Goal: Task Accomplishment & Management: Use online tool/utility

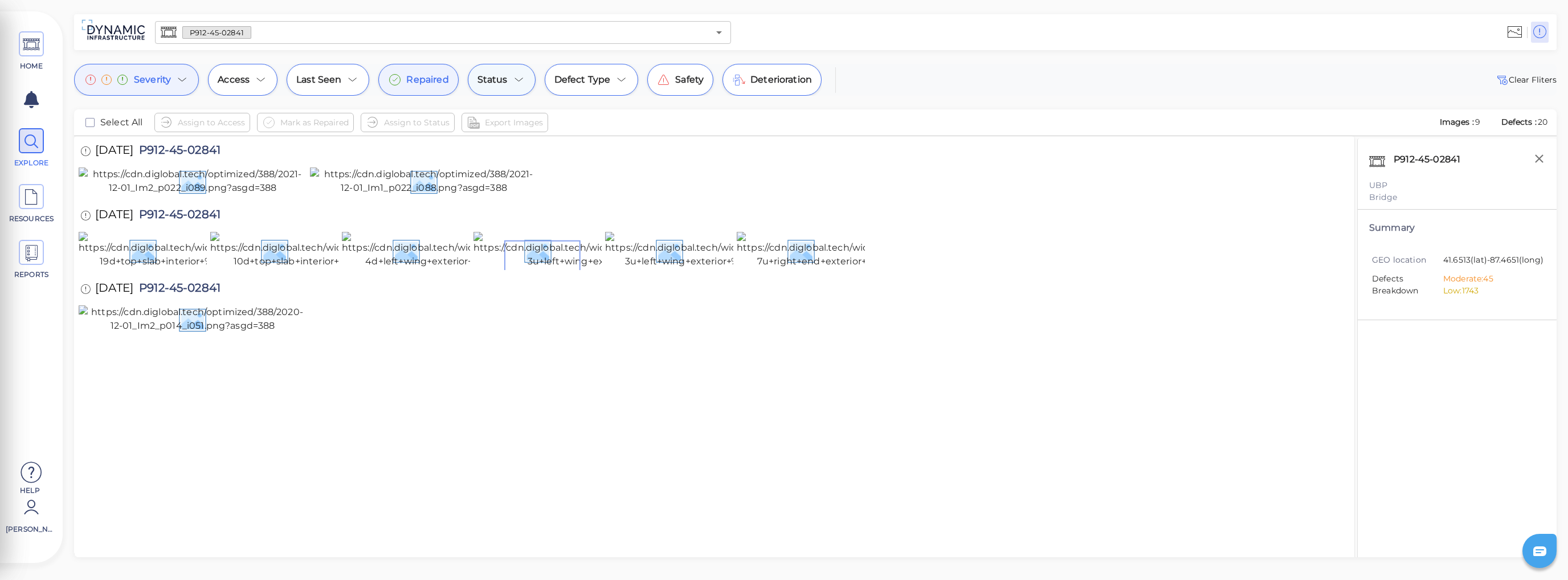
click at [515, 79] on icon at bounding box center [518, 79] width 13 height 13
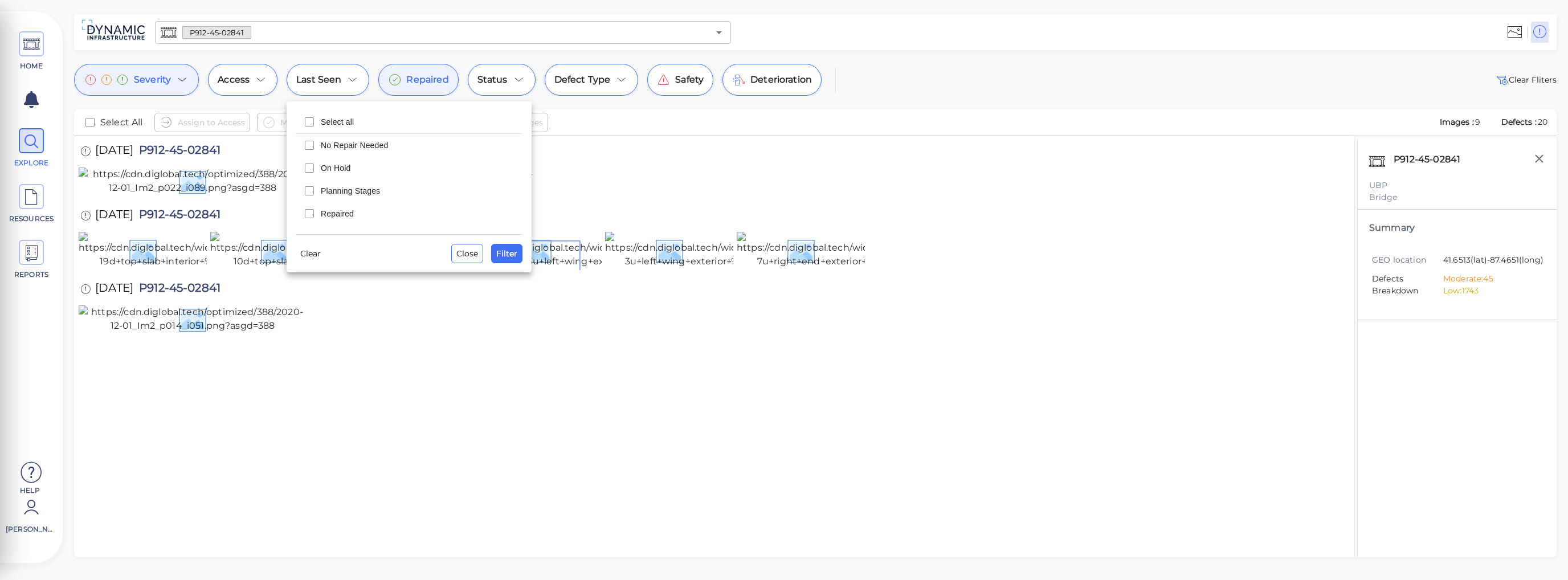
click at [758, 214] on div at bounding box center [784, 290] width 1568 height 580
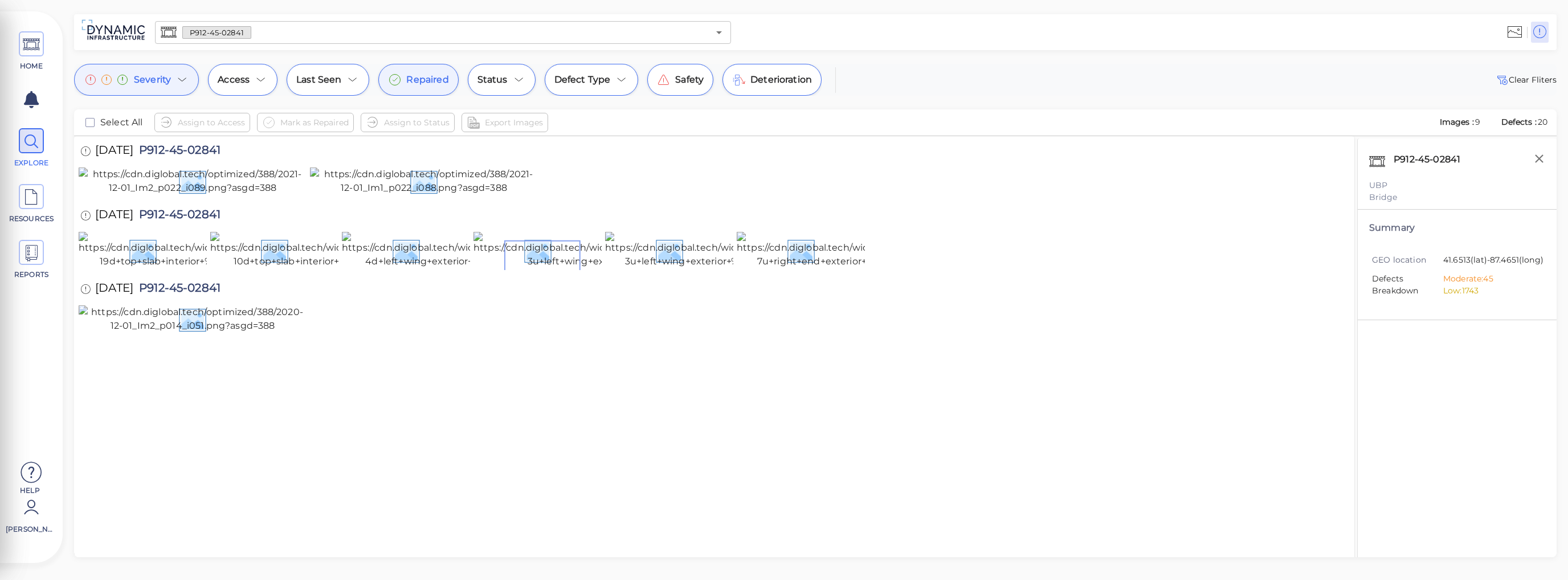
click at [166, 78] on span "Severity" at bounding box center [152, 79] width 37 height 13
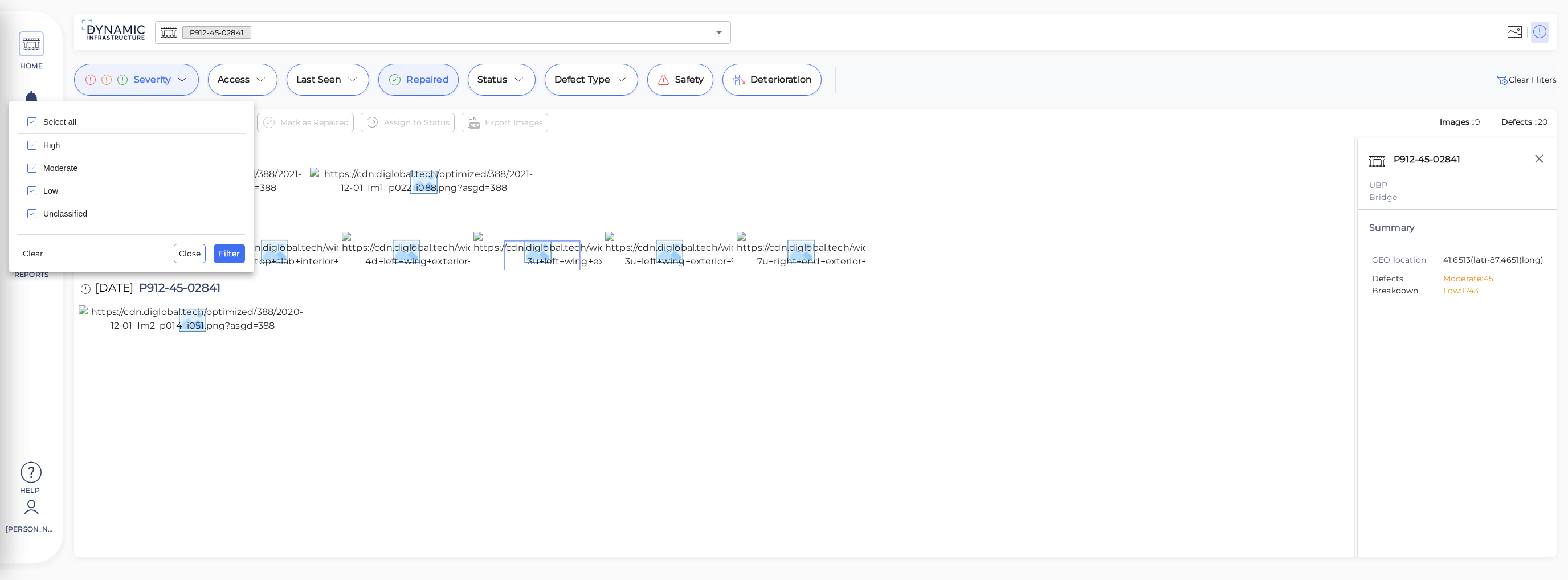
click at [645, 183] on div at bounding box center [784, 290] width 1568 height 580
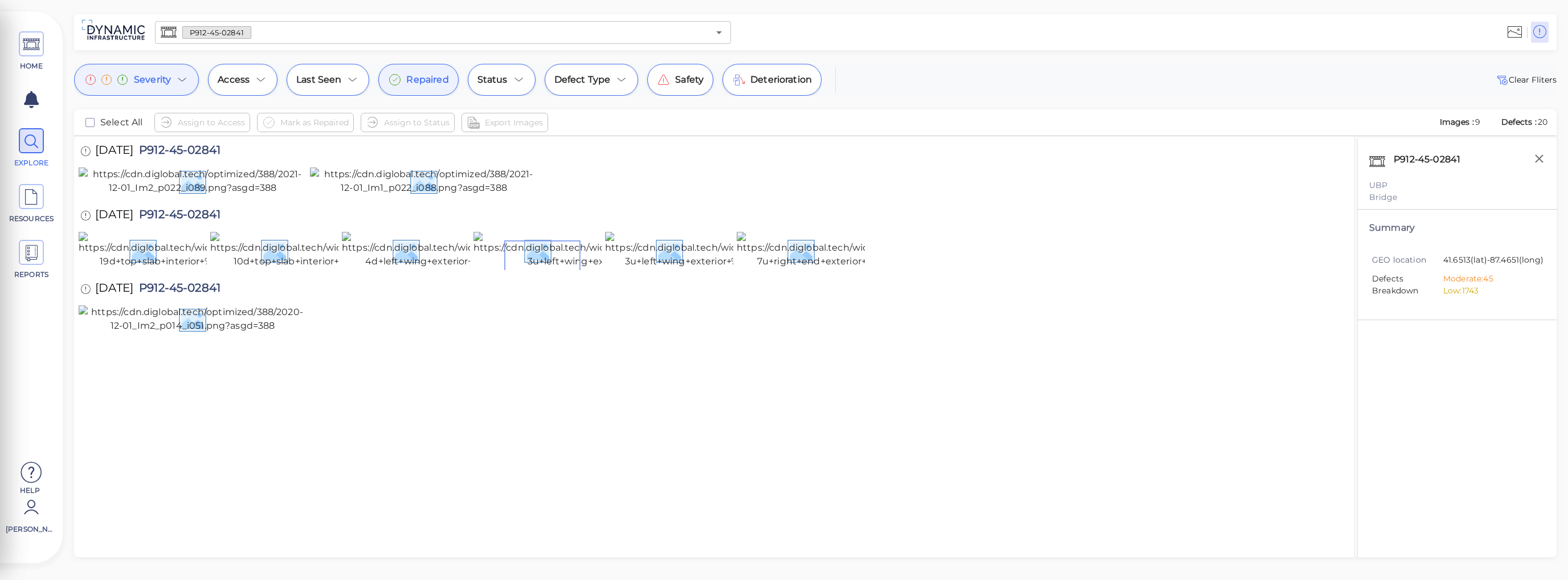
click at [173, 77] on div "Severity" at bounding box center [136, 79] width 125 height 32
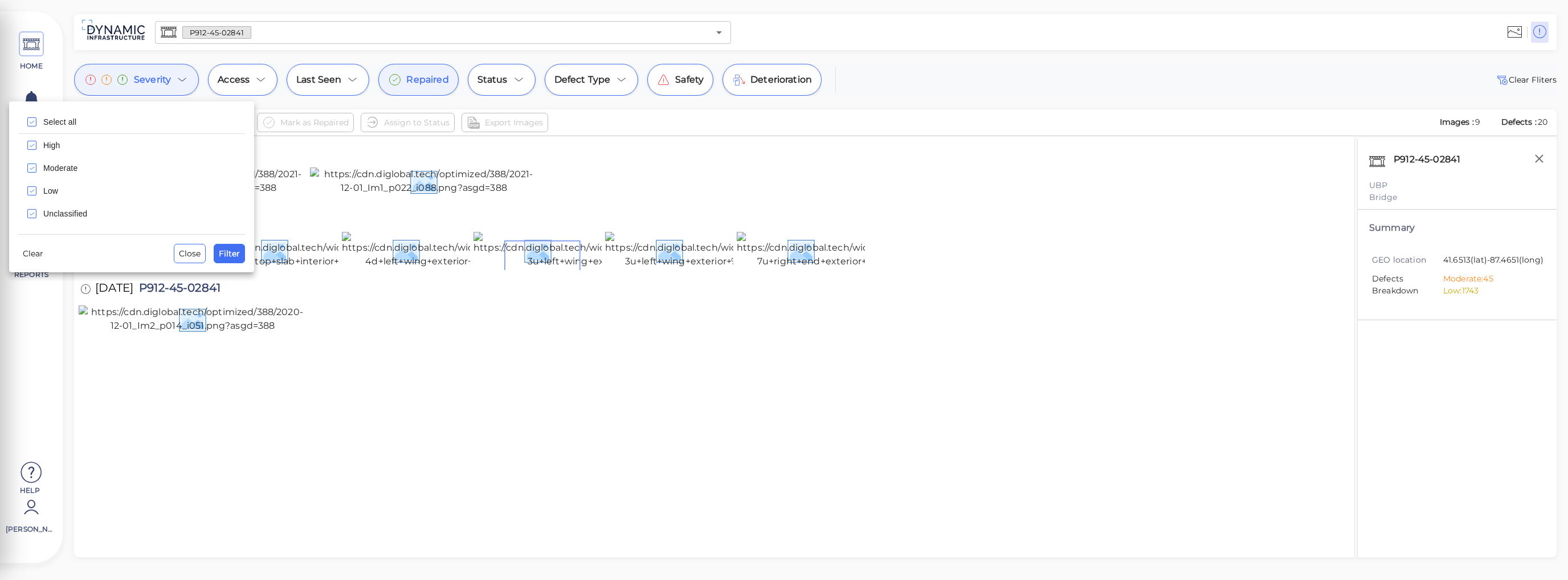
click at [683, 210] on div at bounding box center [784, 290] width 1568 height 580
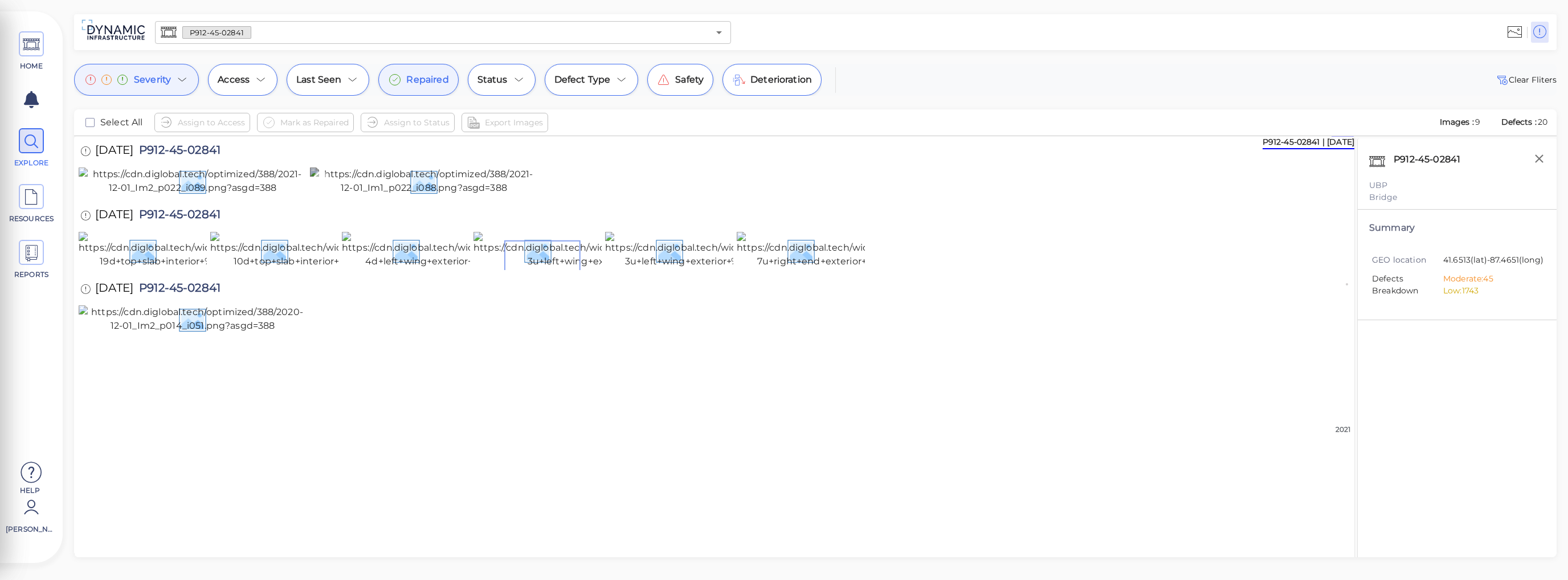
click at [447, 195] on img at bounding box center [423, 181] width 228 height 27
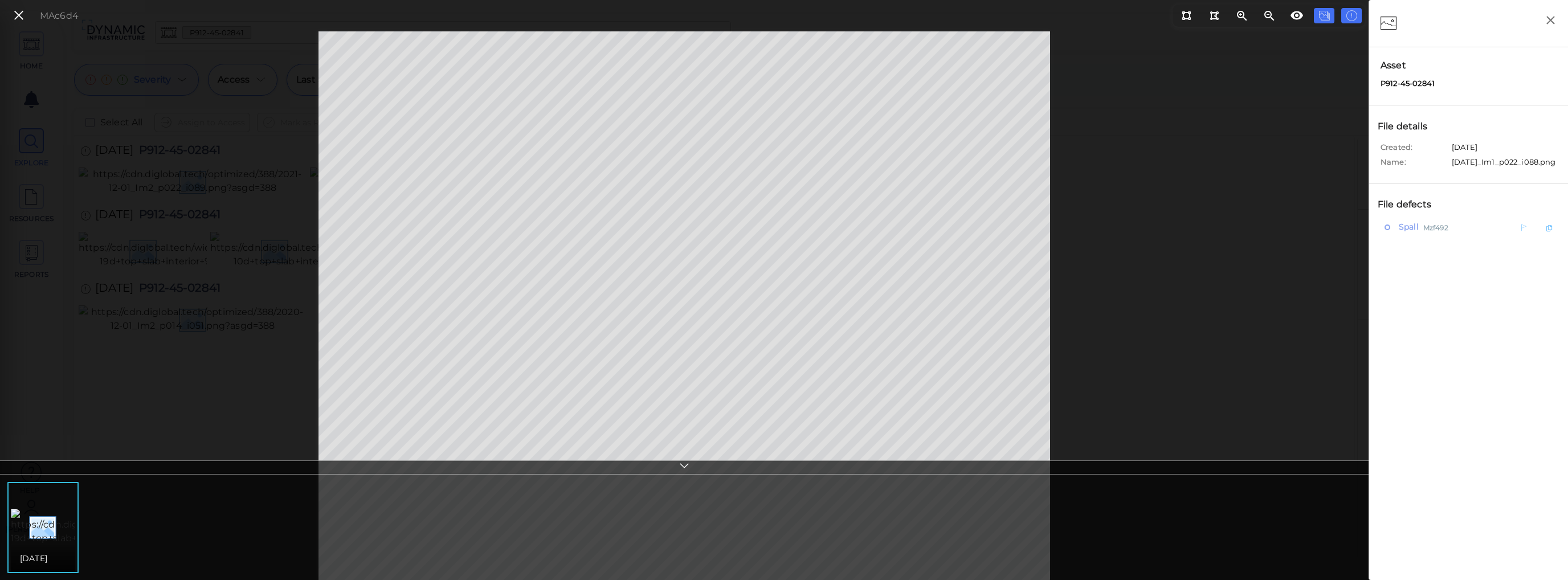
click at [1420, 234] on div "Spall Mzf492" at bounding box center [1443, 227] width 119 height 14
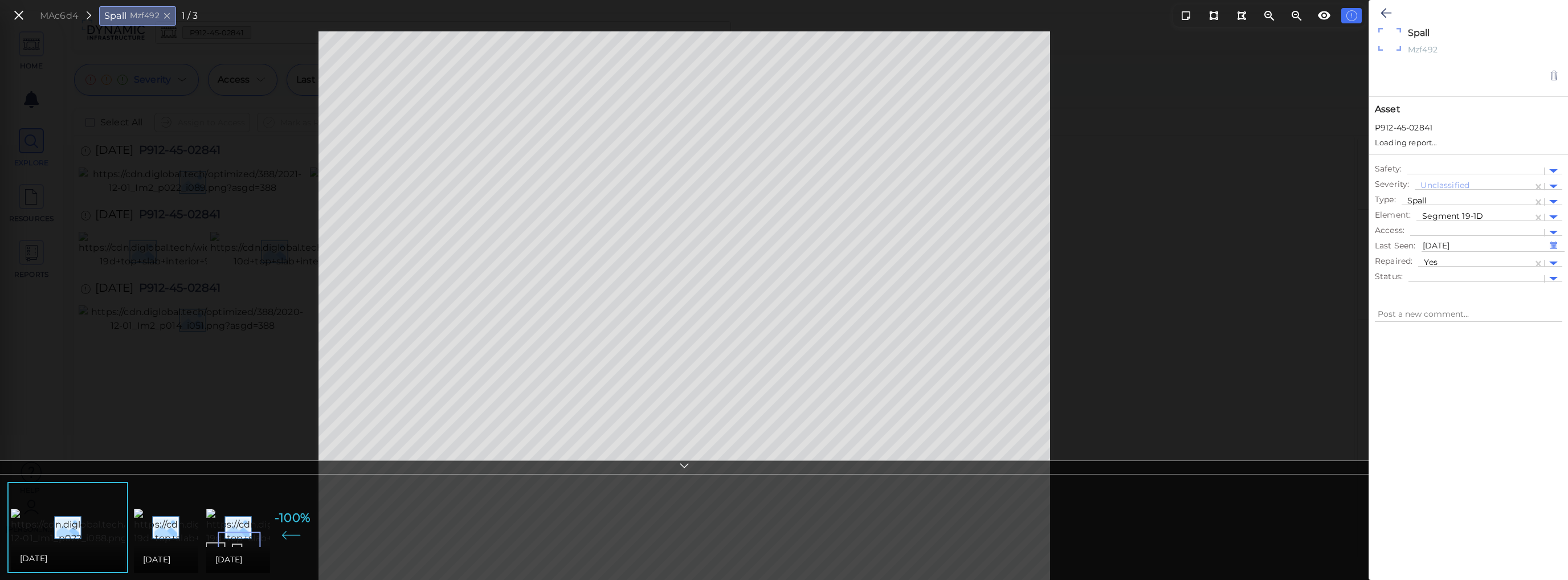
type textarea "x"
click at [22, 17] on icon at bounding box center [19, 15] width 13 height 15
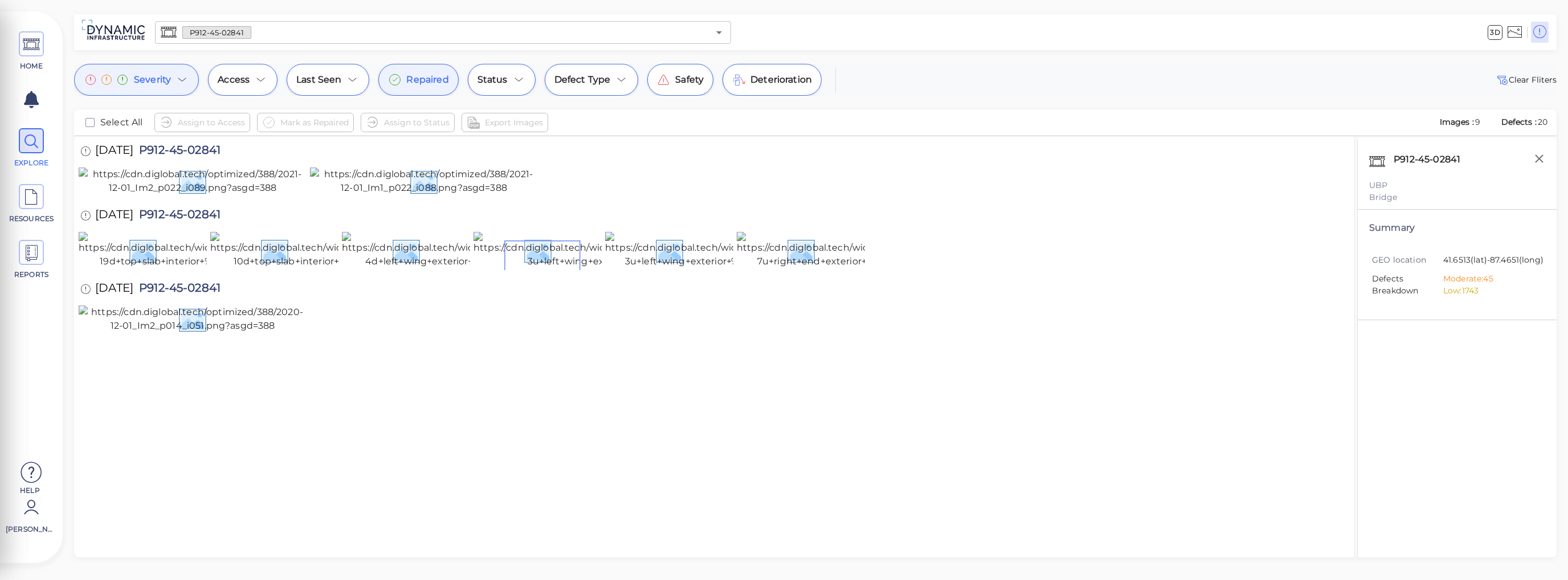
click at [407, 80] on span "Repaired" at bounding box center [427, 79] width 42 height 13
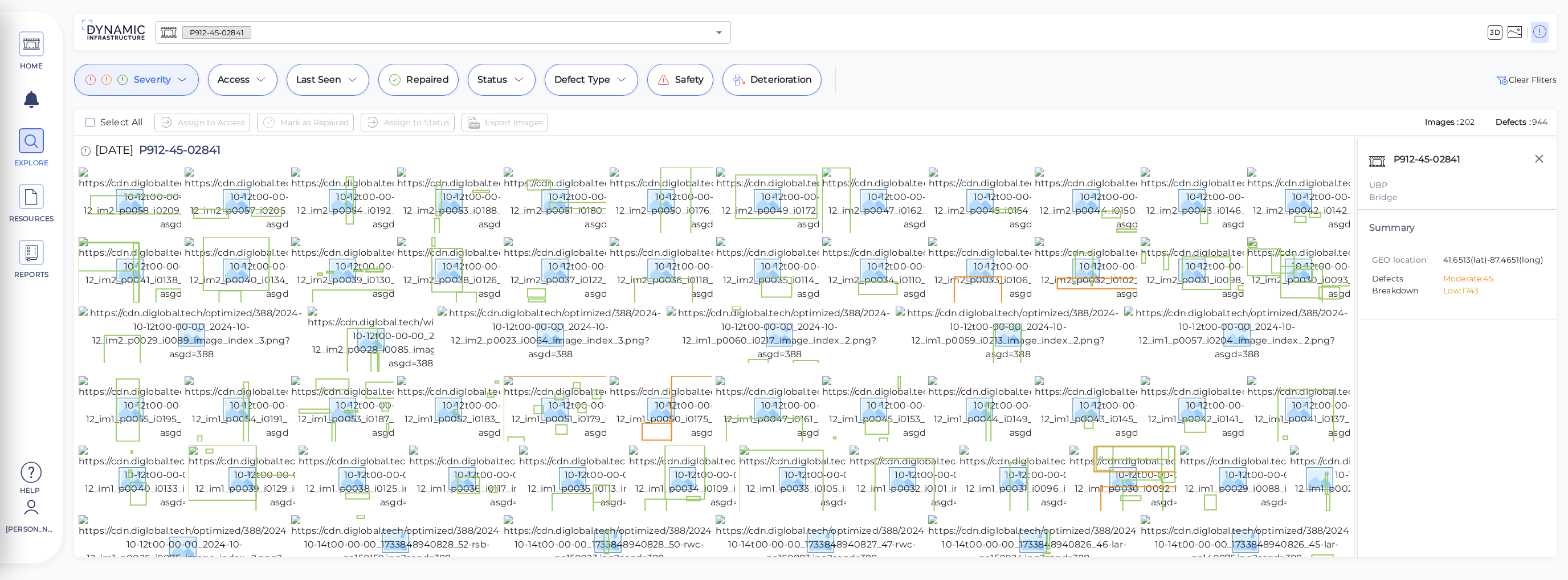
click at [975, 92] on div "Severity Access Last Seen Repaired Status Defect Type Safety Deterioration Clea…" at bounding box center [815, 79] width 1482 height 32
click at [119, 228] on img at bounding box center [182, 199] width 207 height 64
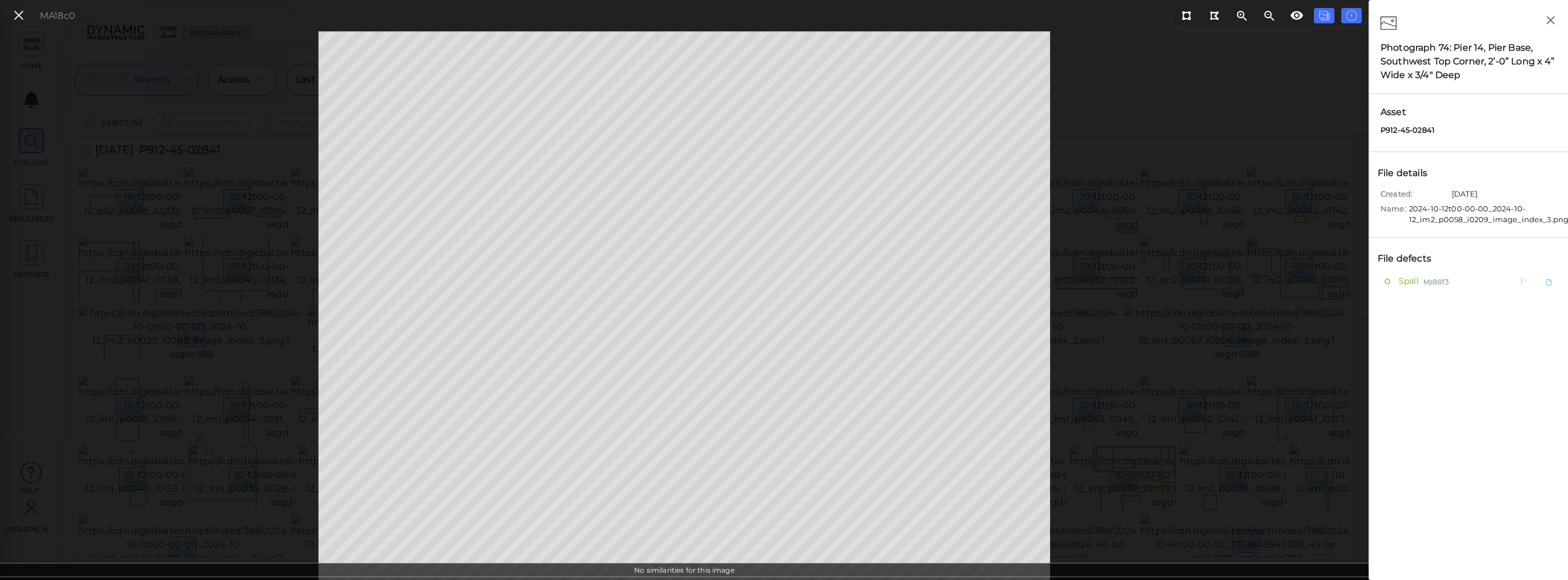
click at [1414, 282] on span "Spall" at bounding box center [1407, 281] width 22 height 14
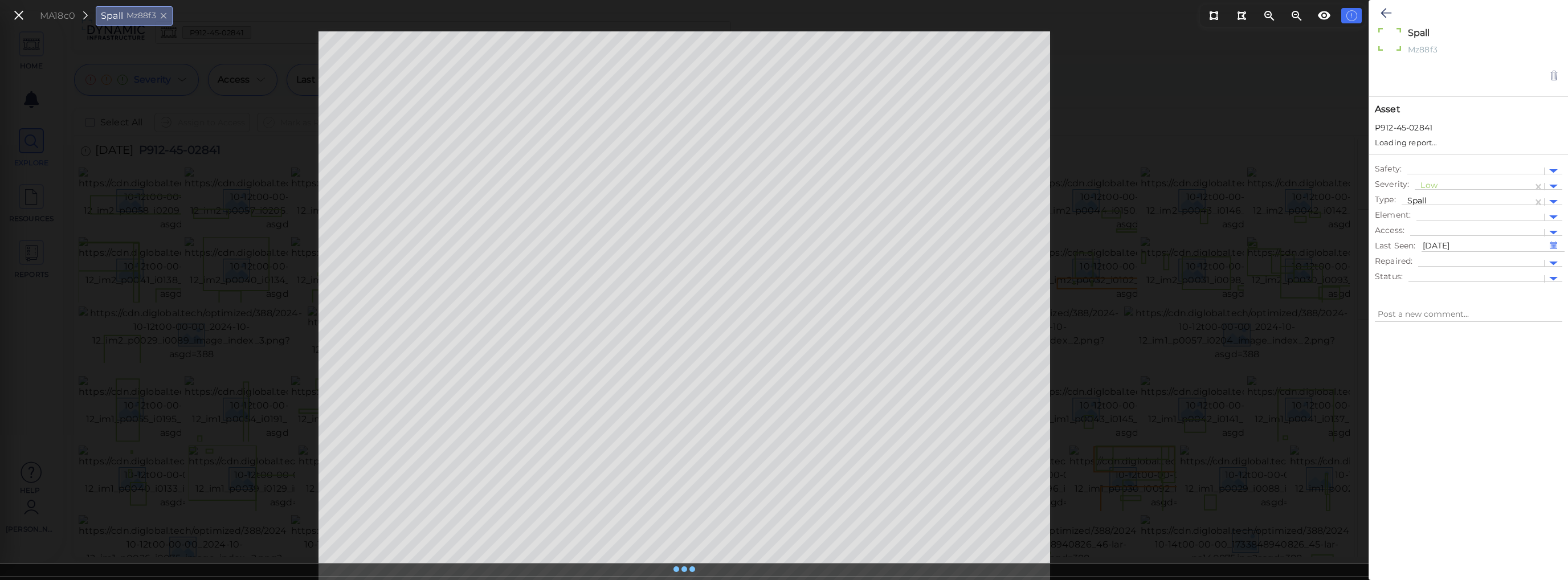
type textarea "x"
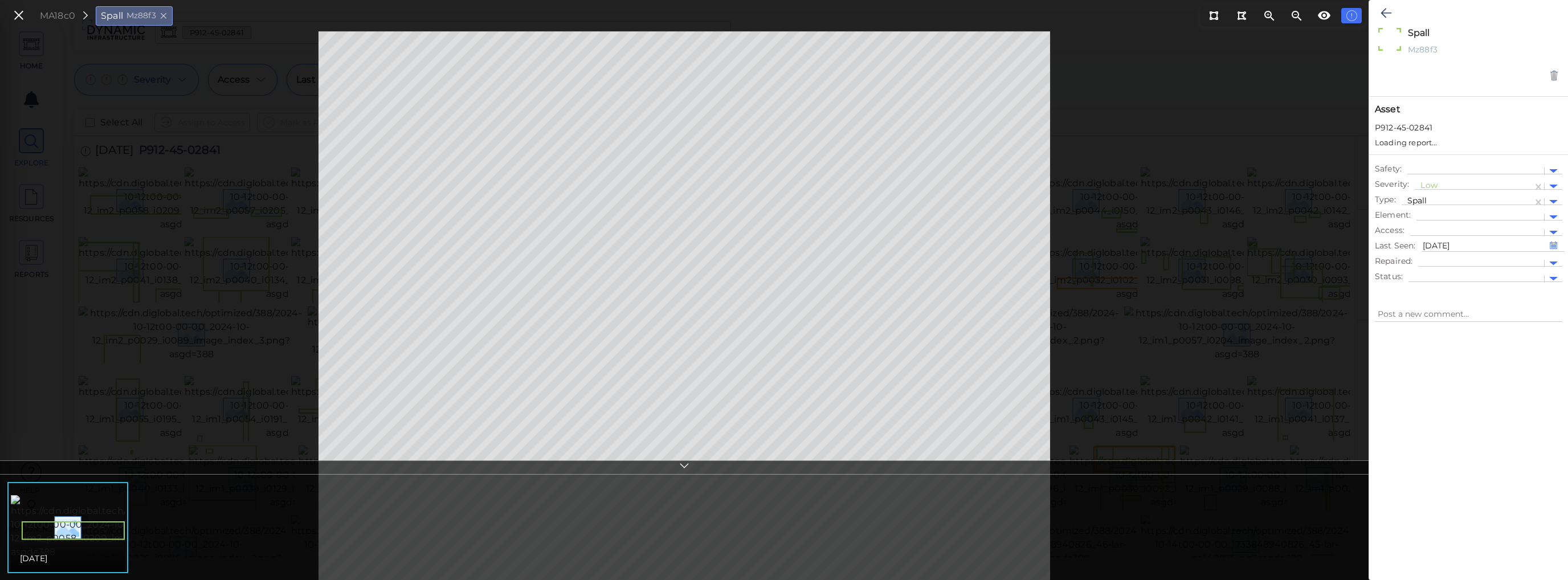
type textarea "x"
click at [17, 15] on icon at bounding box center [19, 15] width 13 height 15
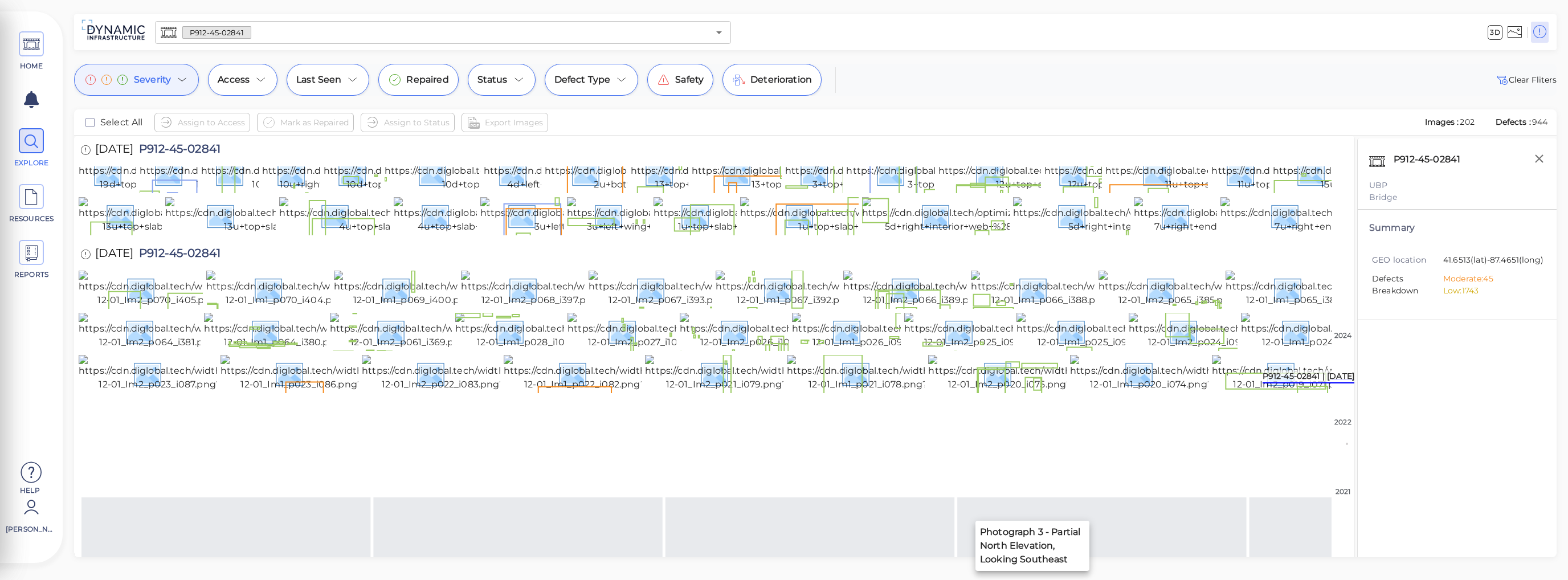
scroll to position [1129, 0]
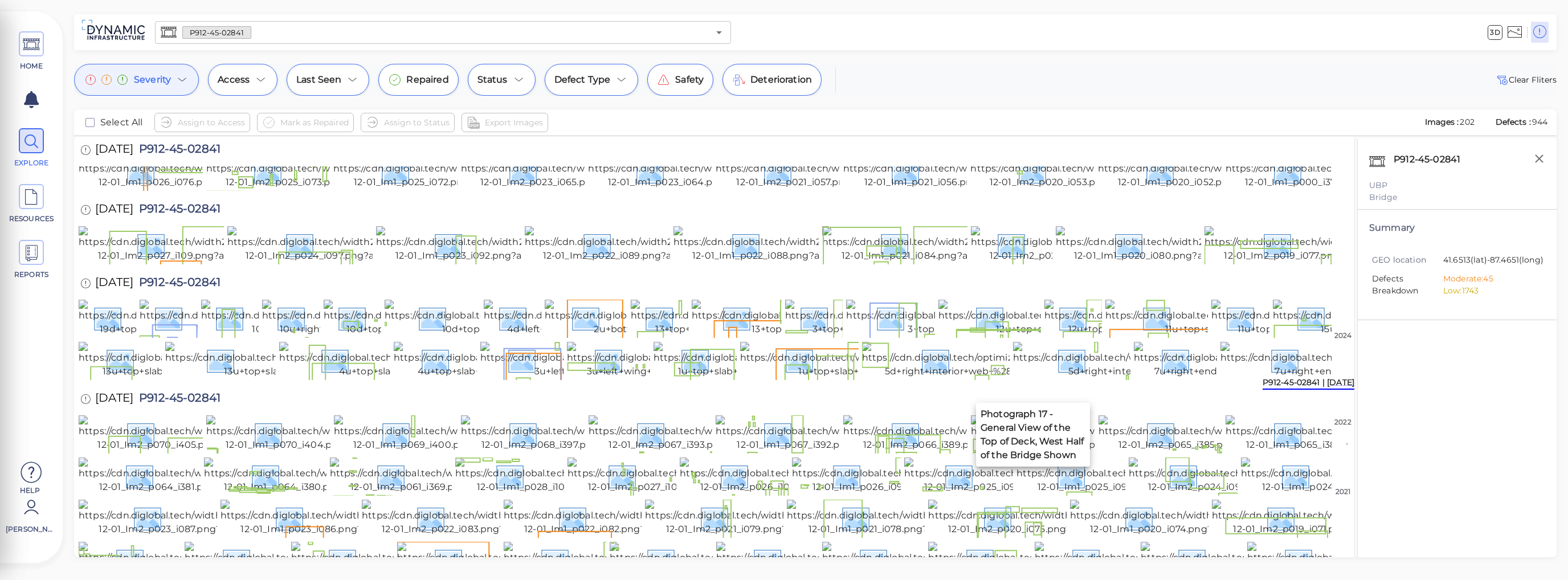
click at [1036, 147] on img at bounding box center [1034, 128] width 211 height 37
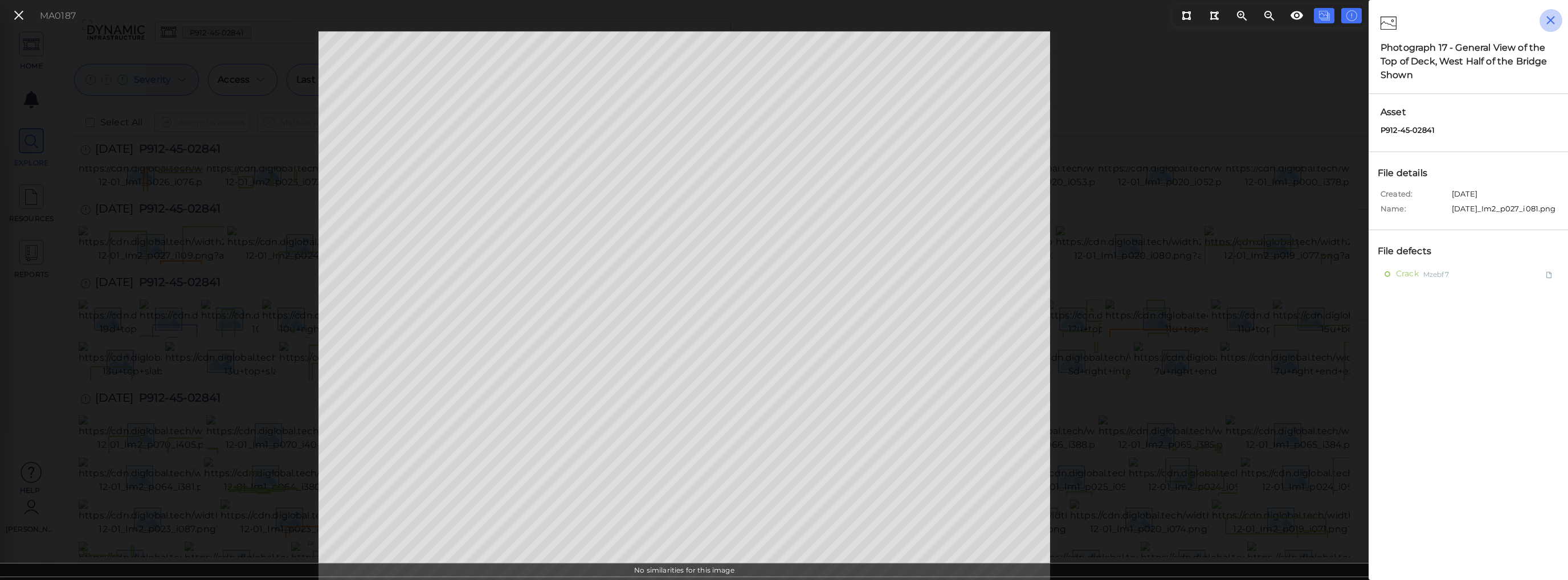
click at [1554, 20] on icon "button" at bounding box center [1550, 20] width 14 height 14
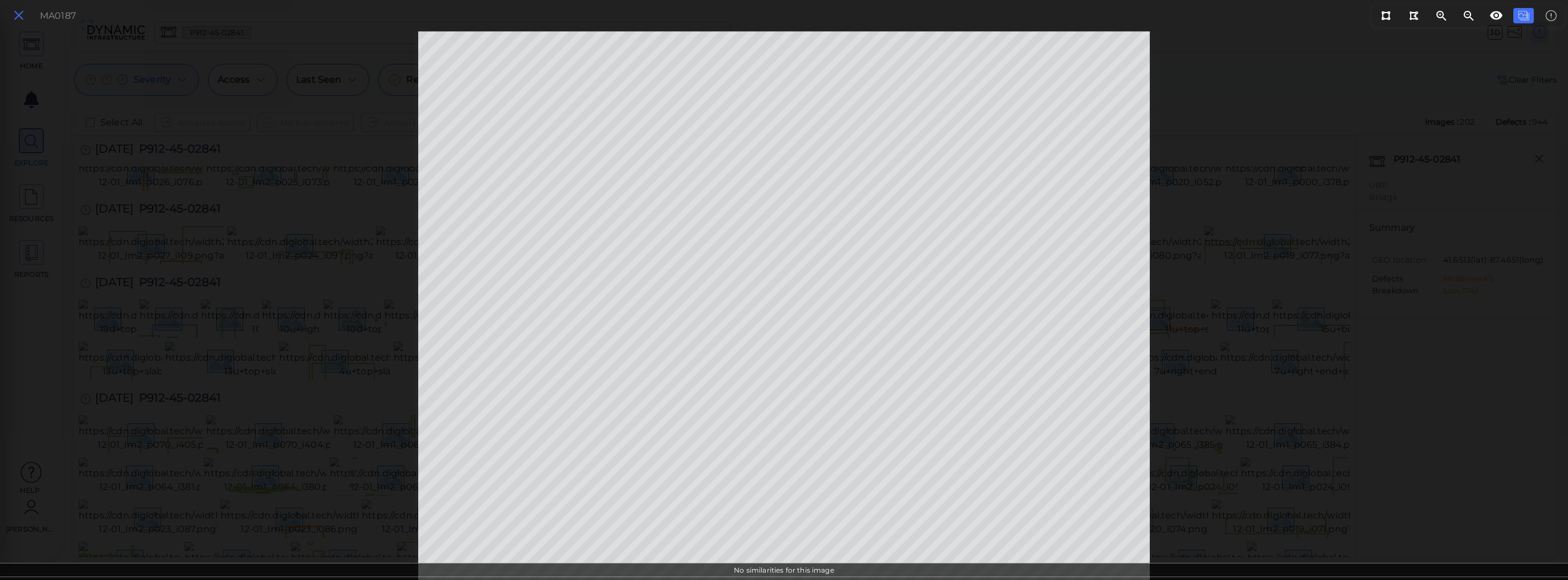
click at [26, 13] on button at bounding box center [19, 16] width 20 height 17
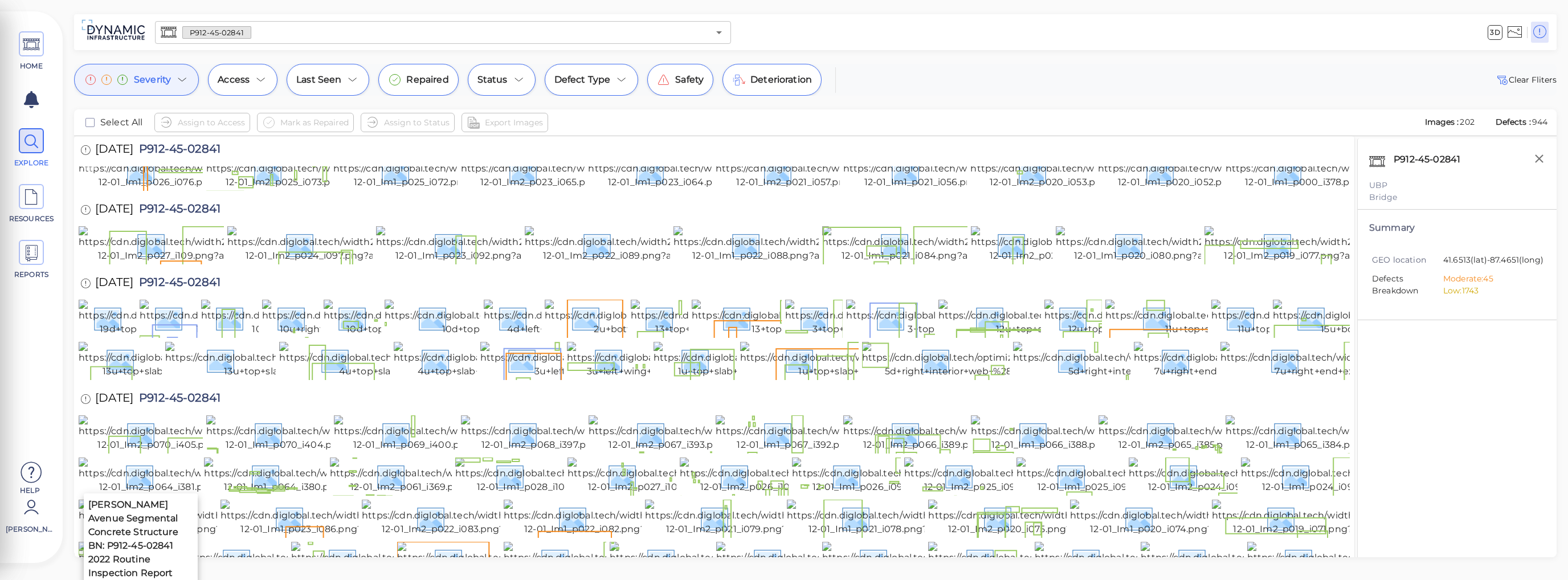
click at [192, 189] on img at bounding box center [182, 171] width 206 height 37
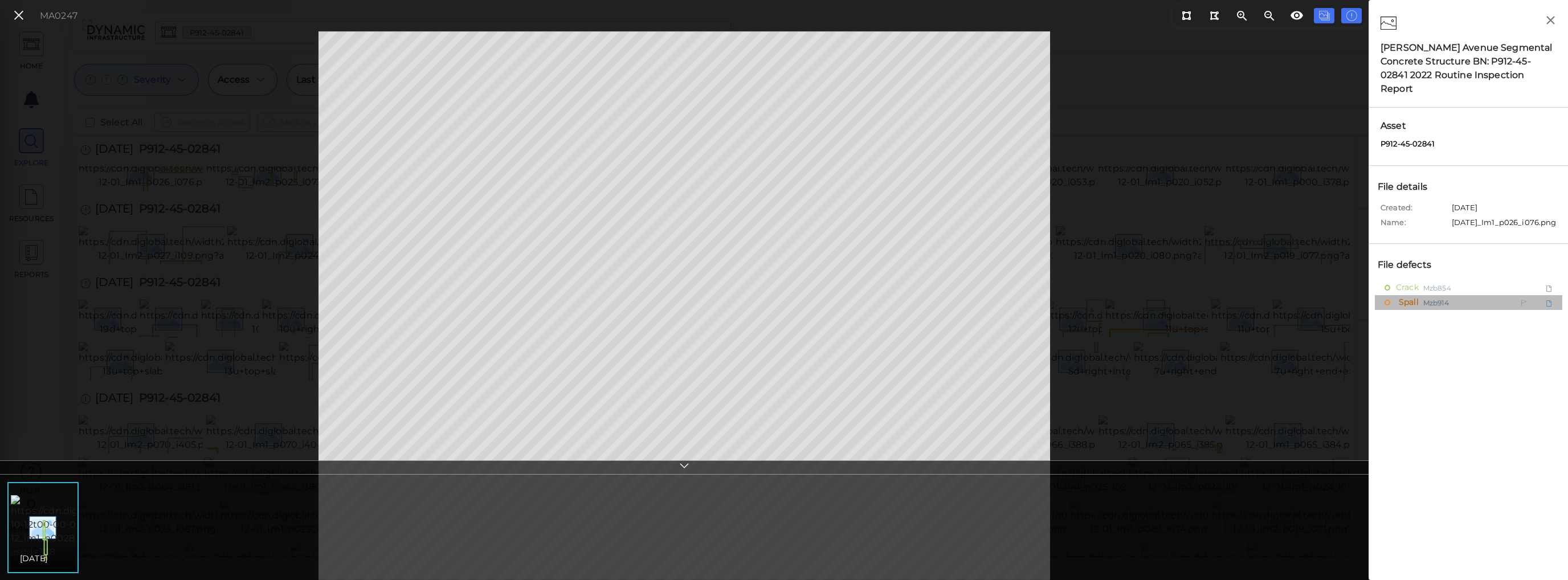
click at [1412, 295] on span "Spall" at bounding box center [1407, 302] width 22 height 14
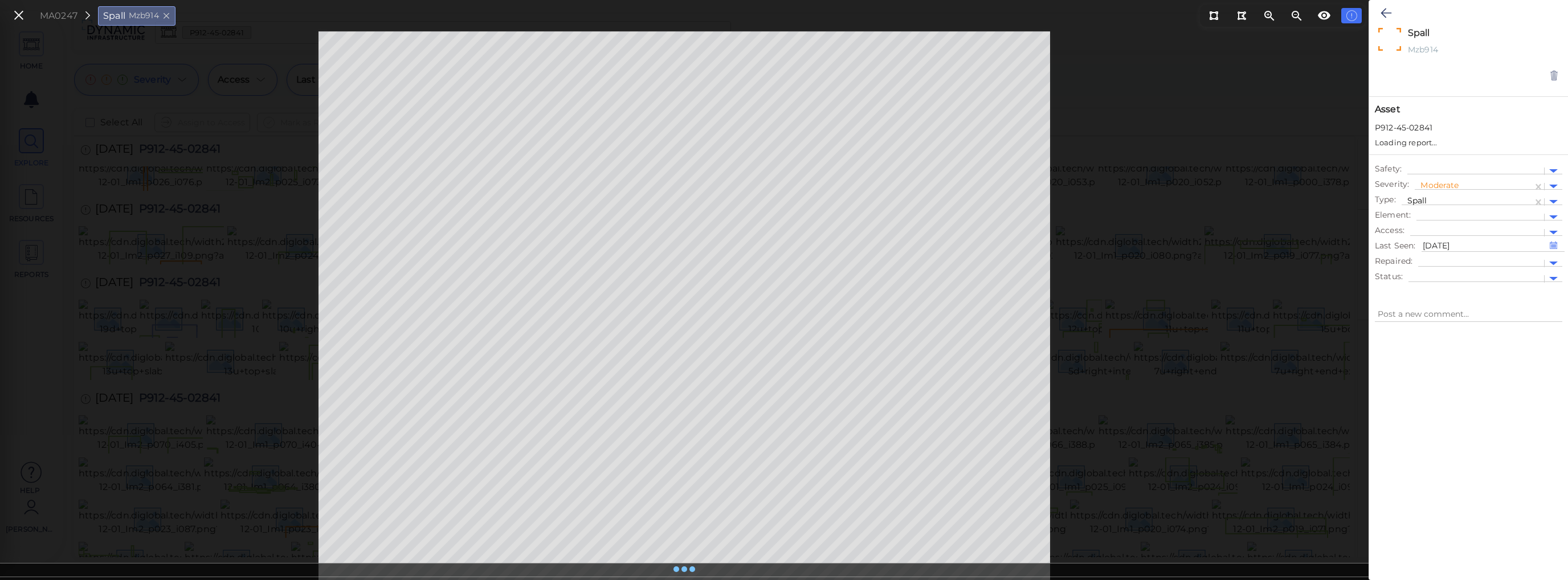
type textarea "x"
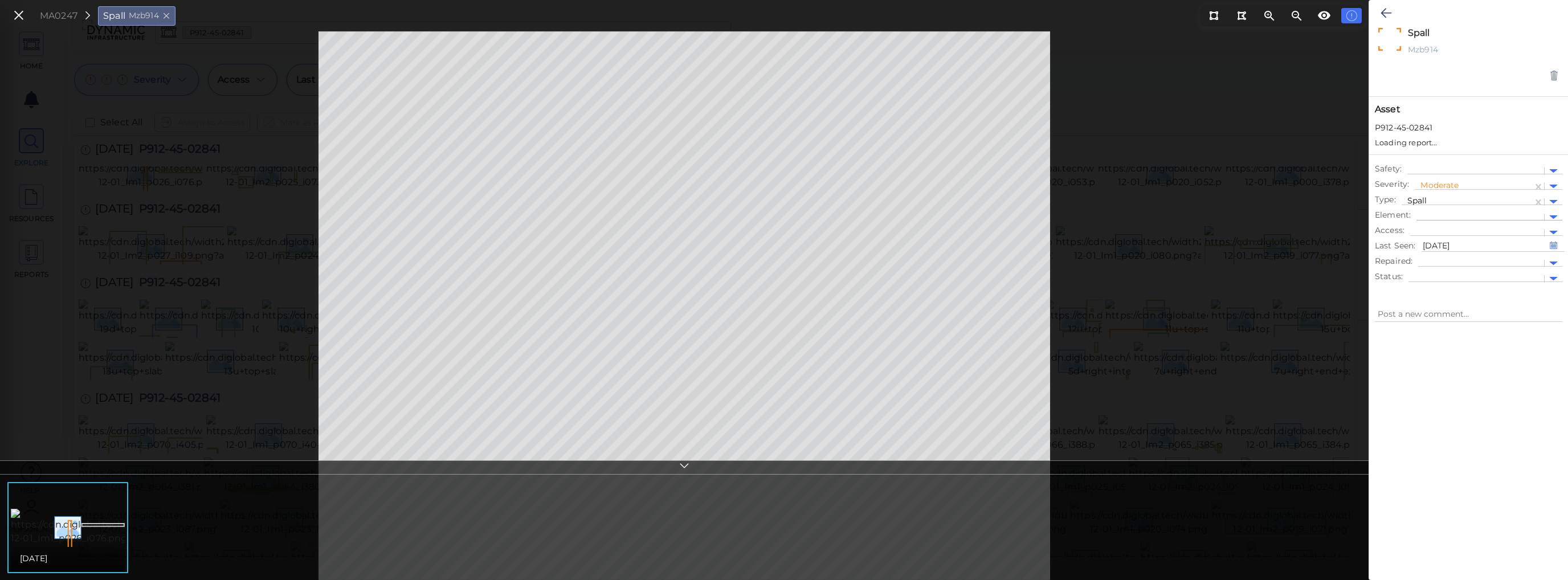
type textarea "x"
click at [1555, 267] on div at bounding box center [1553, 268] width 8 height 4
click at [1440, 322] on div "On Hold" at bounding box center [1451, 322] width 86 height 18
type textarea "x"
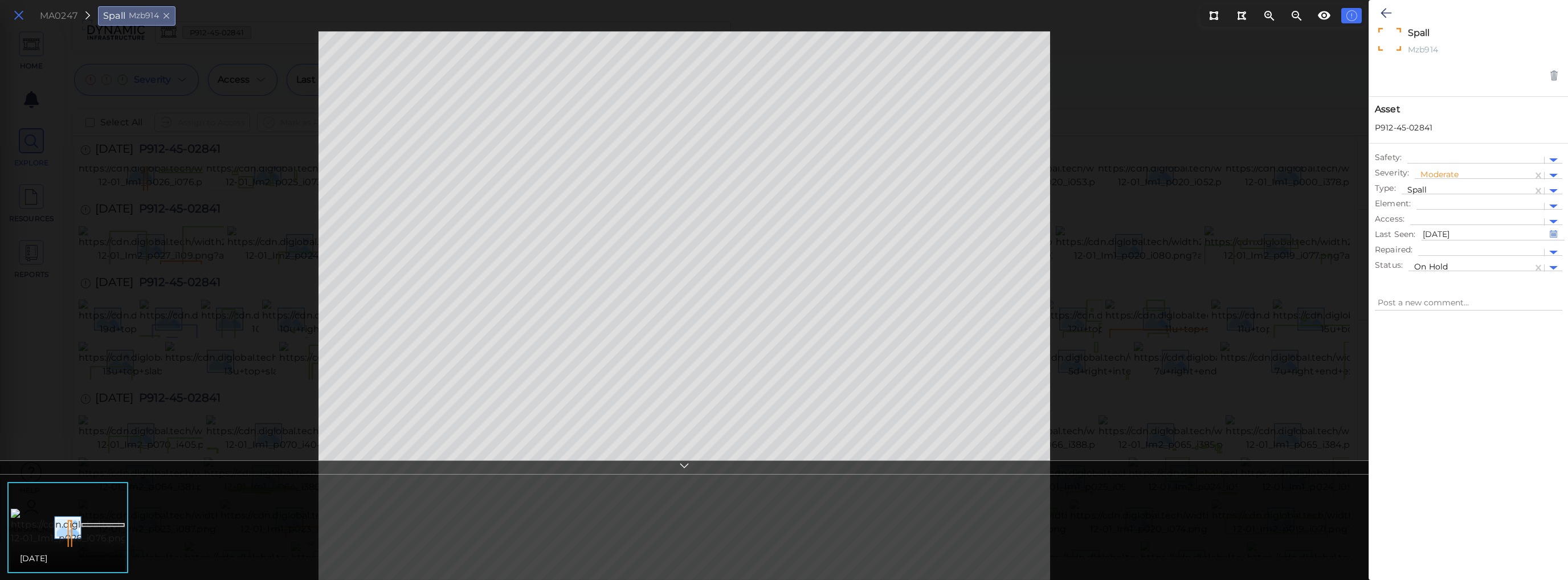
click at [13, 15] on icon at bounding box center [19, 15] width 13 height 15
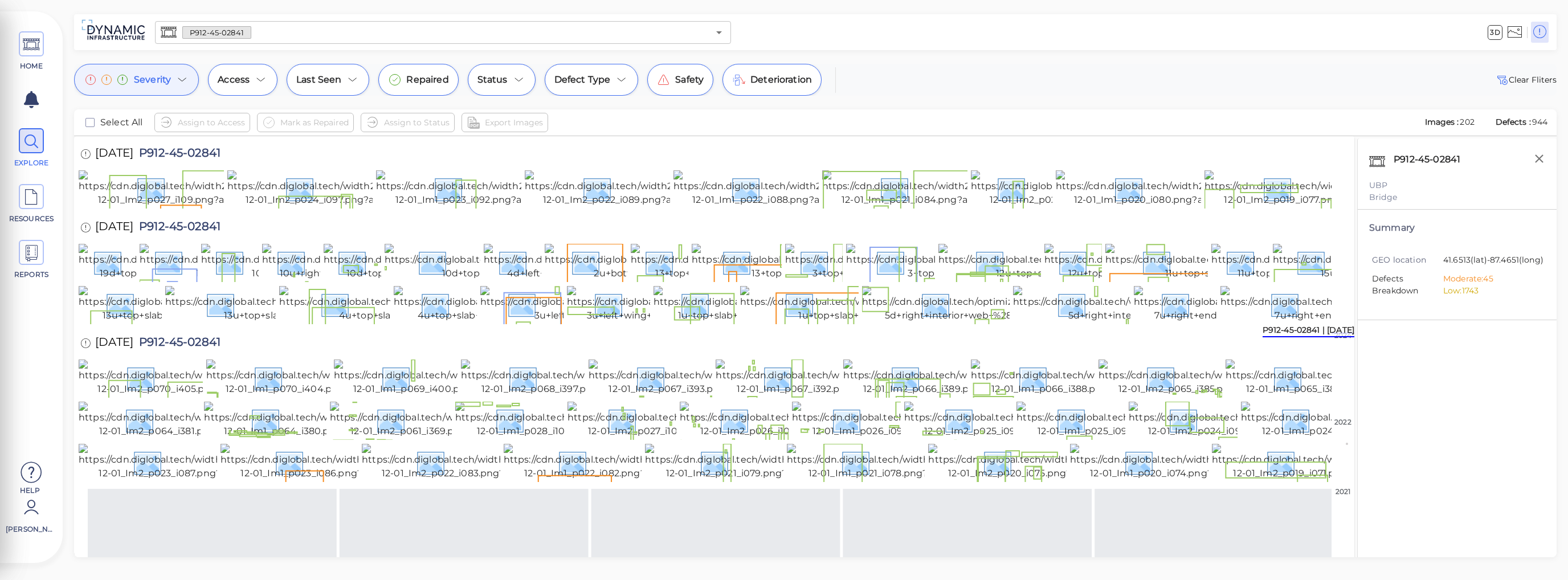
scroll to position [844, 0]
click at [512, 78] on icon at bounding box center [518, 79] width 13 height 13
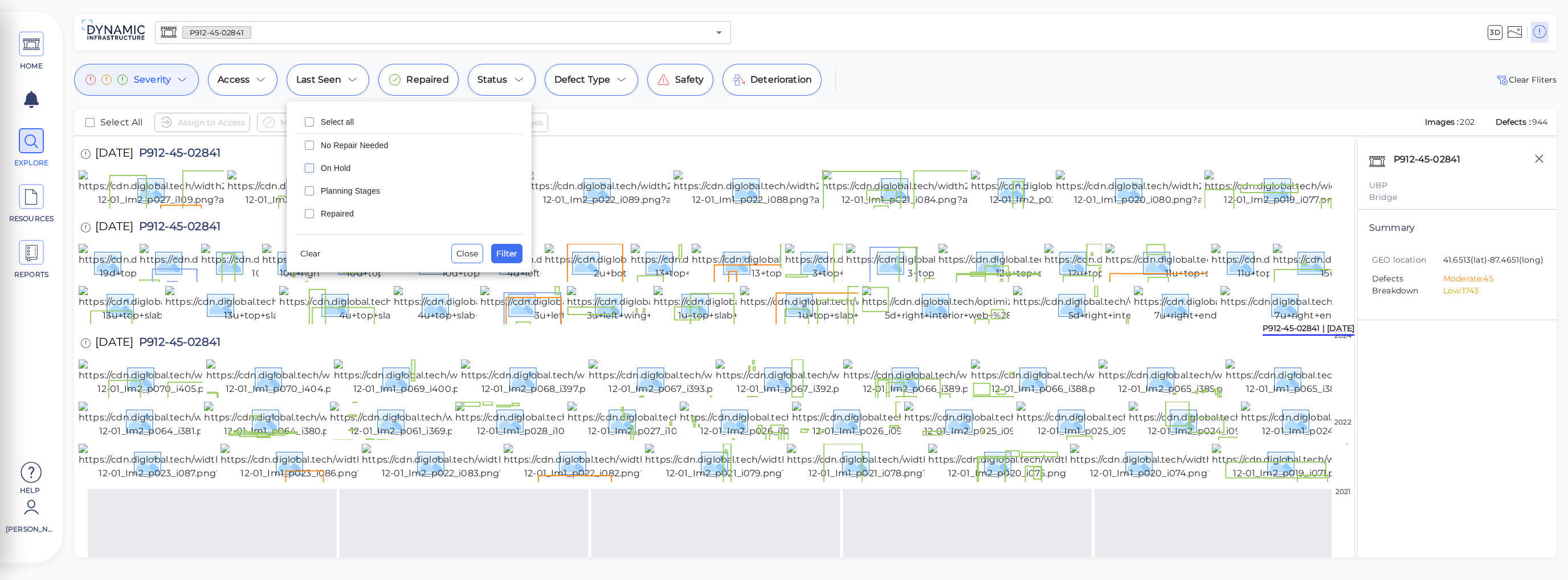
click at [313, 168] on rect "checkbox" at bounding box center [310, 169] width 8 height 8
click at [513, 251] on span "Filter" at bounding box center [507, 253] width 21 height 13
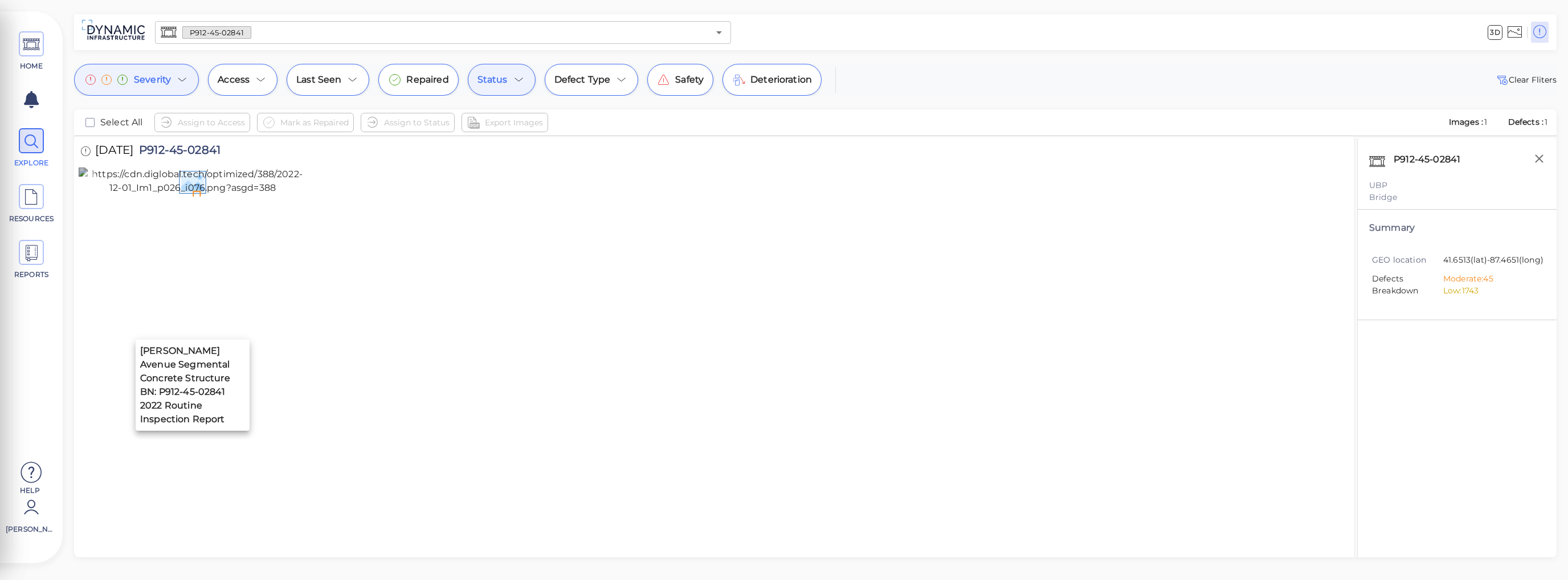
click at [199, 195] on img at bounding box center [192, 181] width 228 height 27
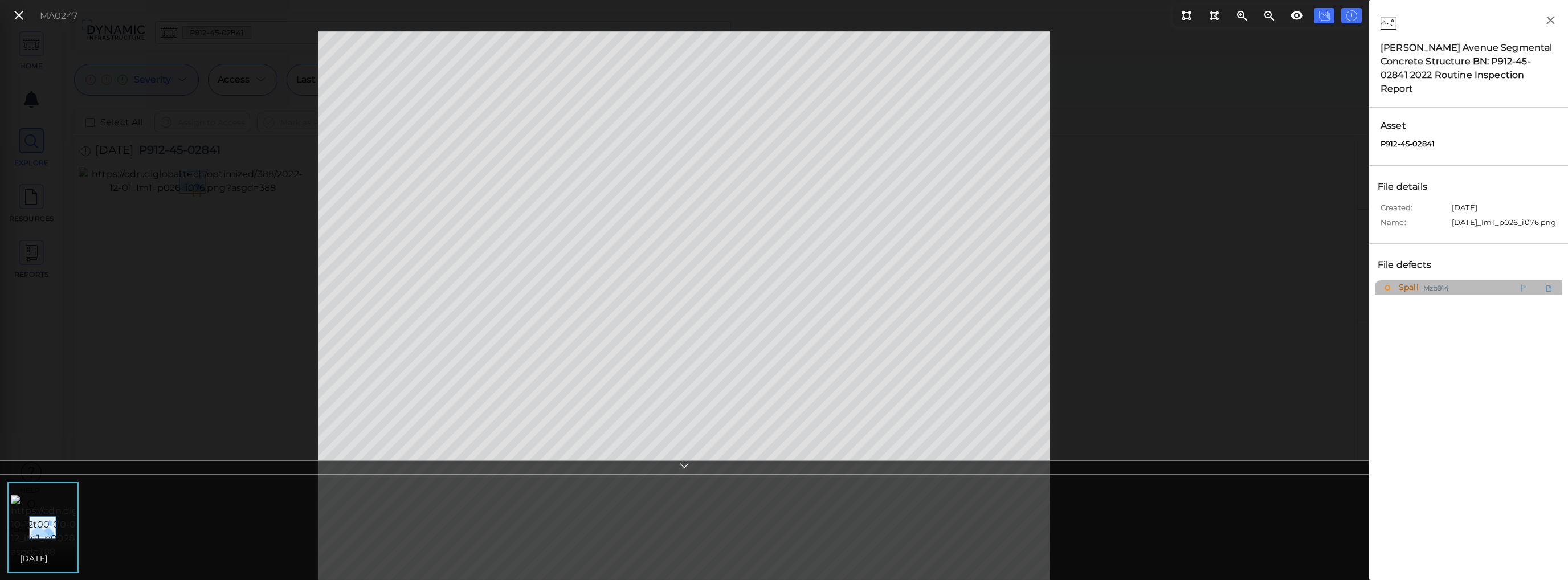
click at [1411, 282] on span "Spall" at bounding box center [1407, 287] width 22 height 14
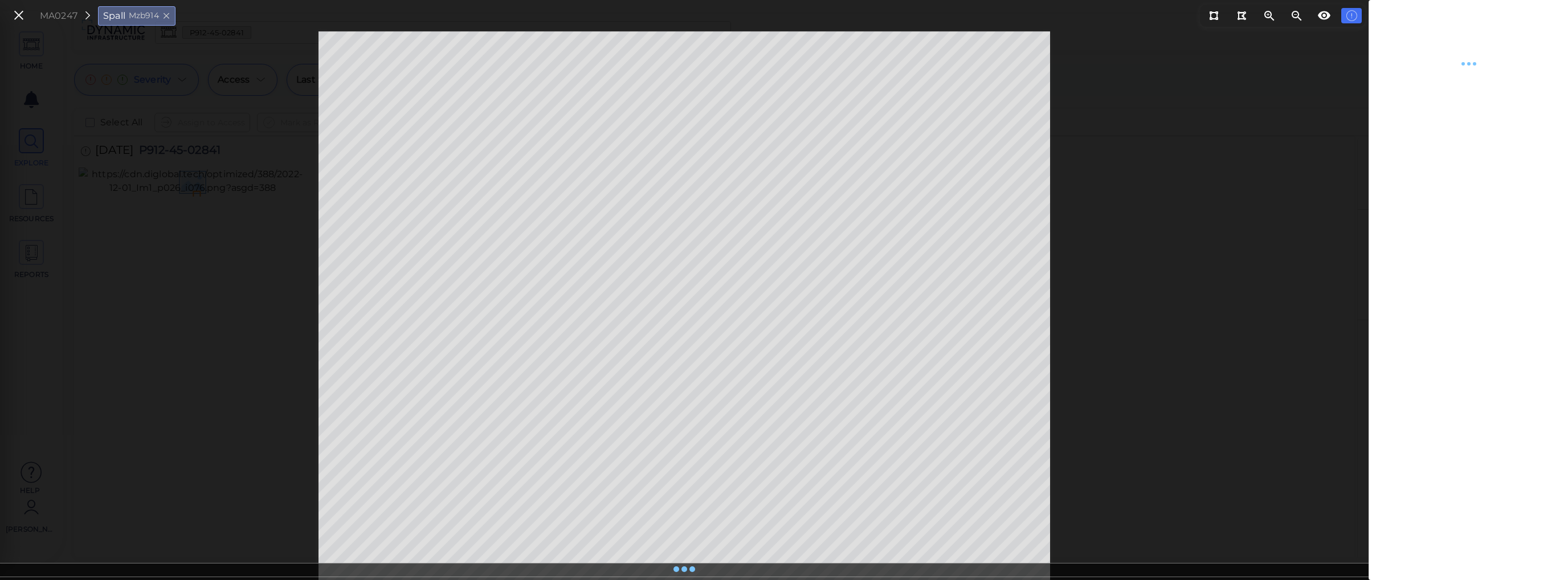
type textarea "x"
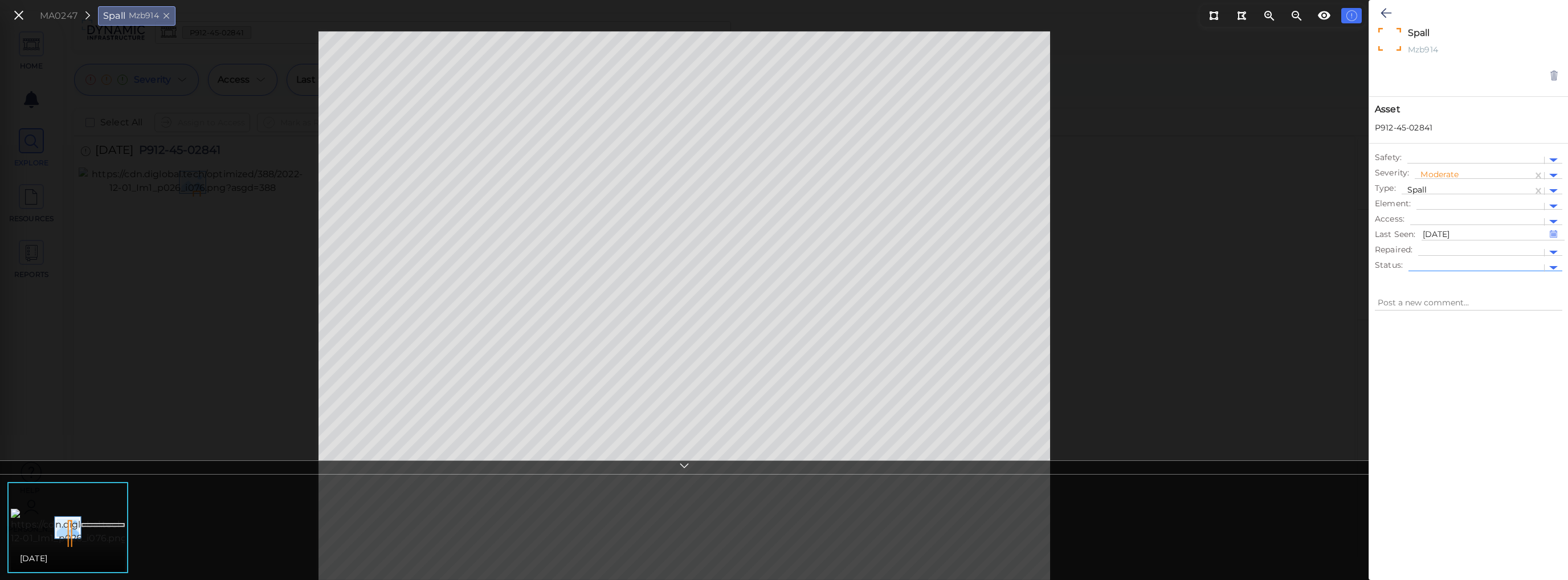
type textarea "x"
click at [18, 14] on icon at bounding box center [19, 15] width 13 height 15
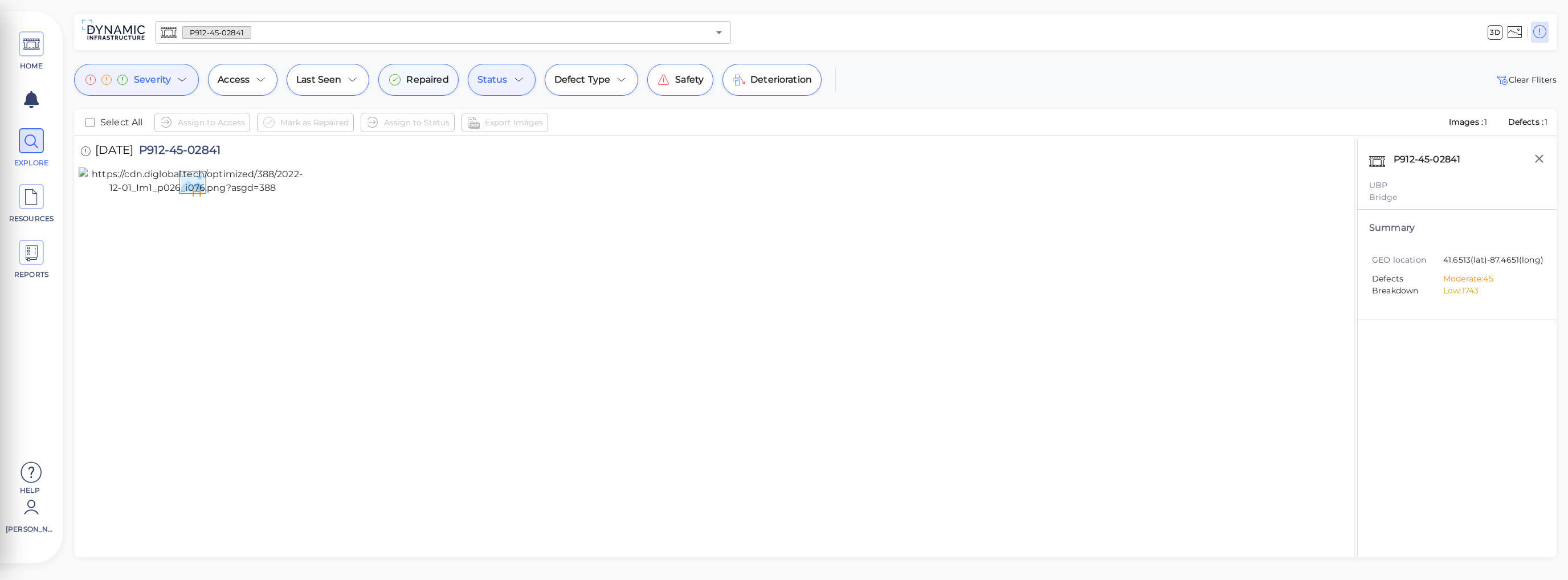
click at [433, 84] on span "Repaired" at bounding box center [427, 79] width 42 height 13
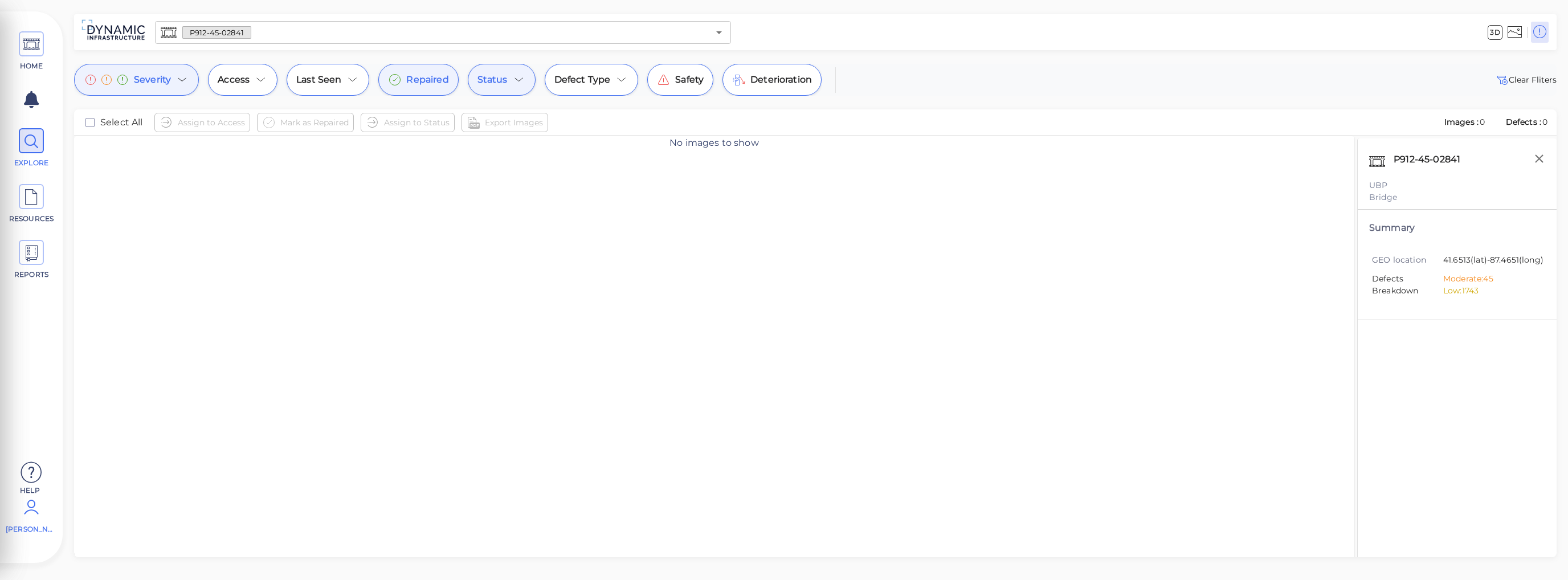
click at [28, 511] on icon at bounding box center [31, 507] width 22 height 34
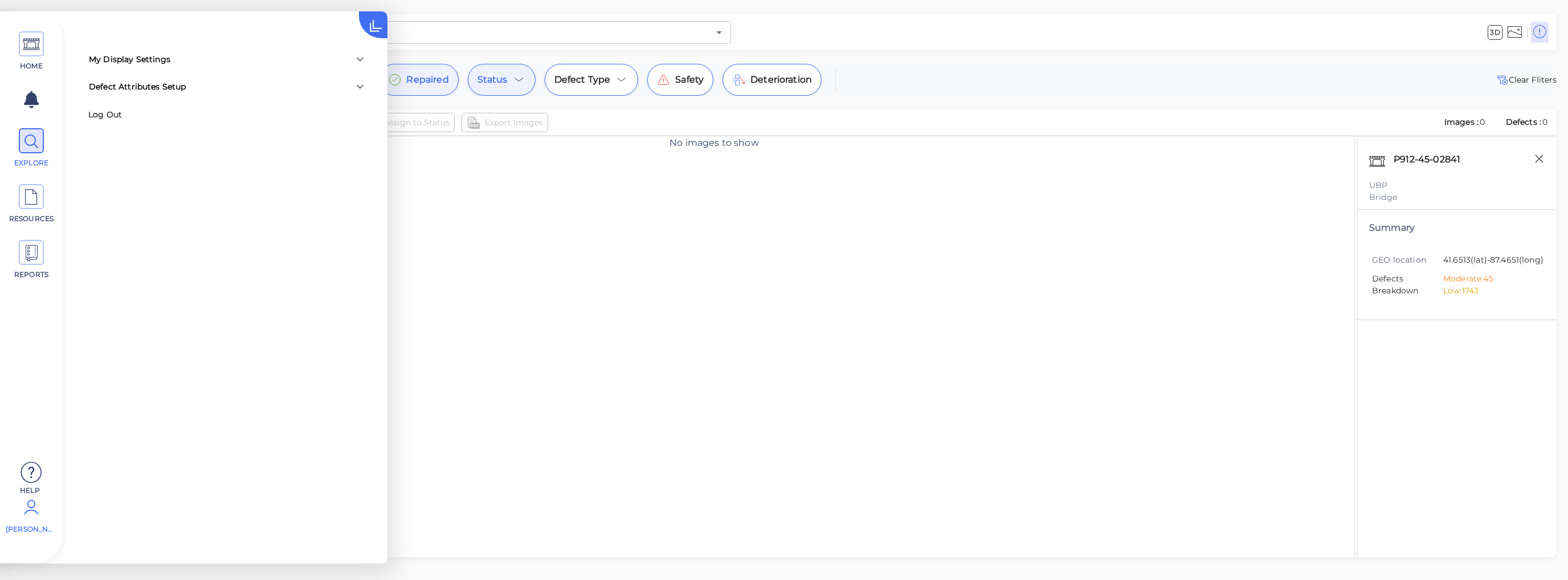
click at [366, 58] on icon at bounding box center [360, 59] width 13 height 13
click at [361, 195] on icon at bounding box center [360, 194] width 13 height 13
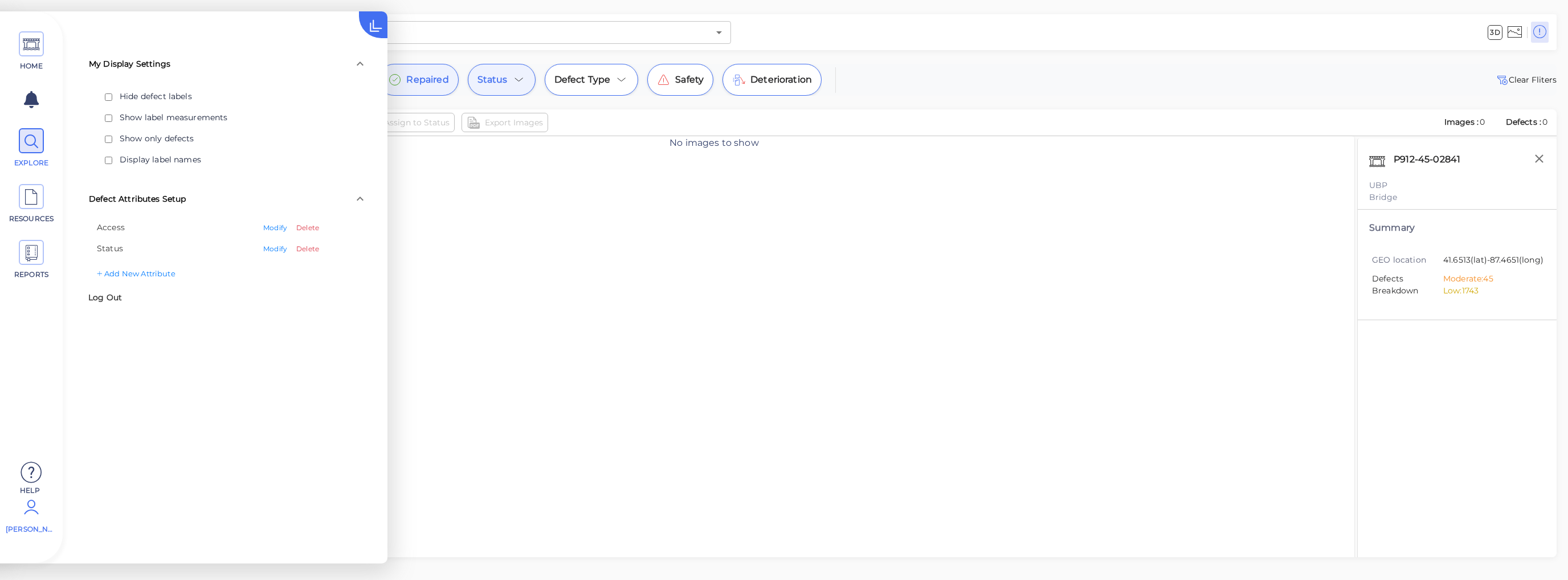
click at [487, 210] on div "No images to show" at bounding box center [713, 360] width 1280 height 448
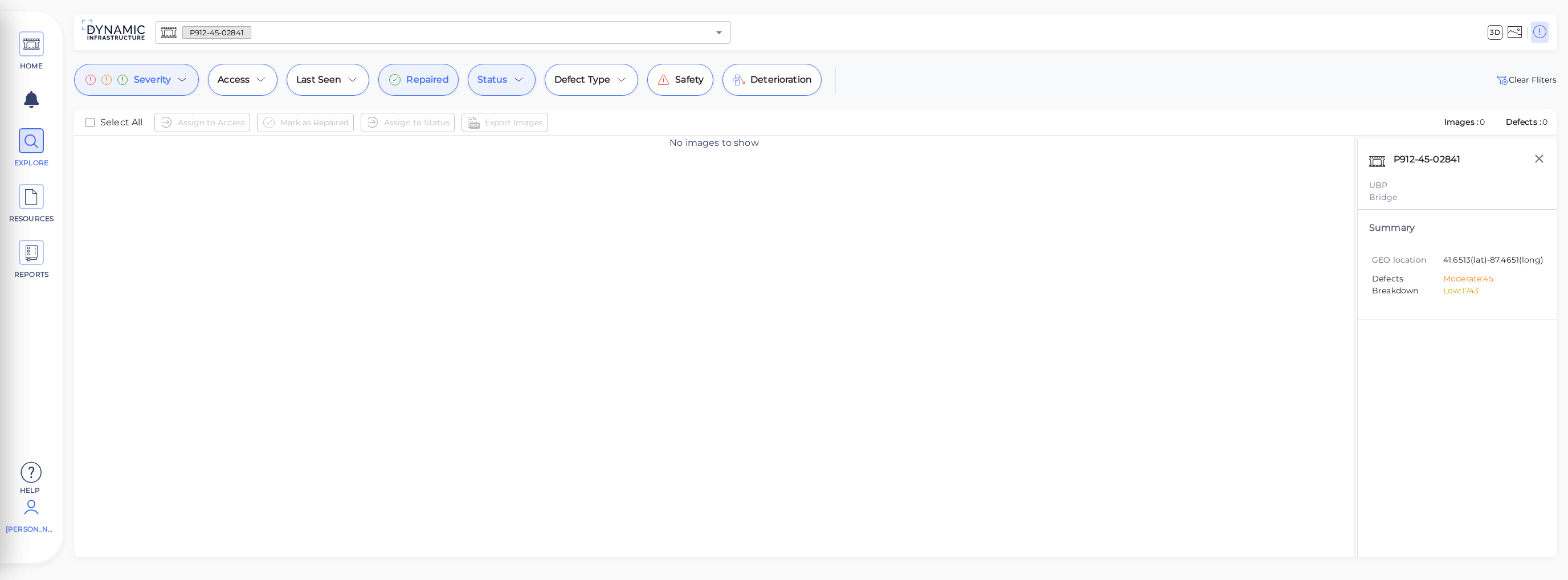
click at [512, 80] on icon at bounding box center [518, 79] width 13 height 13
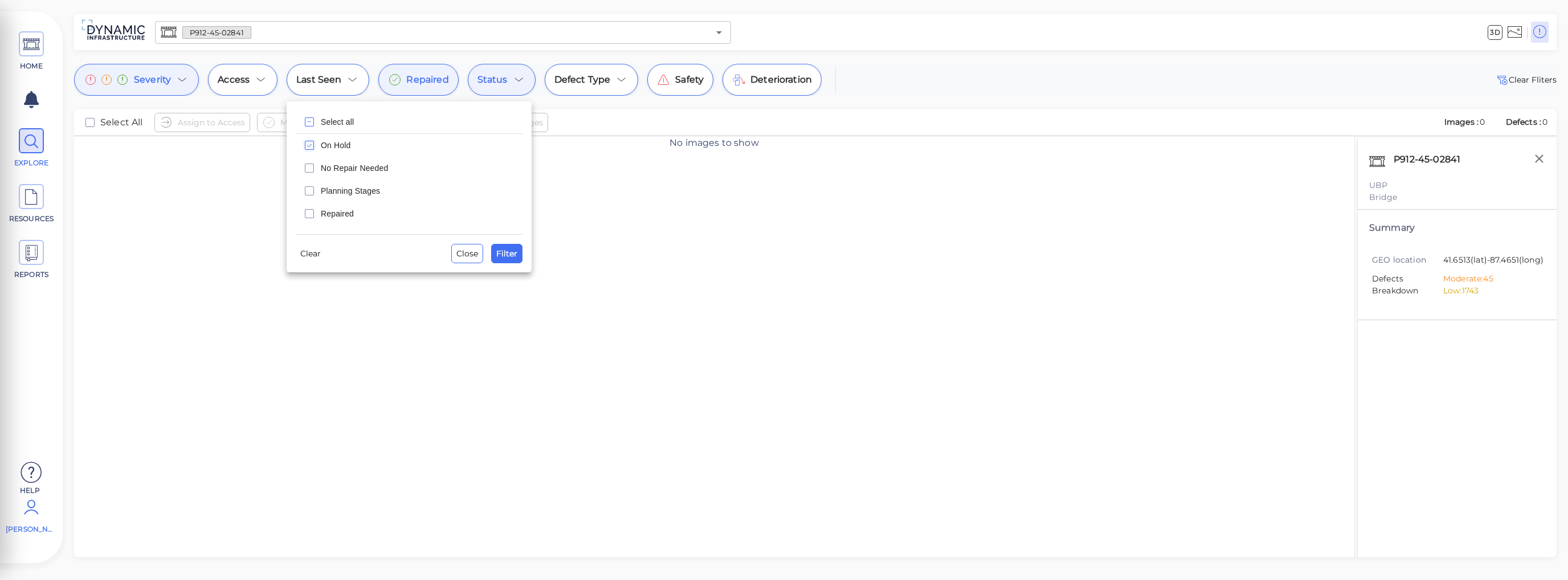
click at [654, 185] on div at bounding box center [784, 290] width 1568 height 580
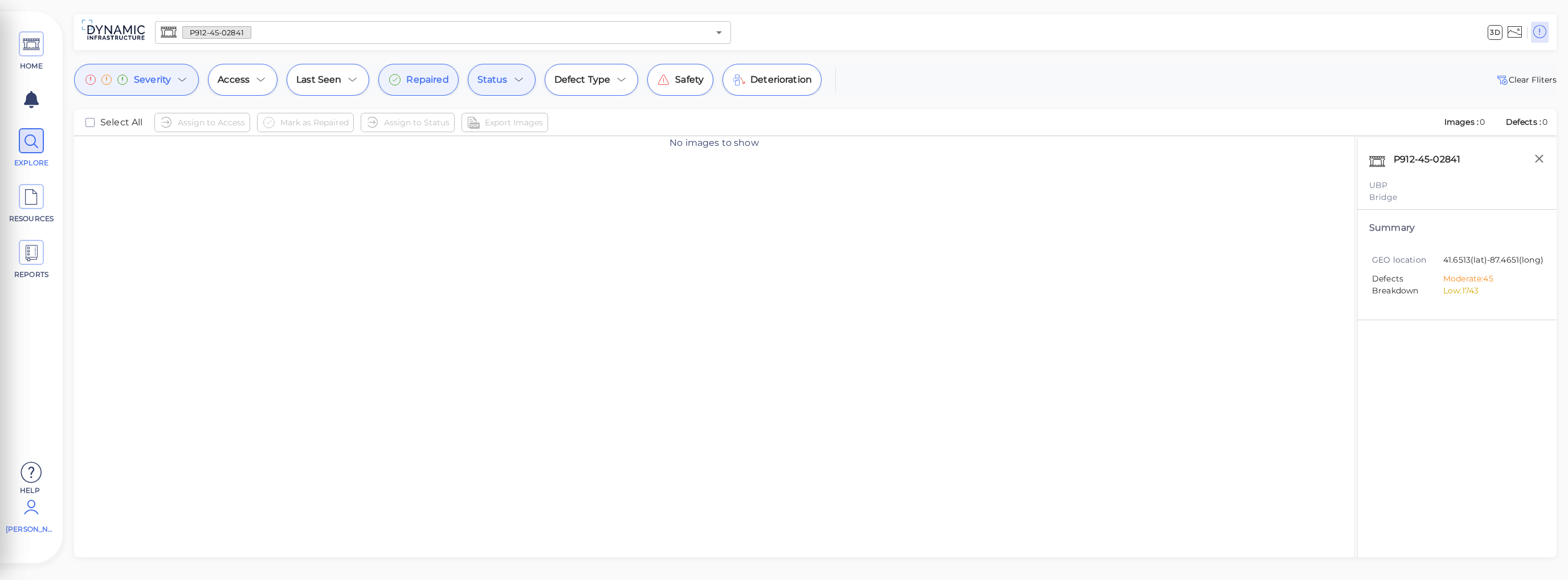
click at [513, 80] on icon at bounding box center [518, 79] width 13 height 13
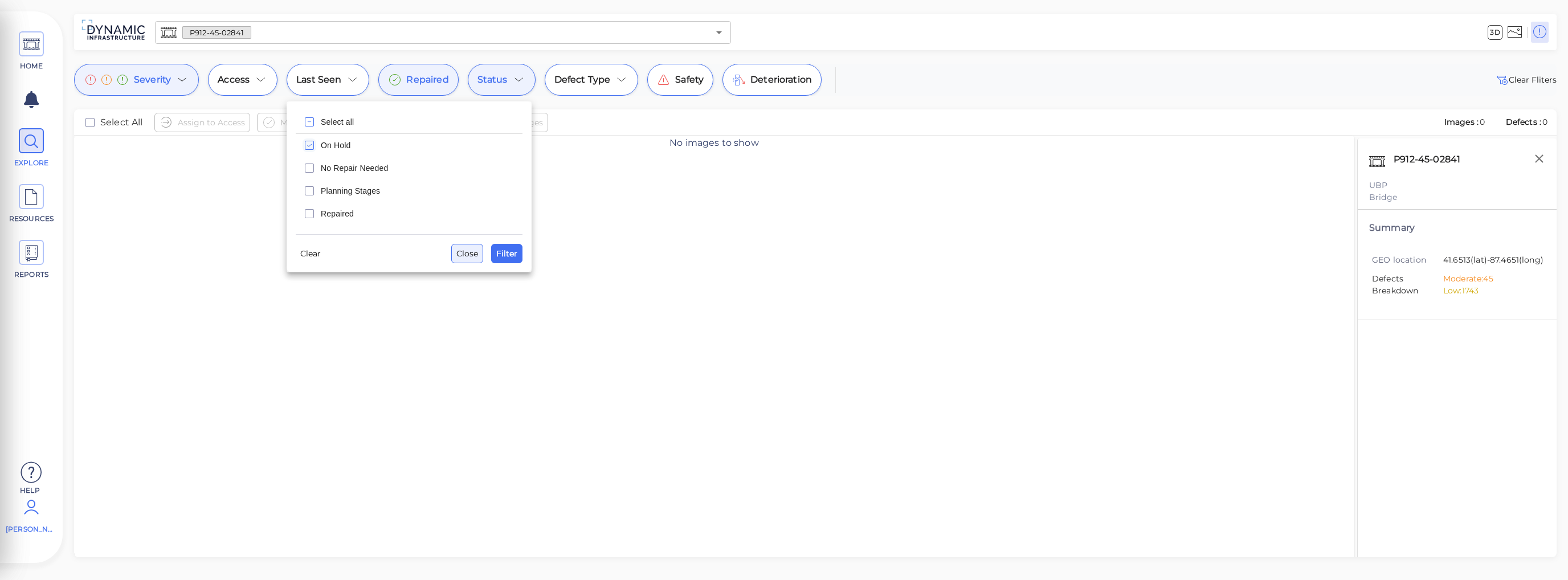
click at [465, 256] on span "Close" at bounding box center [467, 253] width 22 height 13
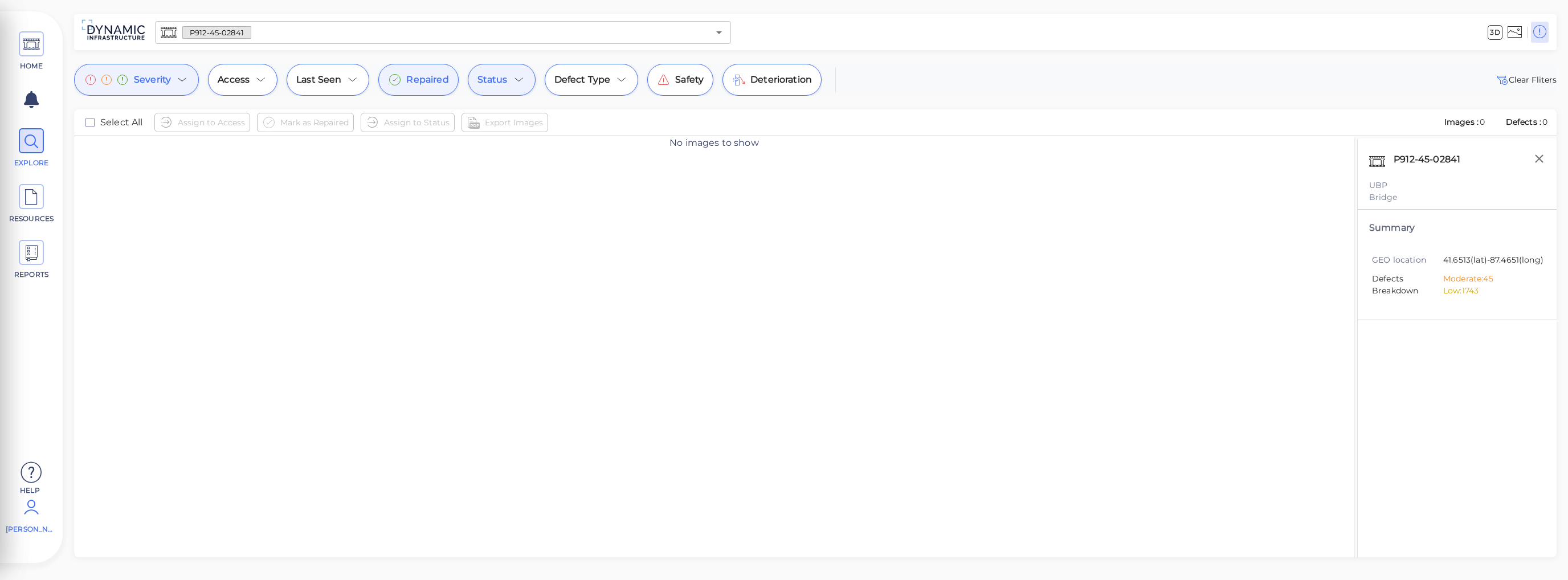
click at [27, 515] on icon at bounding box center [31, 507] width 22 height 34
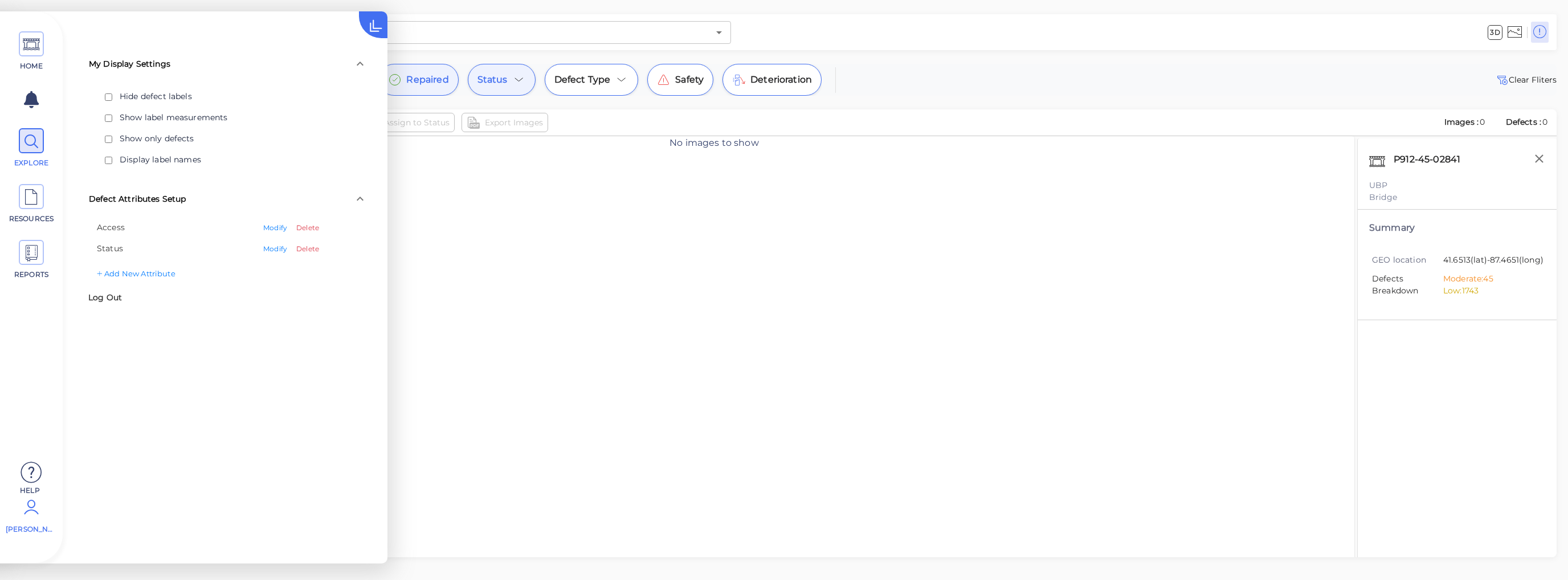
click at [422, 198] on div "No images to show" at bounding box center [713, 360] width 1280 height 448
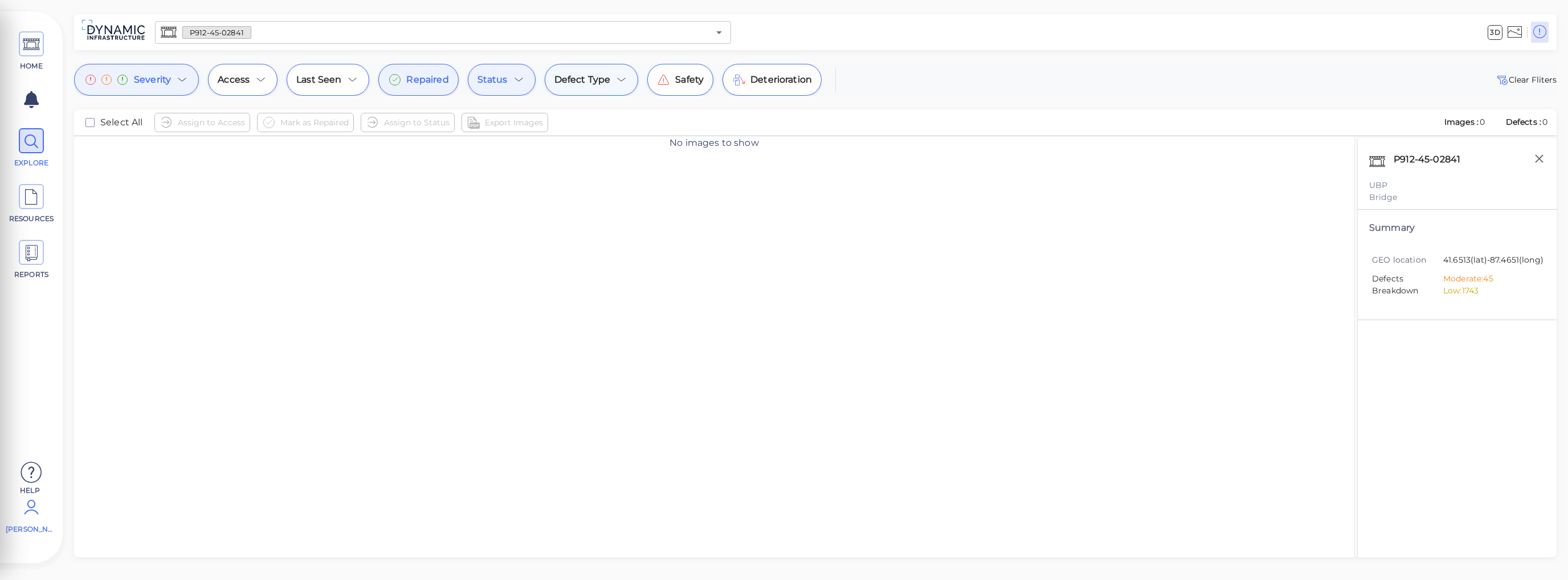
click at [617, 80] on icon at bounding box center [621, 79] width 13 height 13
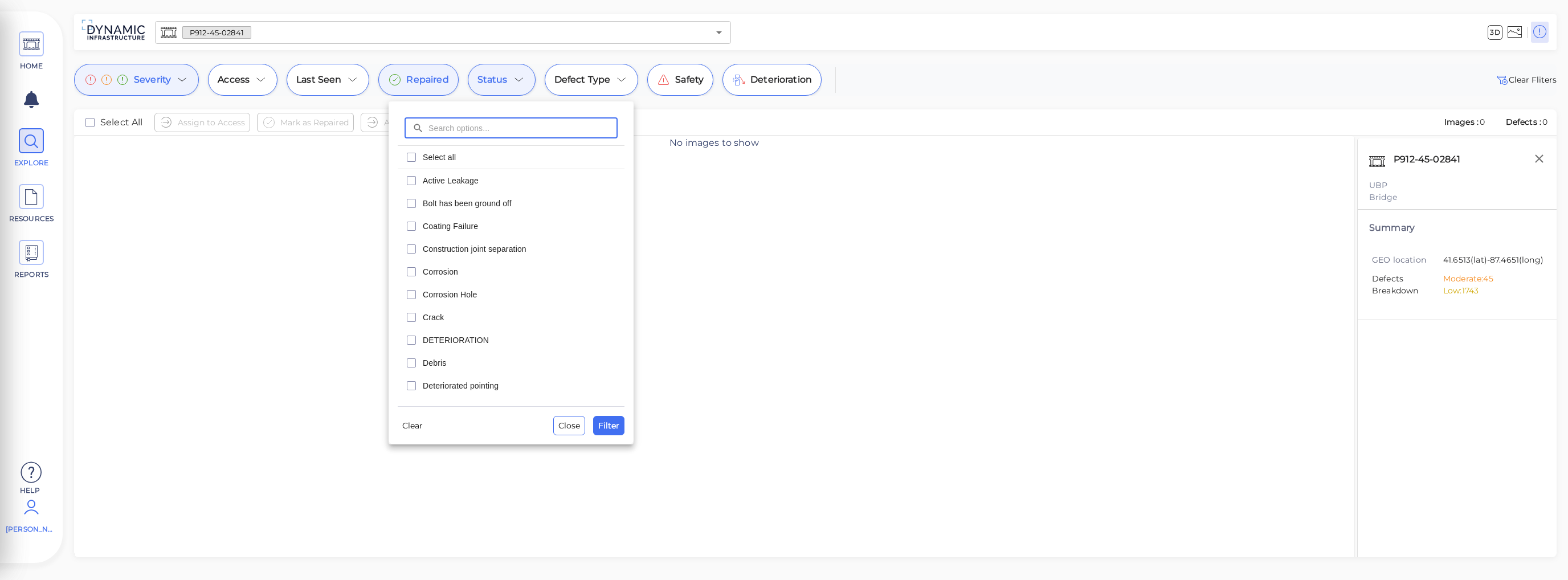
click at [515, 78] on div at bounding box center [784, 290] width 1568 height 580
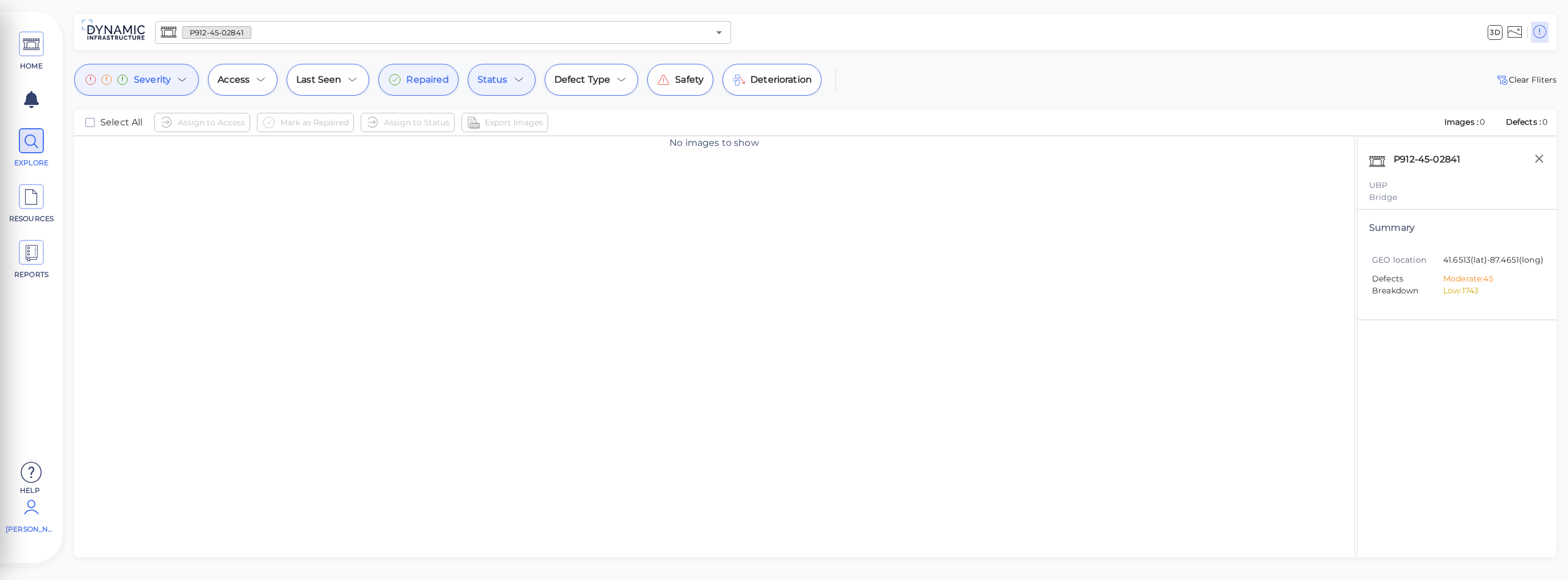
click at [515, 81] on icon at bounding box center [518, 79] width 8 height 4
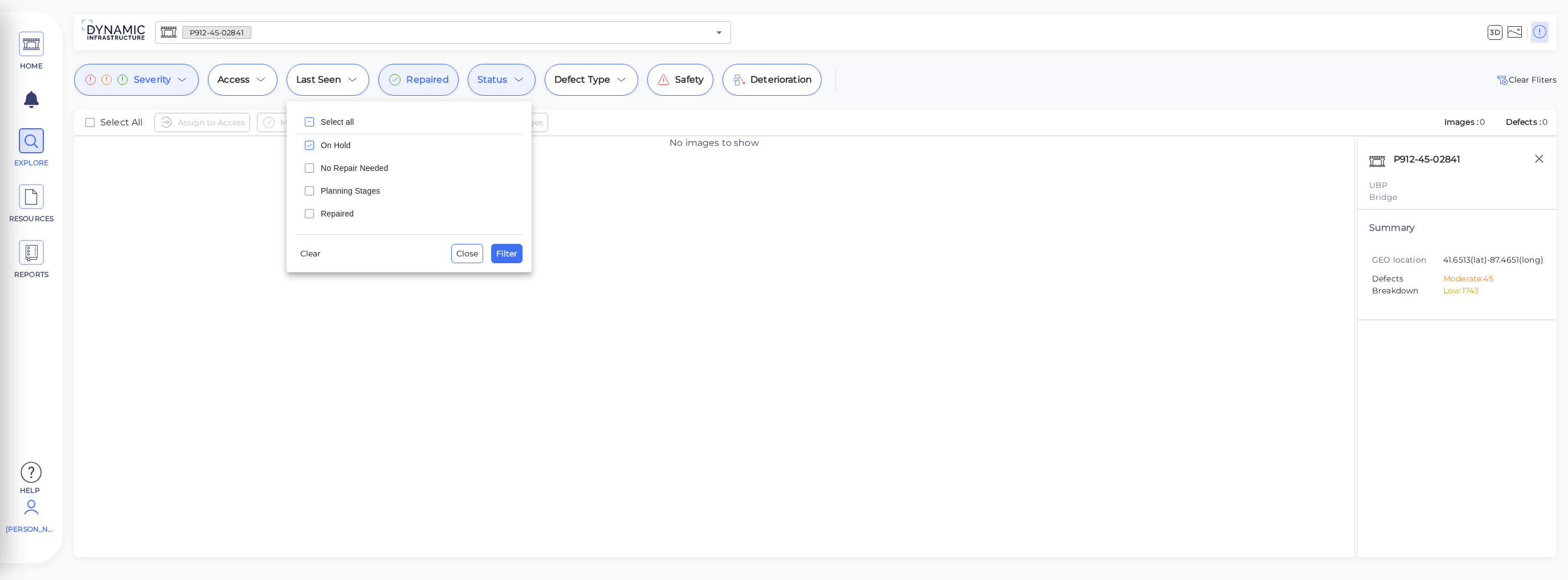
click at [772, 83] on div at bounding box center [784, 290] width 1568 height 580
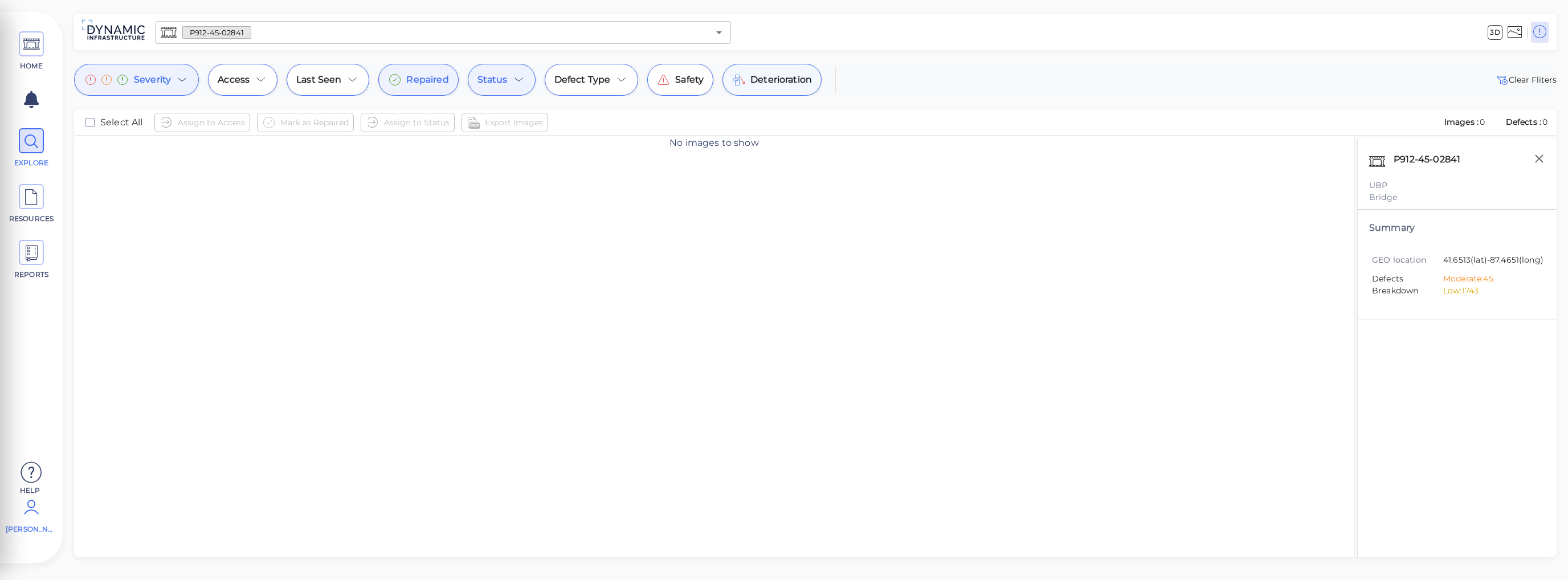
click at [770, 82] on span "Deterioration" at bounding box center [781, 79] width 62 height 13
click at [771, 80] on span "Deterioration" at bounding box center [781, 79] width 62 height 13
click at [490, 85] on span "Status" at bounding box center [492, 79] width 30 height 13
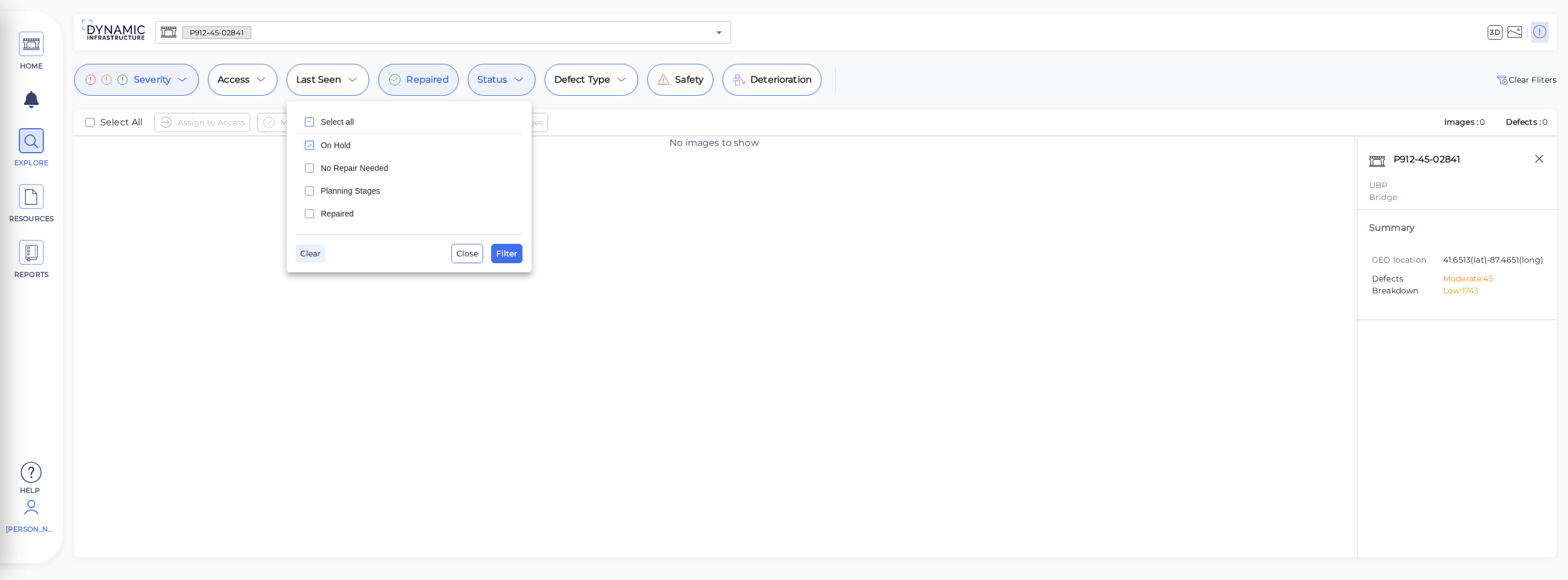
click at [301, 256] on span "Clear" at bounding box center [310, 253] width 20 height 13
click at [315, 253] on span "Clear" at bounding box center [310, 253] width 20 height 13
click at [695, 187] on div at bounding box center [784, 290] width 1568 height 580
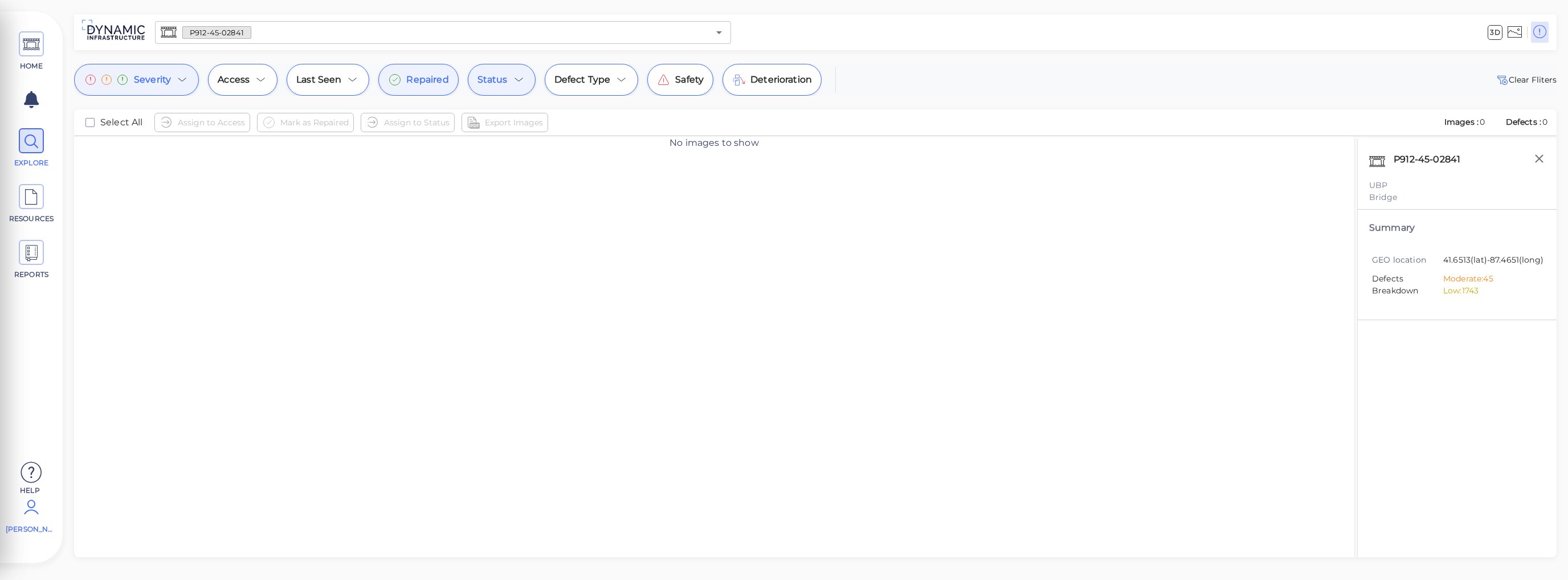
click at [395, 82] on icon at bounding box center [394, 79] width 13 height 13
click at [185, 83] on icon at bounding box center [182, 79] width 13 height 13
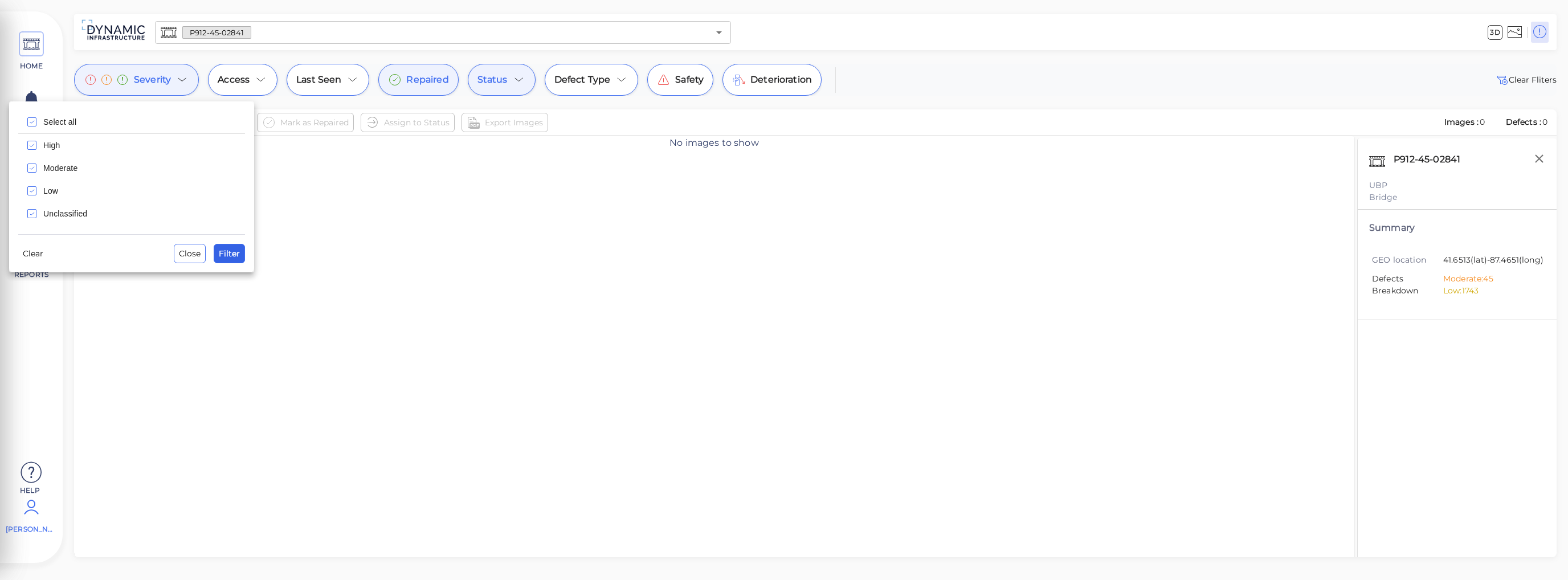
click at [226, 253] on span "Filter" at bounding box center [230, 253] width 21 height 13
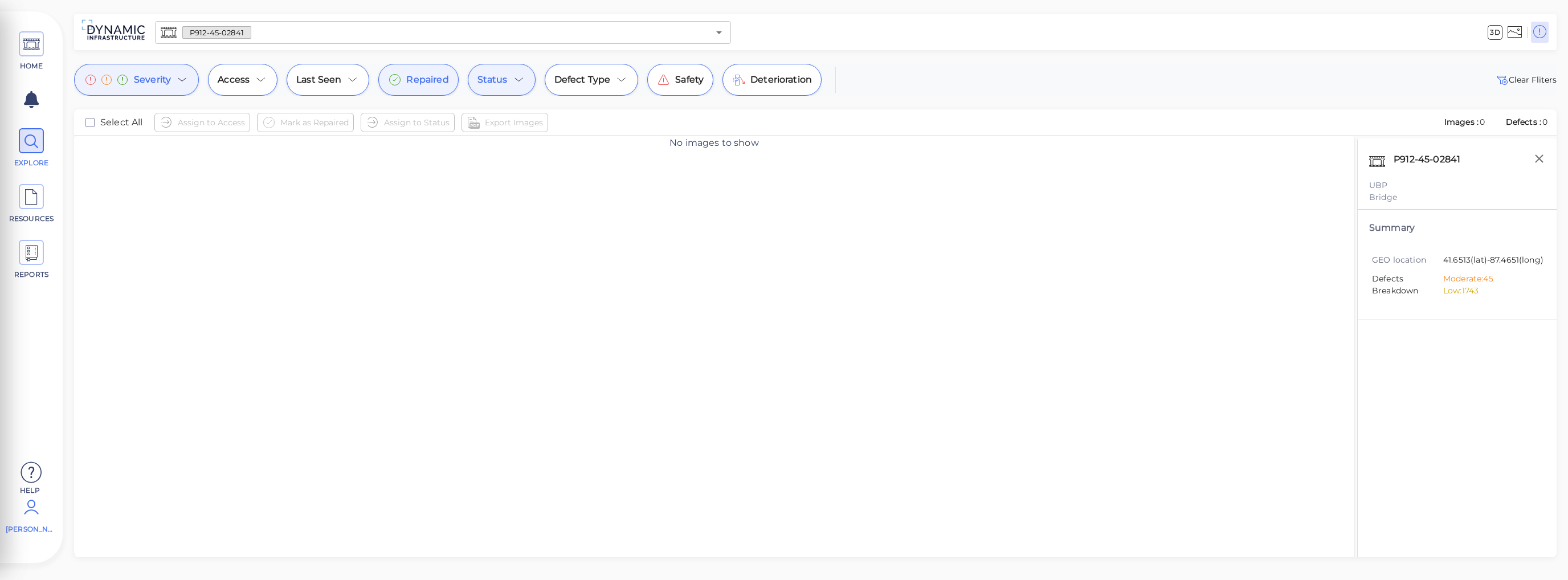
click at [499, 70] on div "Status" at bounding box center [501, 79] width 68 height 32
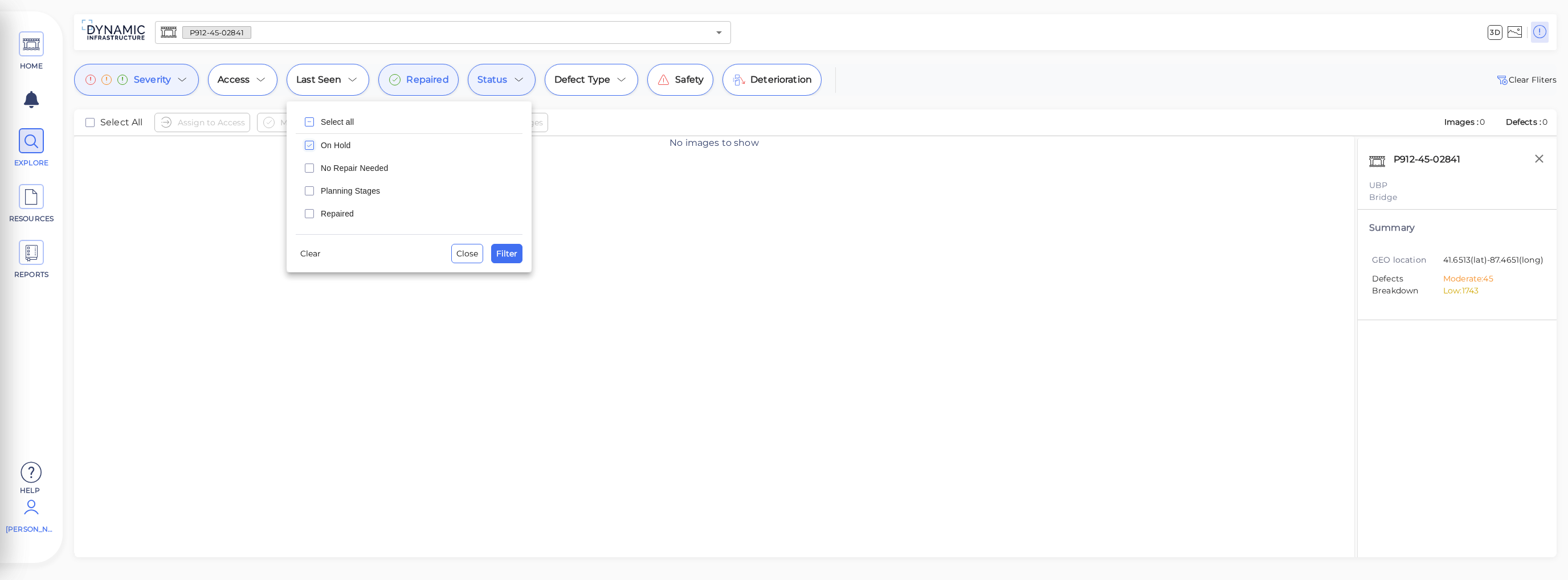
click at [312, 146] on icon "checkbox" at bounding box center [309, 145] width 13 height 13
click at [515, 258] on span "Filter" at bounding box center [507, 253] width 21 height 13
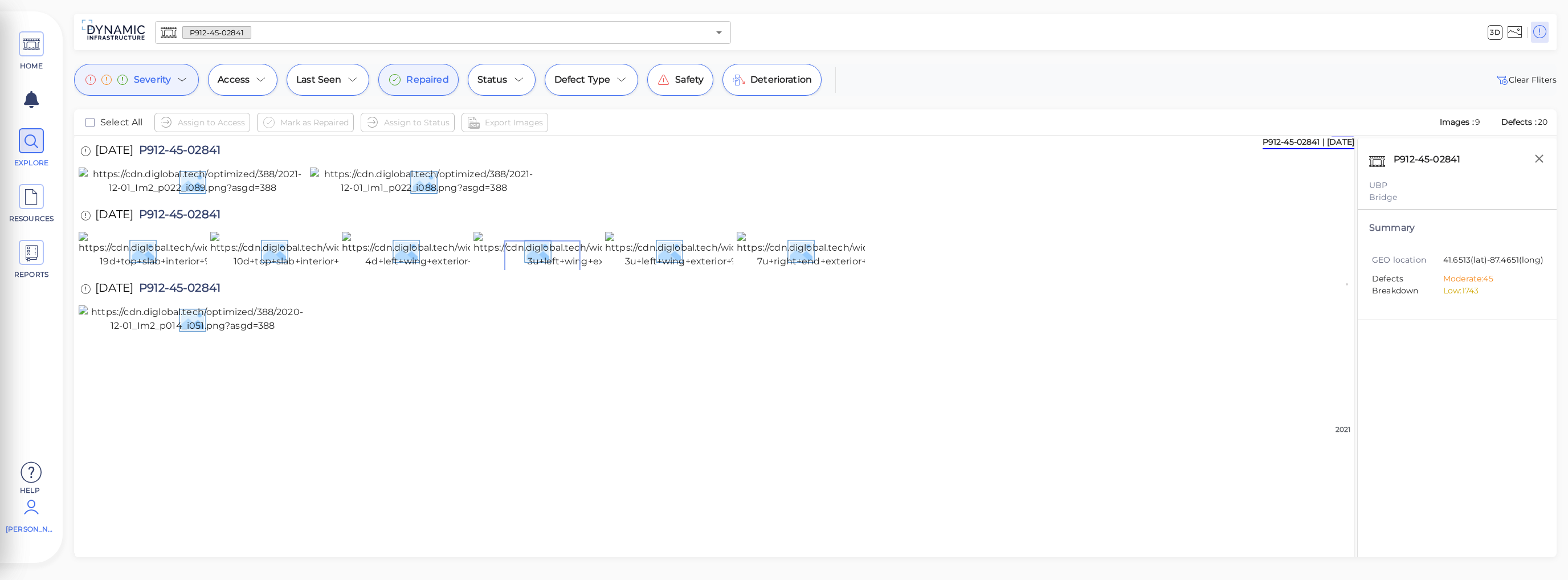
click at [393, 79] on icon at bounding box center [395, 79] width 4 height 4
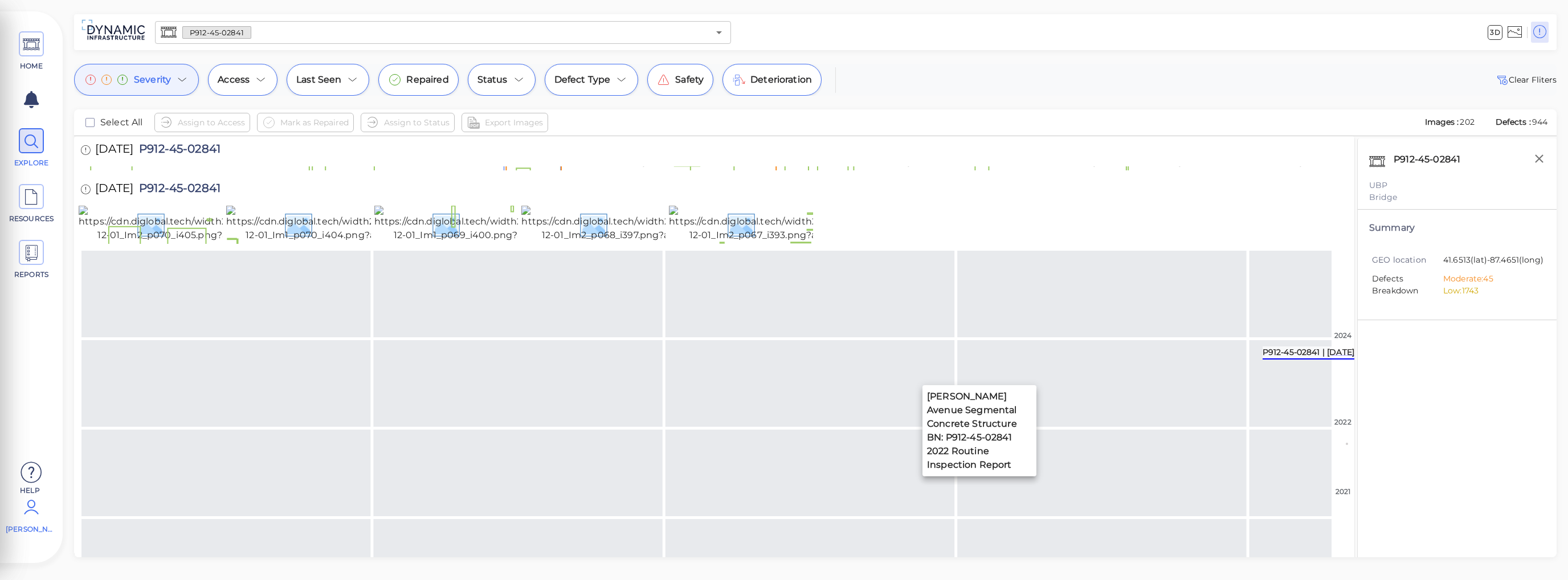
scroll to position [1100, 0]
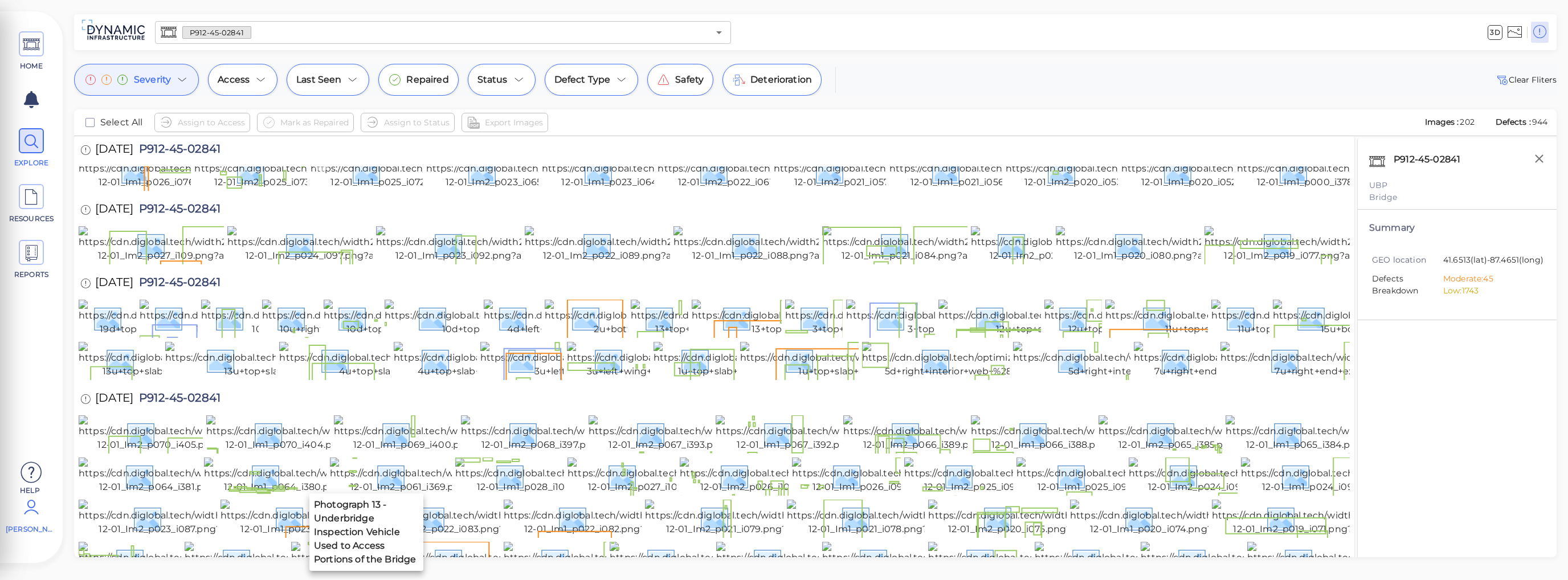
click at [376, 189] on img at bounding box center [414, 171] width 206 height 37
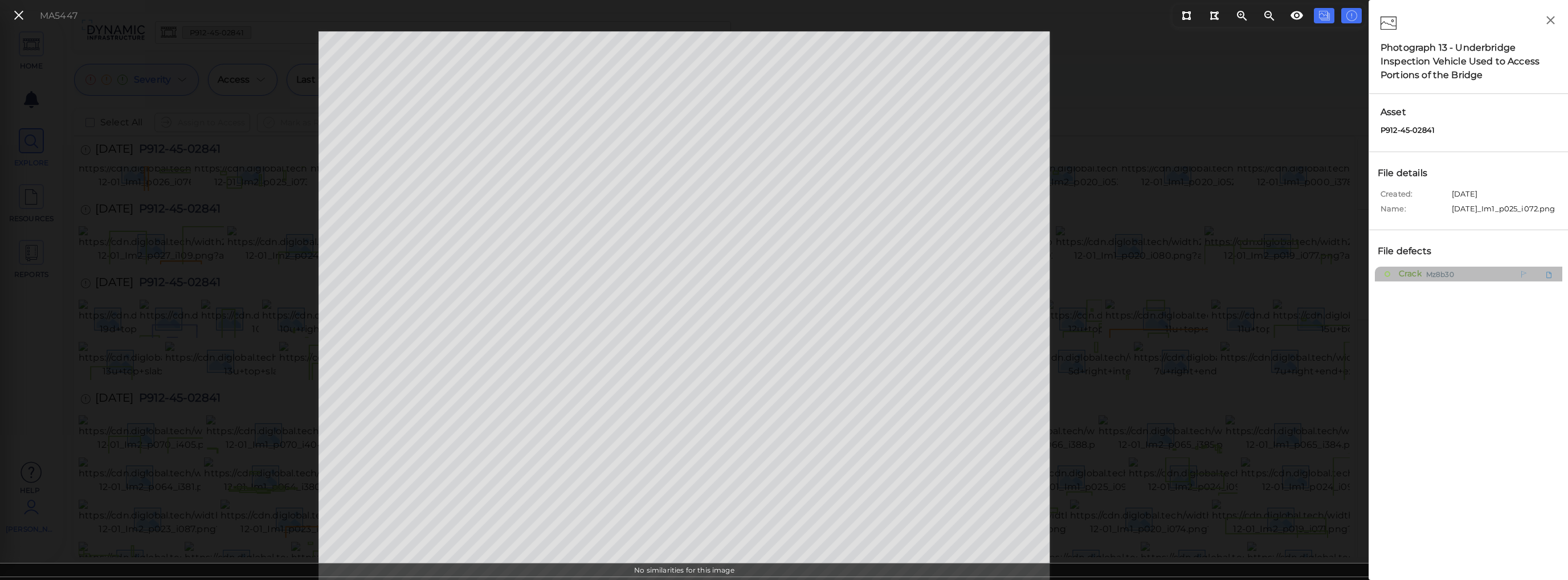
click at [1416, 279] on span "Crack" at bounding box center [1409, 274] width 26 height 14
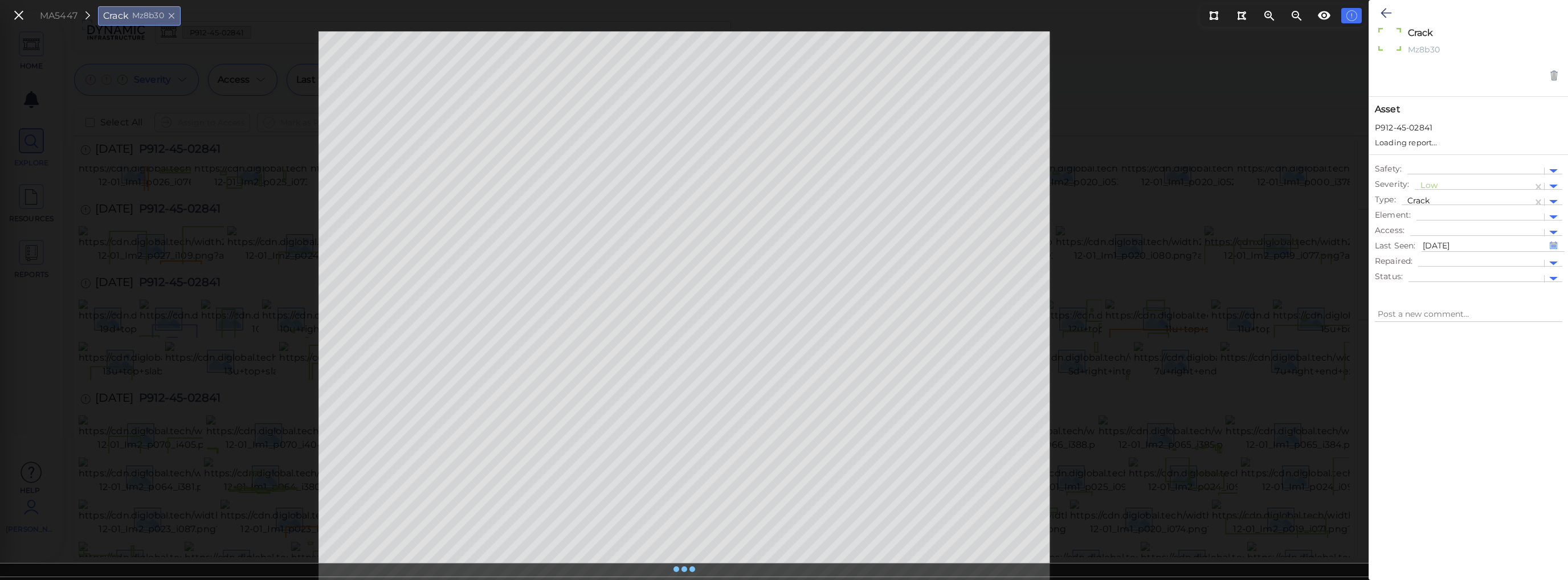
type textarea "x"
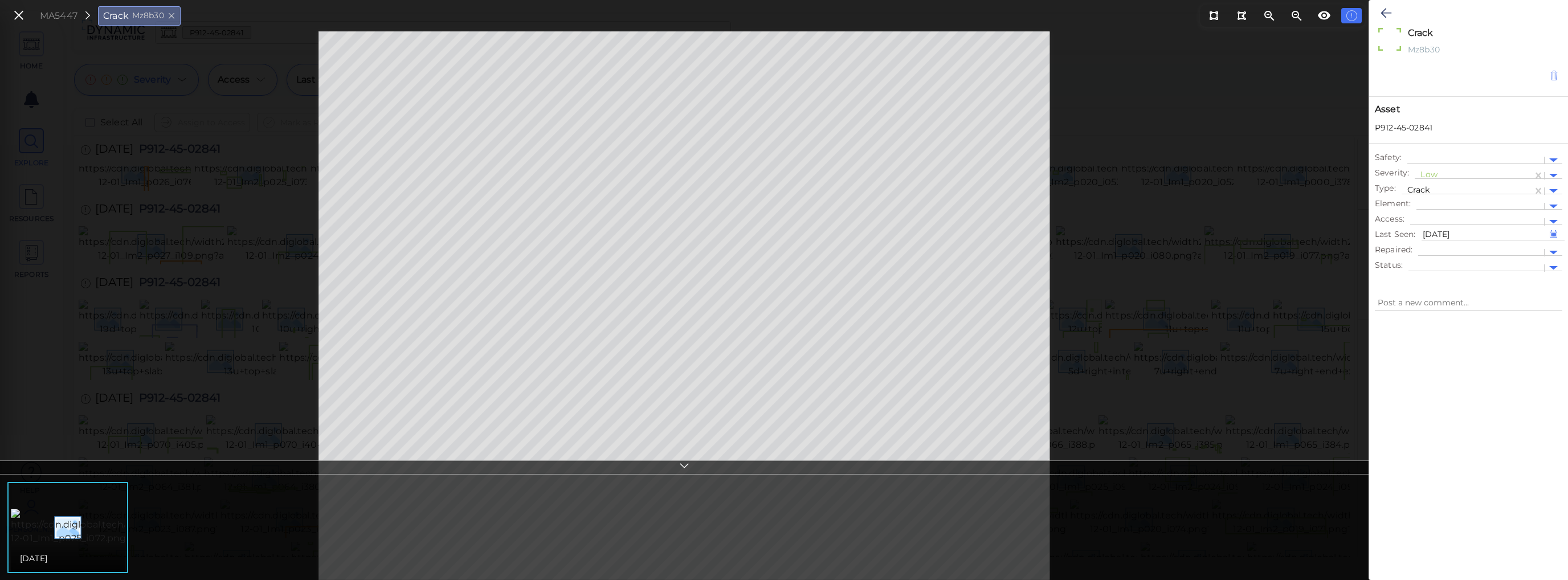
click at [1553, 77] on icon at bounding box center [1554, 76] width 10 height 11
type textarea "x"
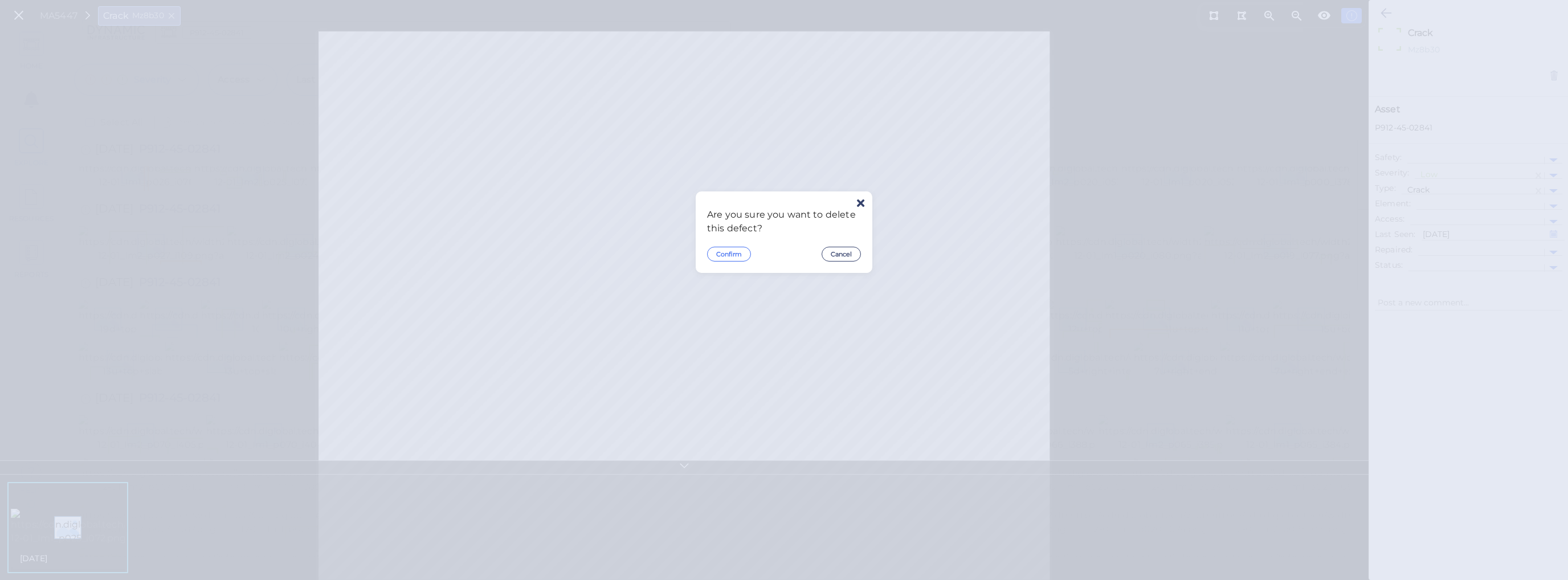
click at [732, 253] on button "Confirm" at bounding box center [729, 253] width 44 height 15
type textarea "x"
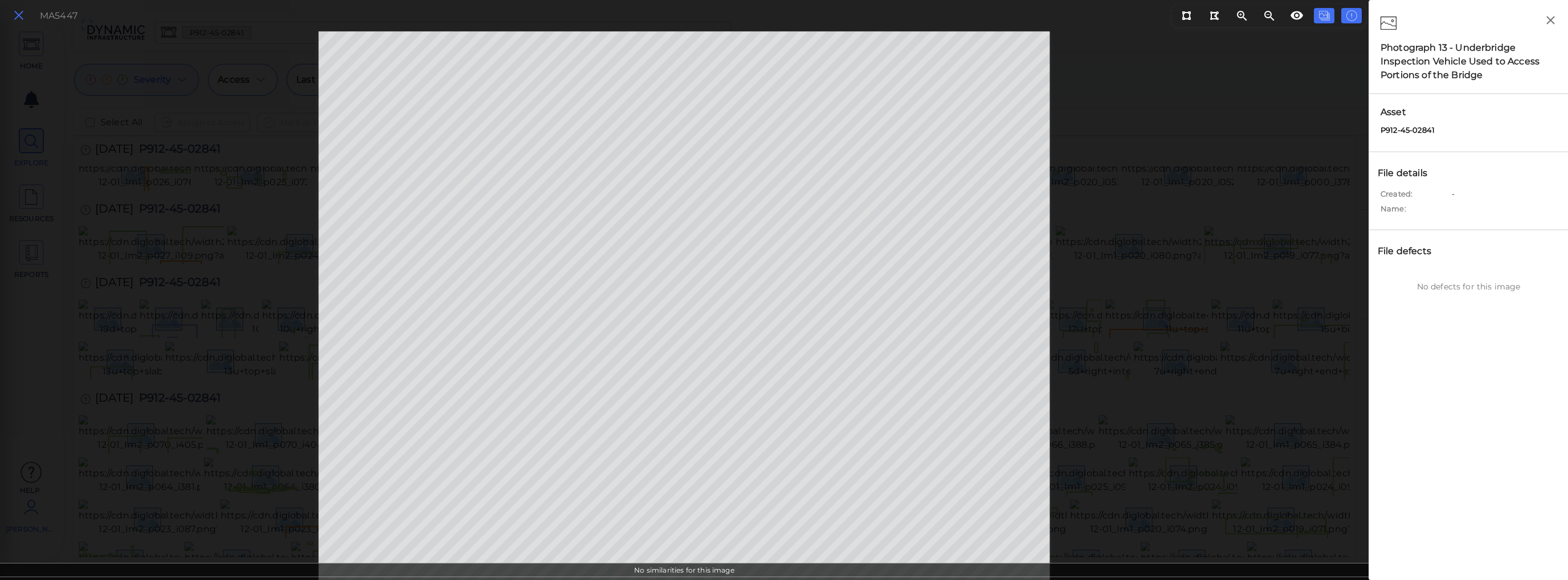
click at [20, 16] on icon at bounding box center [19, 15] width 13 height 15
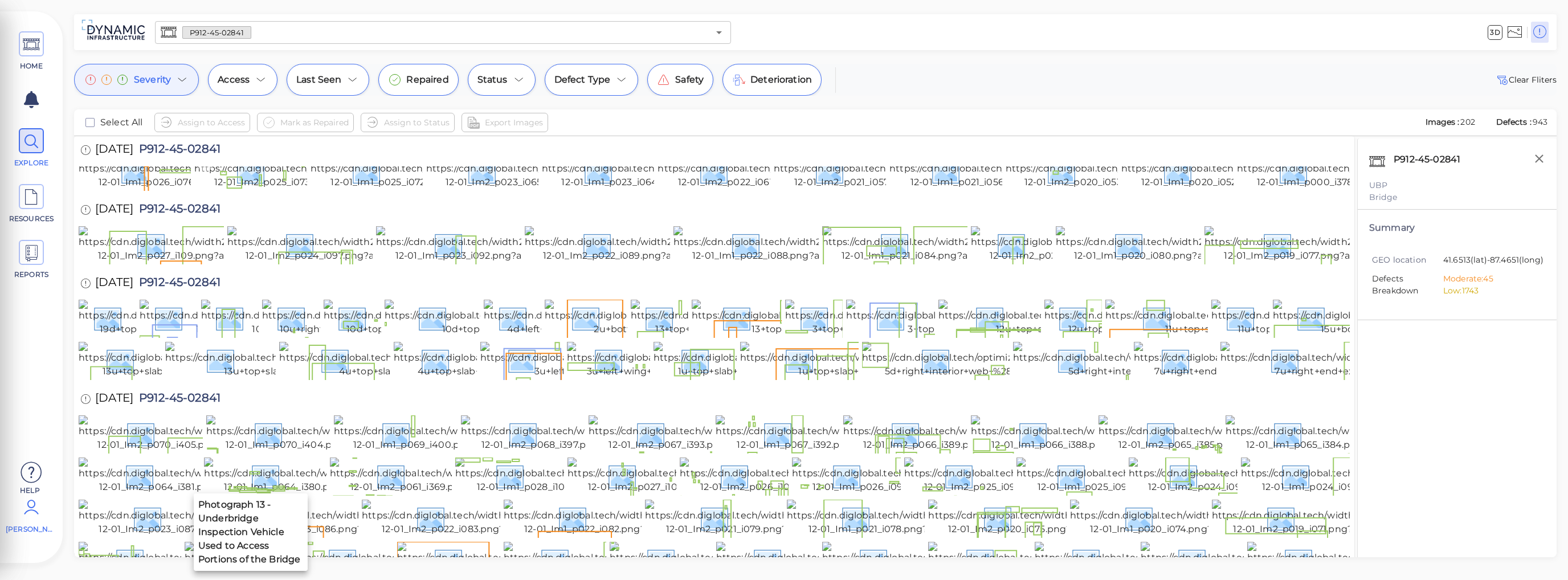
click at [258, 189] on img at bounding box center [298, 171] width 206 height 37
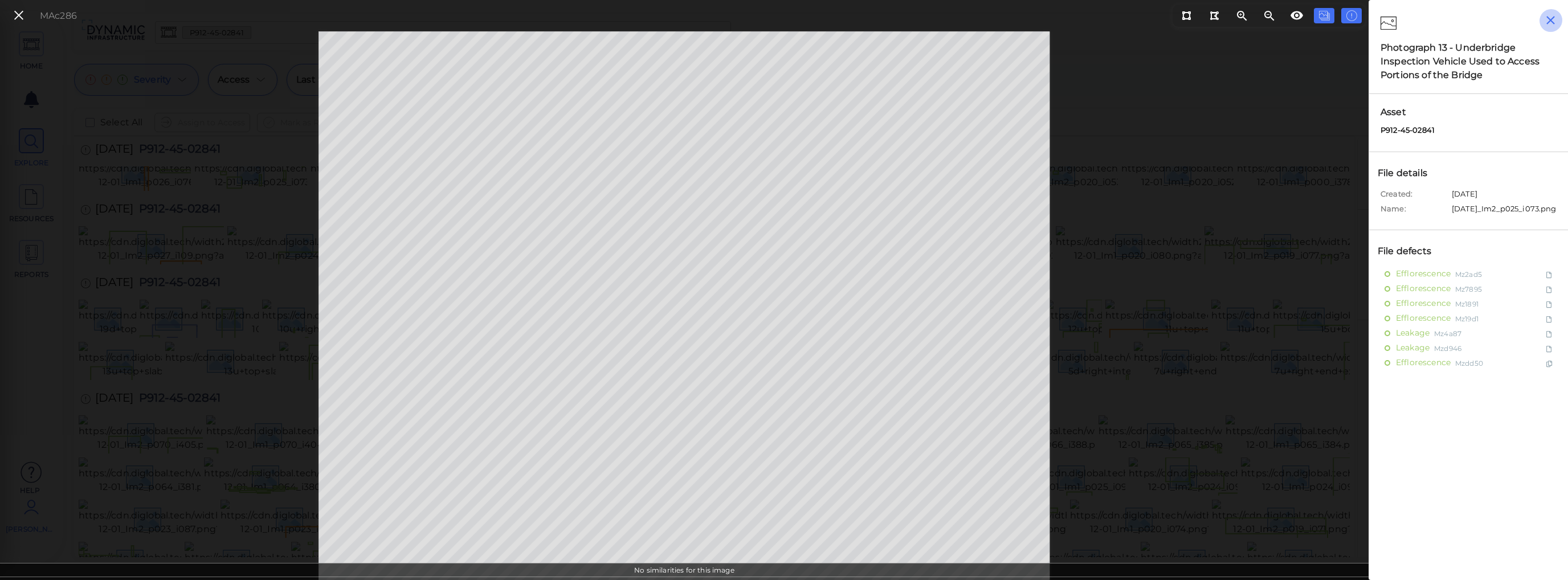
click at [1549, 19] on icon "button" at bounding box center [1550, 20] width 8 height 8
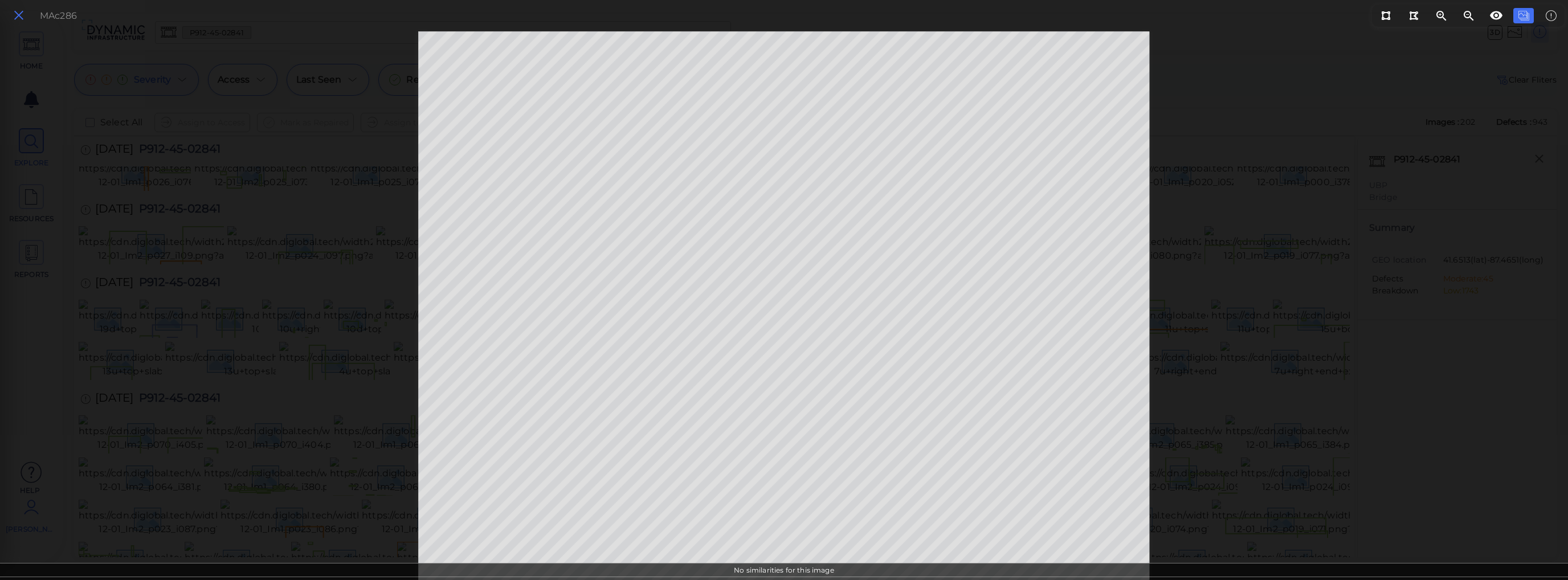
click at [20, 13] on icon at bounding box center [19, 15] width 13 height 15
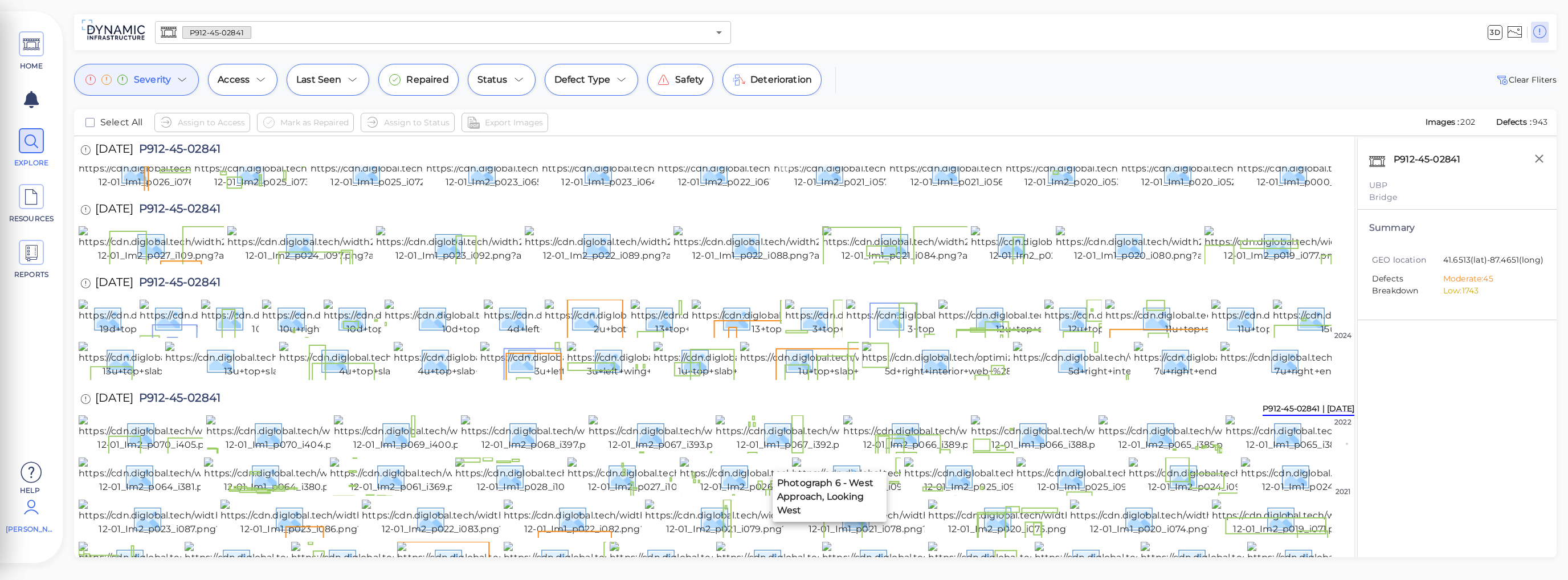
scroll to position [1221, 0]
click at [1060, 189] on img at bounding box center [1109, 171] width 206 height 37
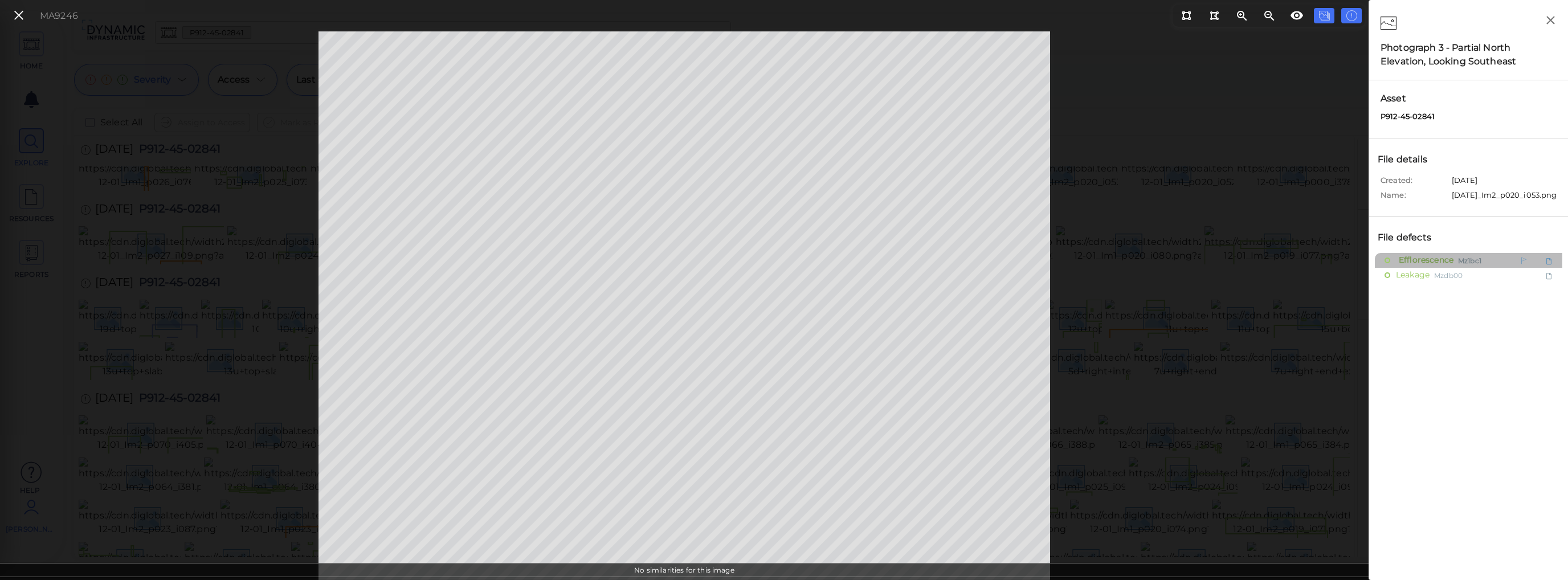
click at [1402, 267] on span "Efflorescence" at bounding box center [1425, 260] width 58 height 14
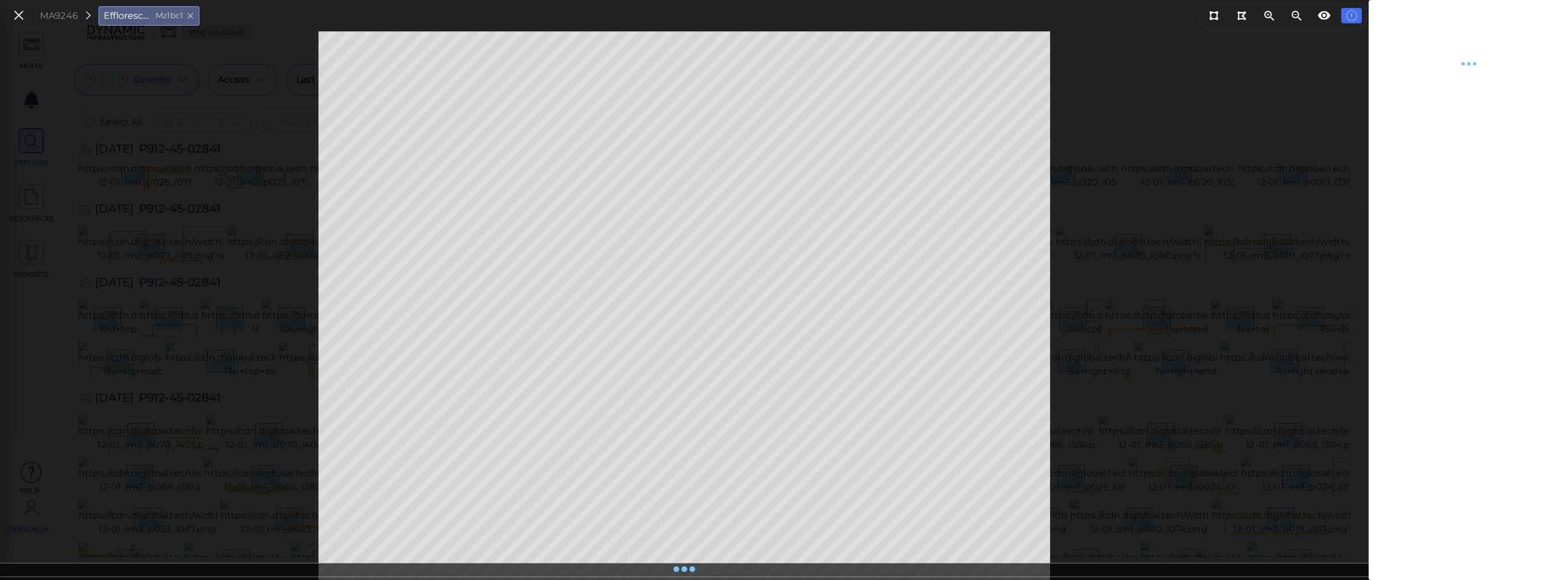
type textarea "x"
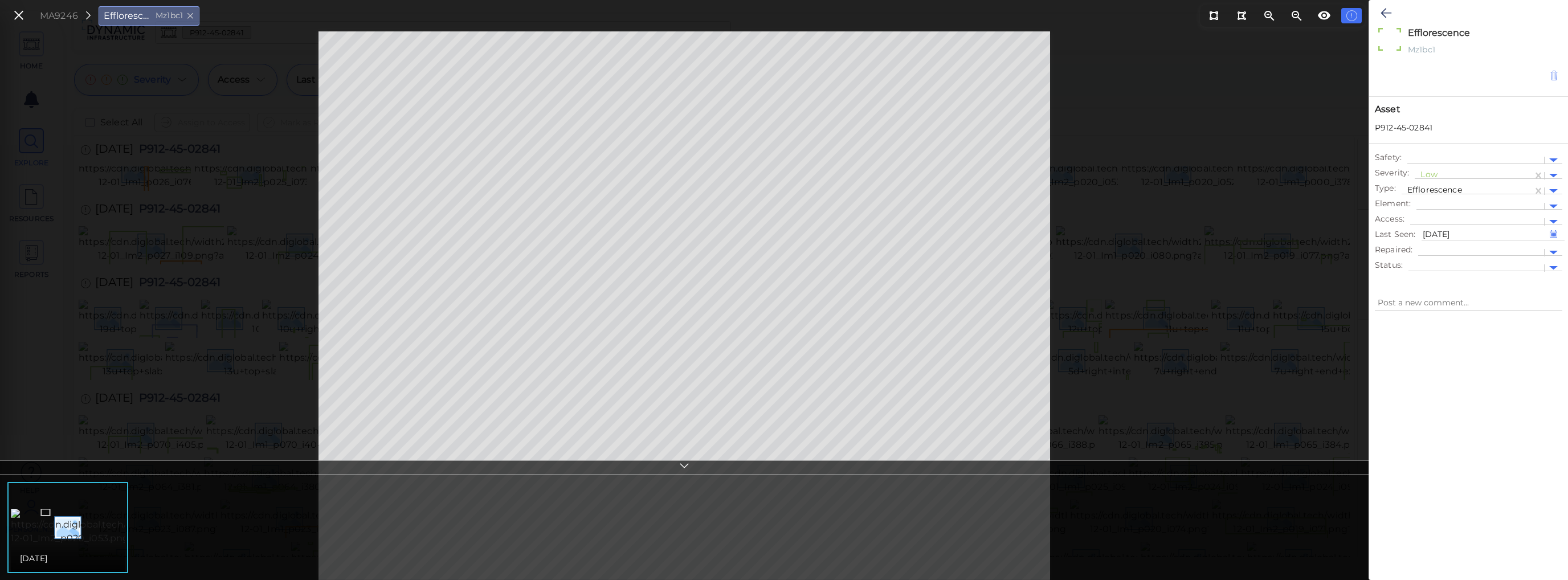
click at [1556, 78] on icon at bounding box center [1554, 76] width 10 height 11
type textarea "x"
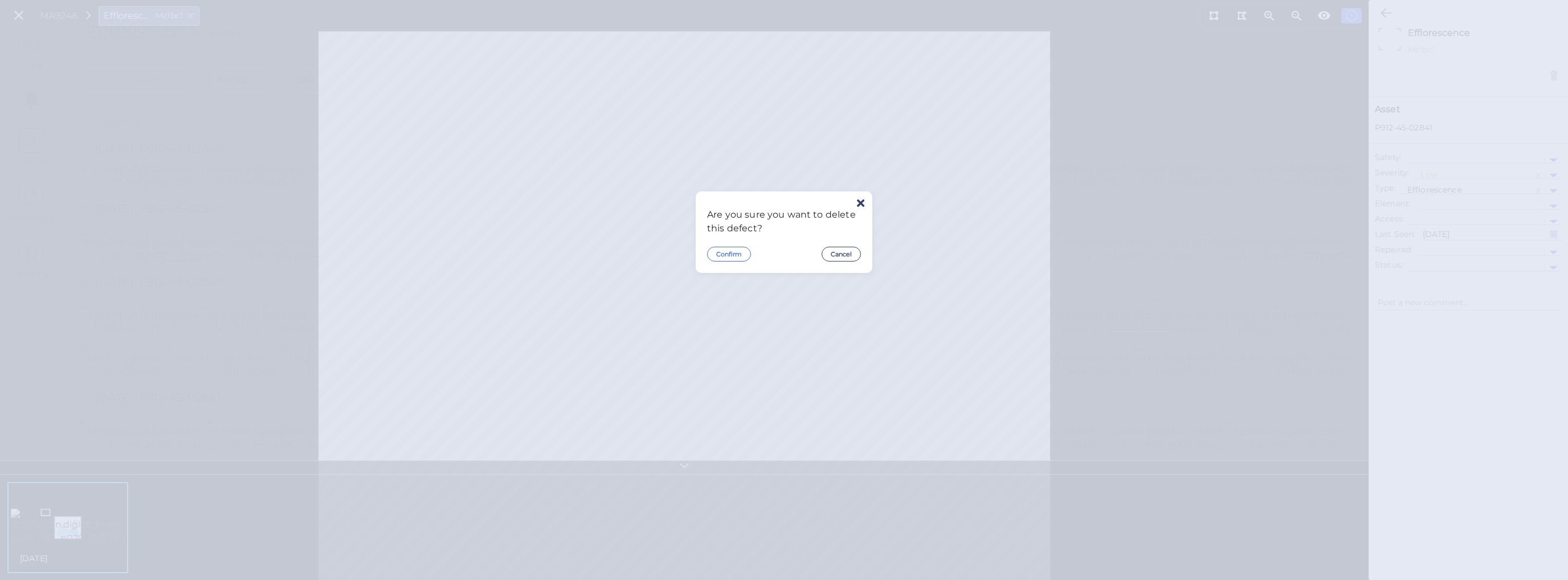
click at [723, 255] on button "Confirm" at bounding box center [729, 253] width 44 height 15
type textarea "x"
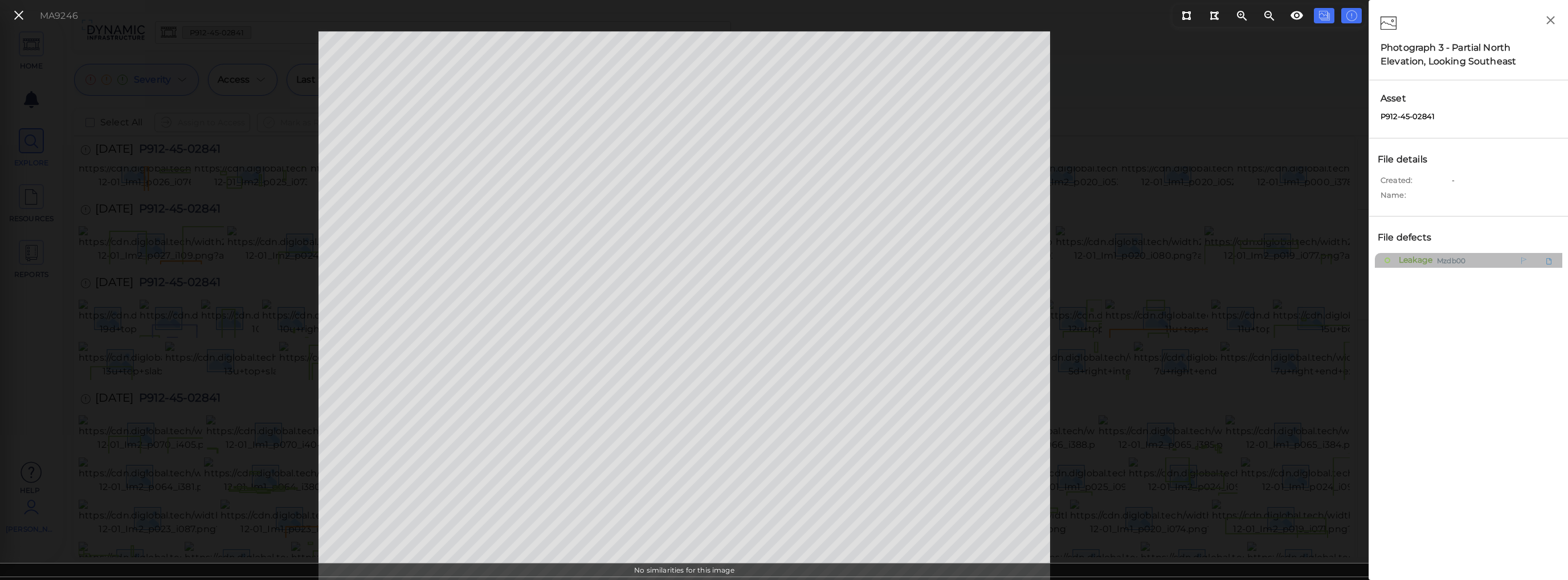
click at [1429, 261] on span "Leakage" at bounding box center [1414, 260] width 37 height 14
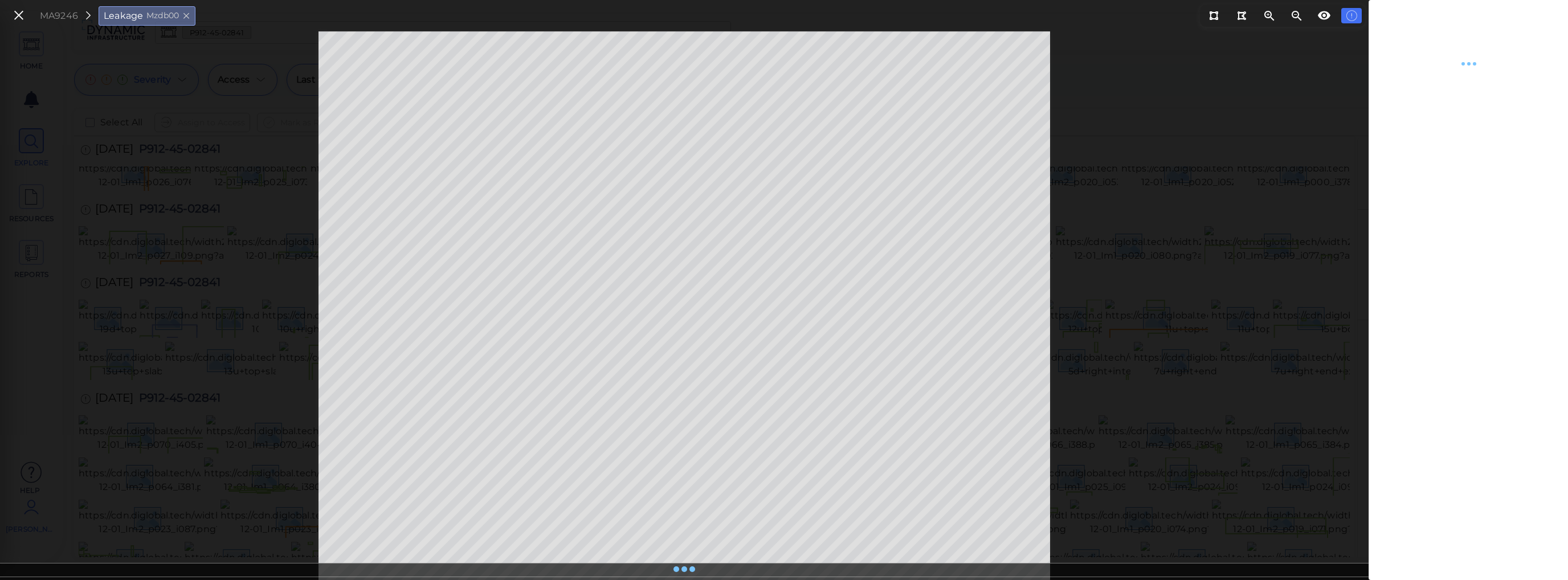
type textarea "x"
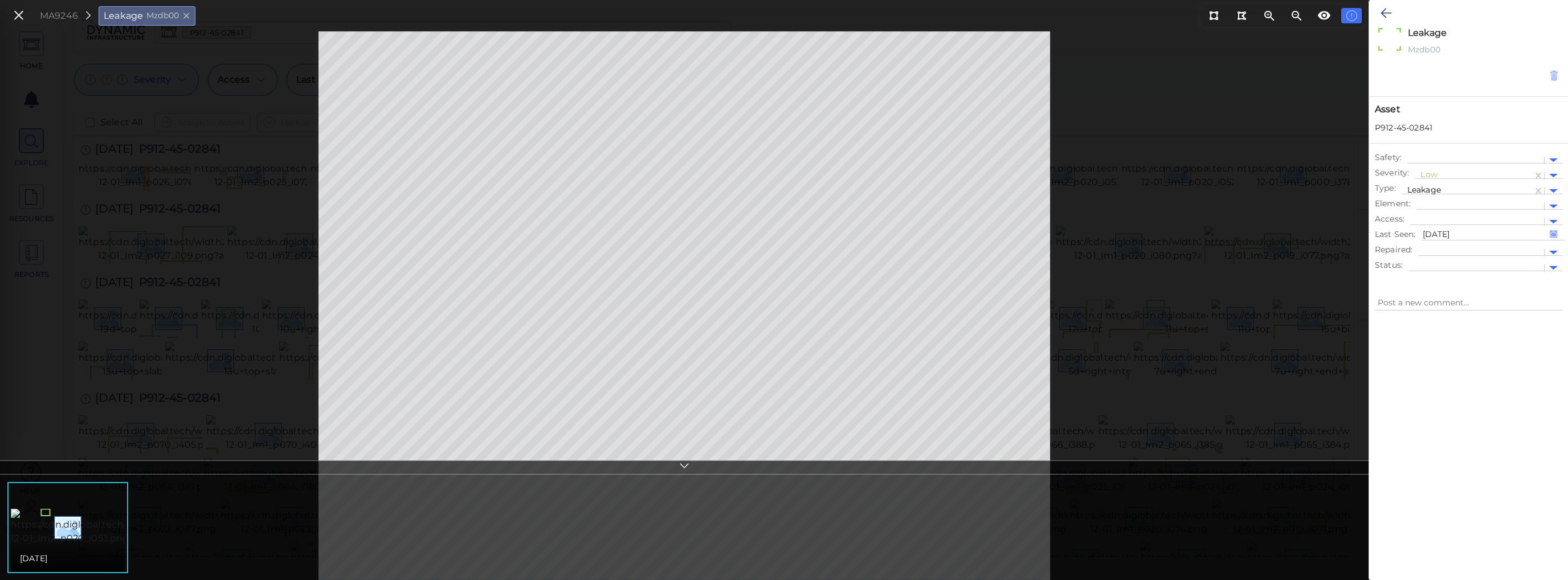
click at [1554, 79] on icon at bounding box center [1554, 76] width 10 height 11
type textarea "x"
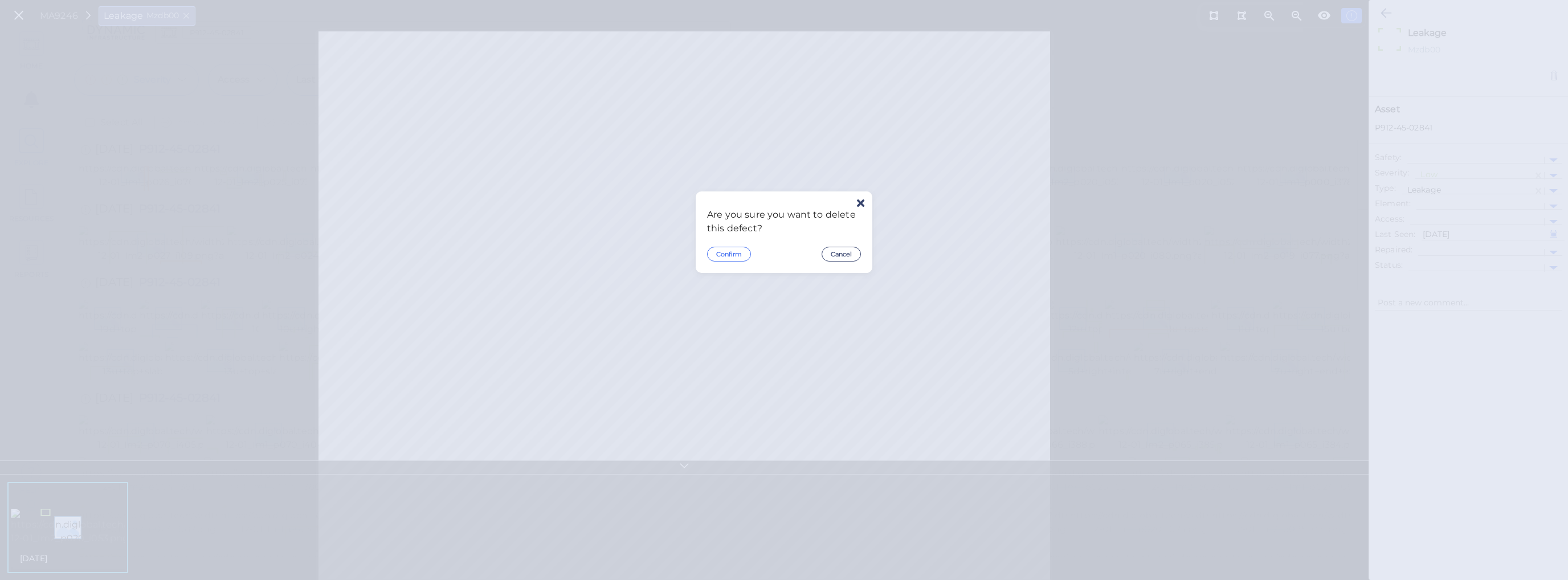
click at [713, 255] on button "Confirm" at bounding box center [729, 253] width 44 height 15
type textarea "x"
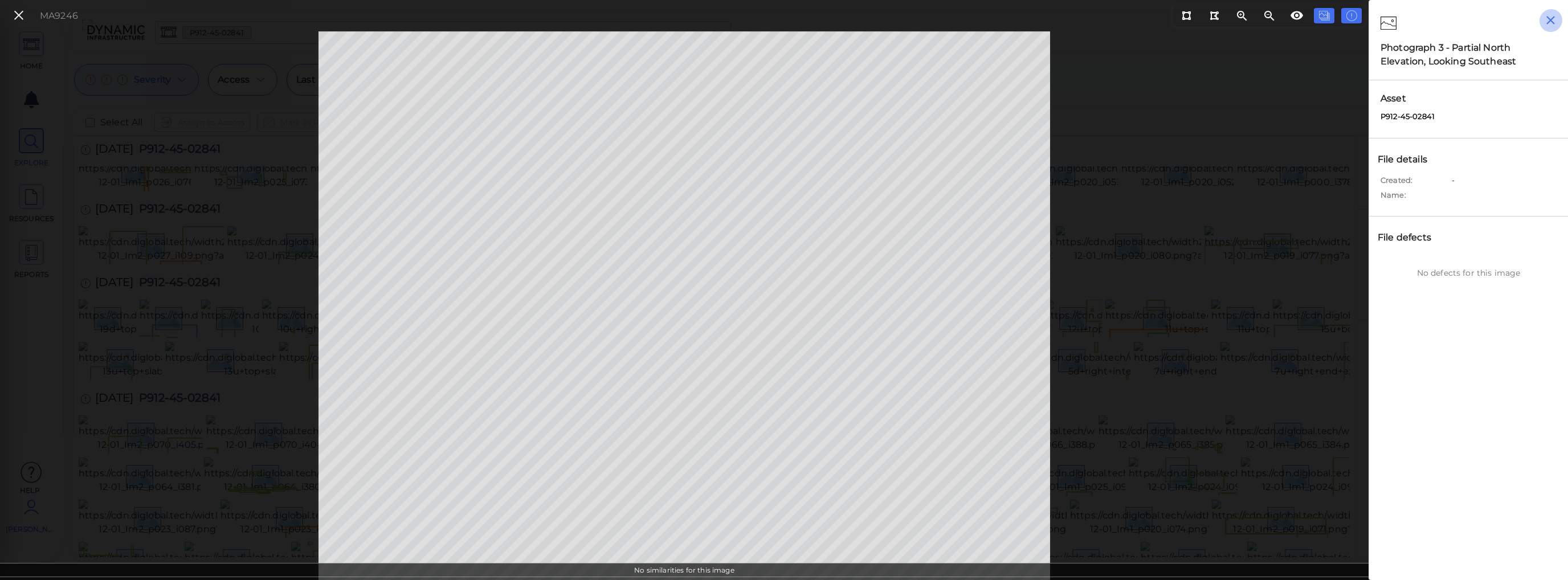
click at [1550, 20] on icon "button" at bounding box center [1550, 20] width 8 height 8
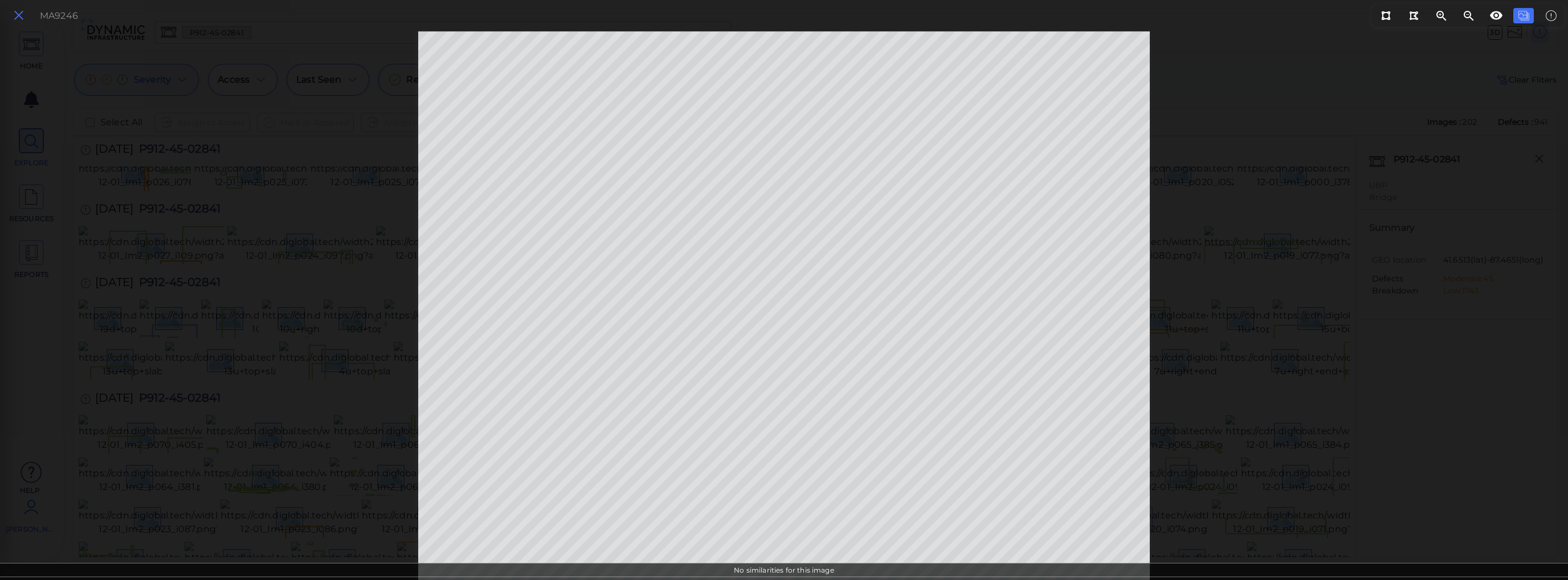
click at [16, 15] on icon at bounding box center [19, 15] width 13 height 15
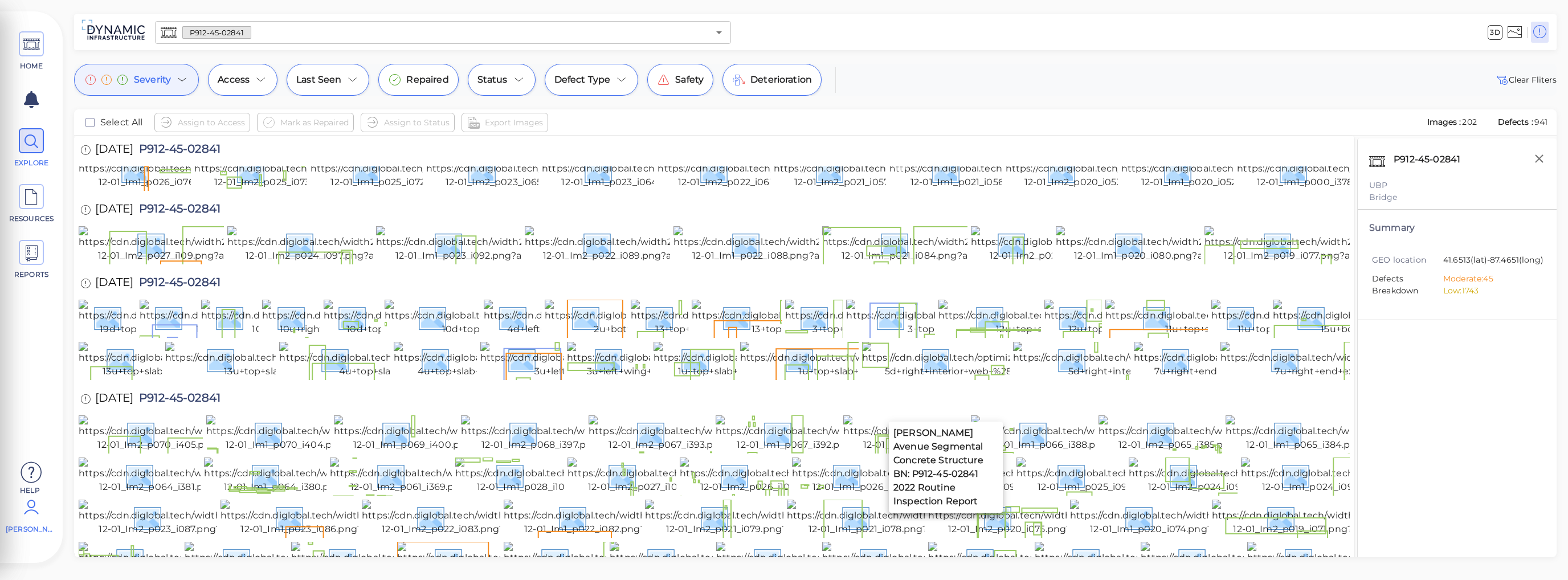
click at [942, 189] on img at bounding box center [992, 171] width 206 height 37
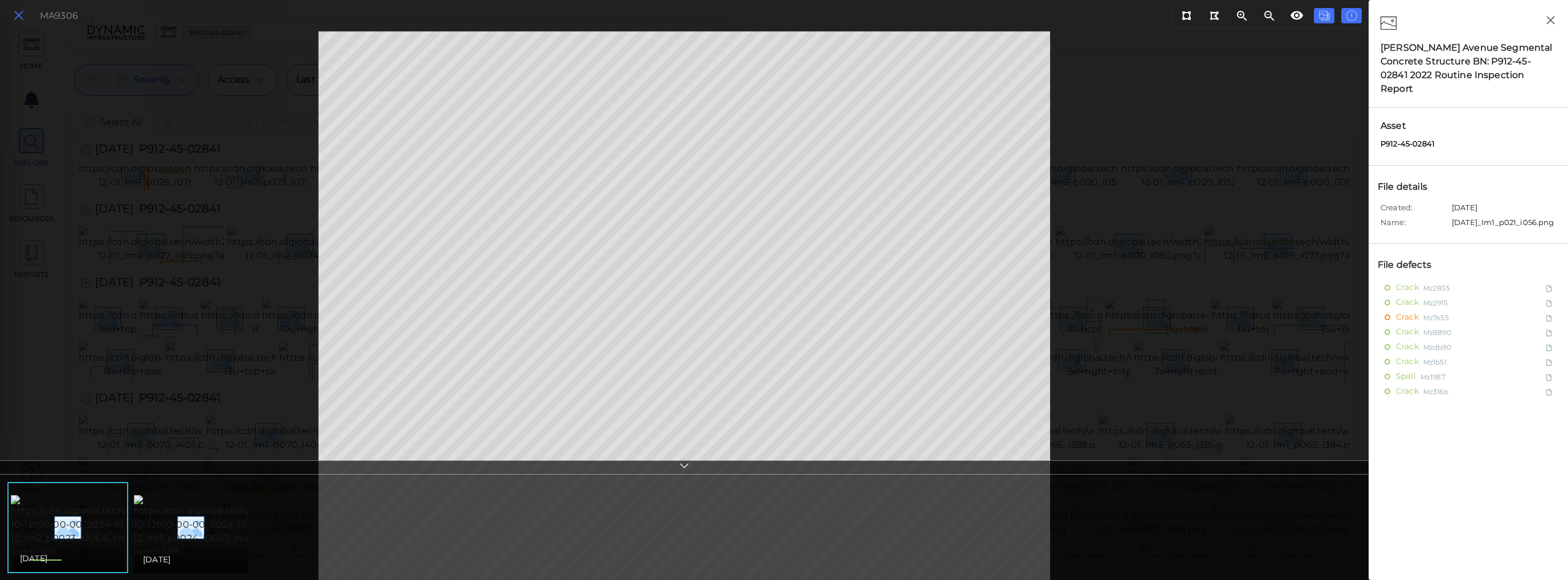
click at [18, 15] on icon at bounding box center [19, 15] width 13 height 15
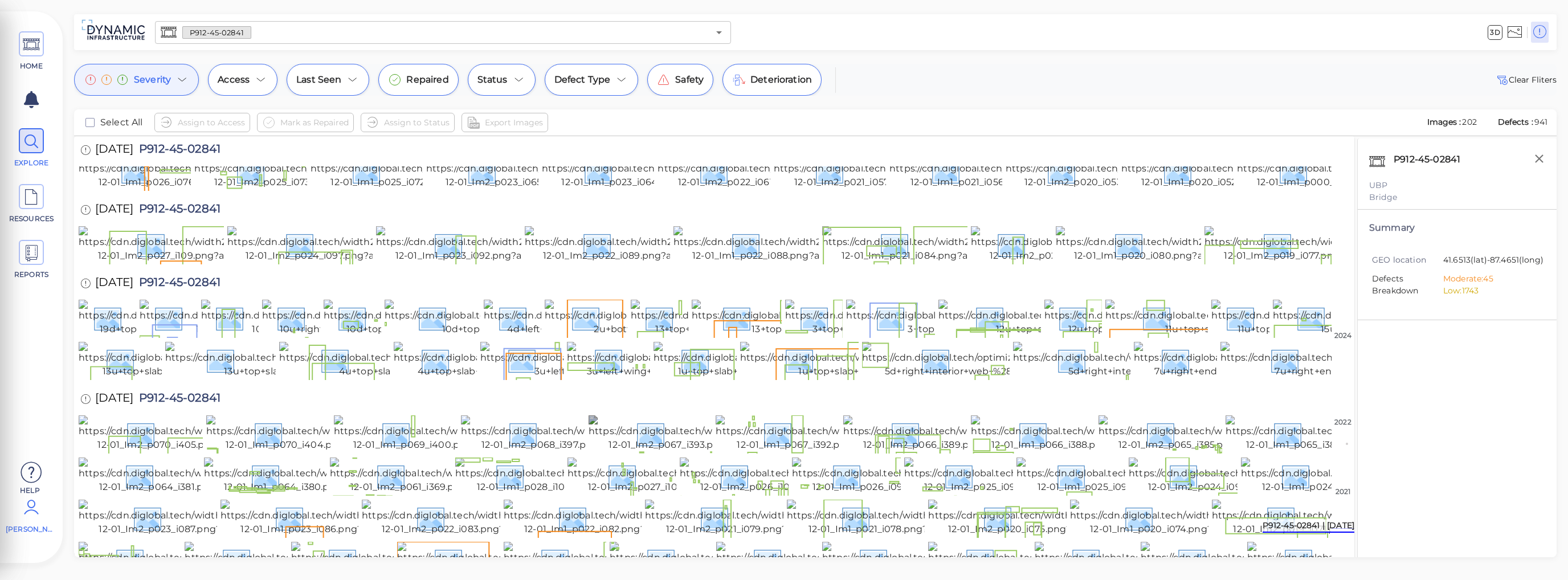
scroll to position [1683, 0]
click at [245, 342] on img at bounding box center [307, 360] width 284 height 37
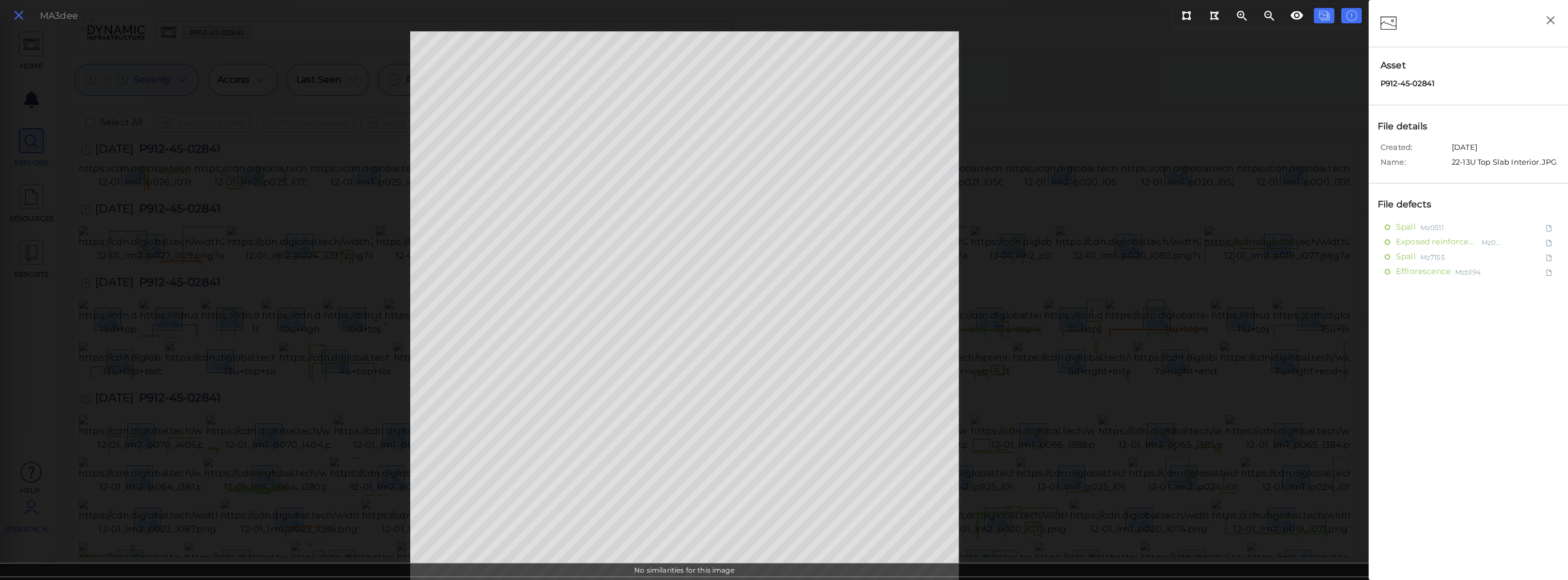
click at [20, 12] on icon at bounding box center [19, 15] width 13 height 15
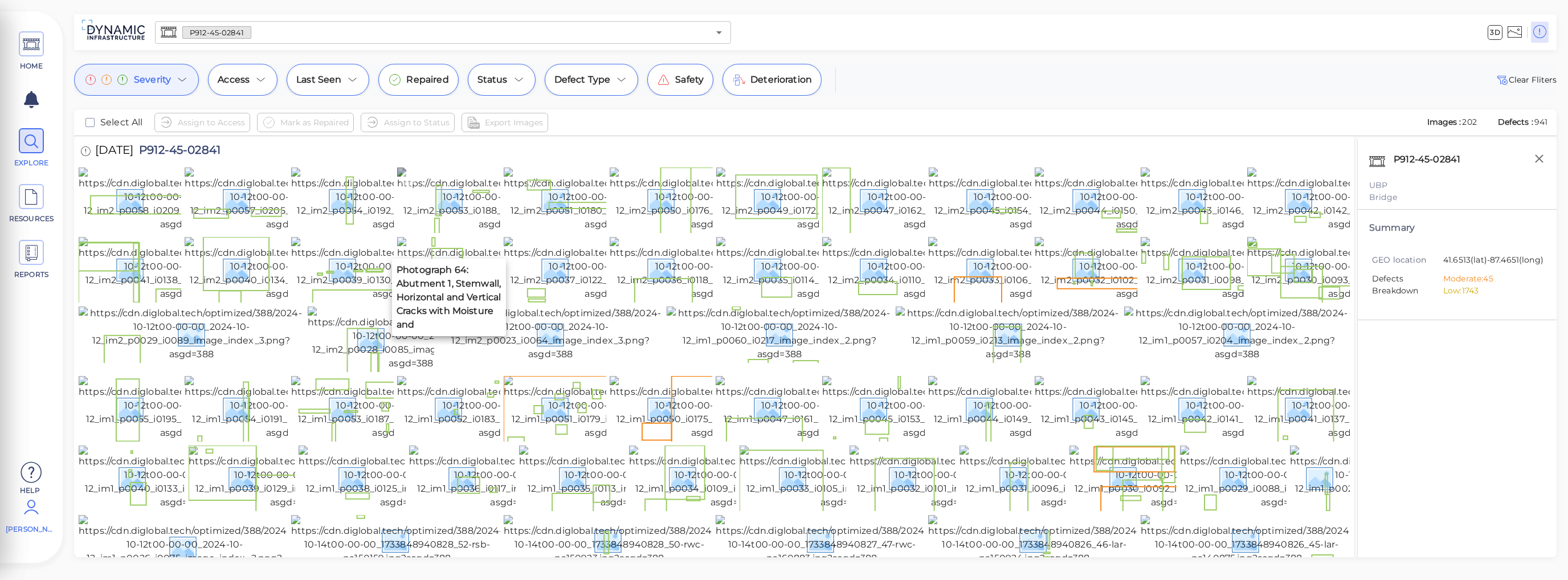
click at [480, 215] on img at bounding box center [500, 199] width 207 height 64
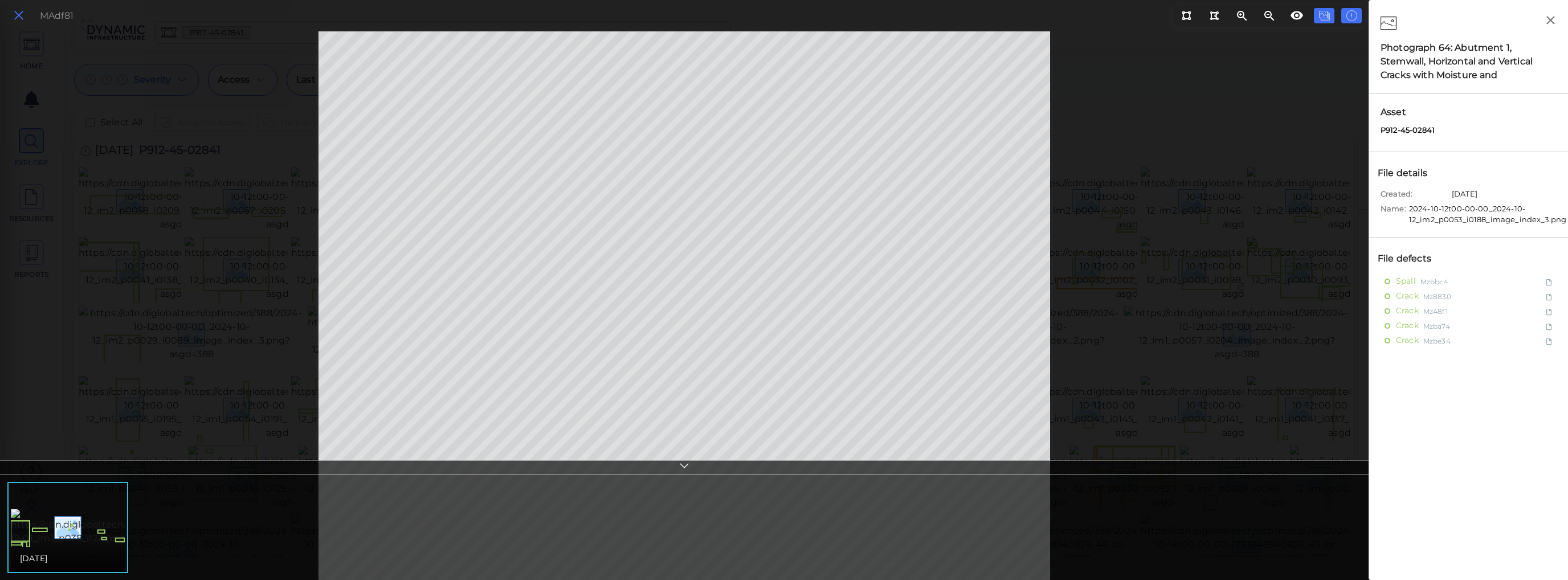
click at [18, 16] on icon at bounding box center [19, 15] width 13 height 15
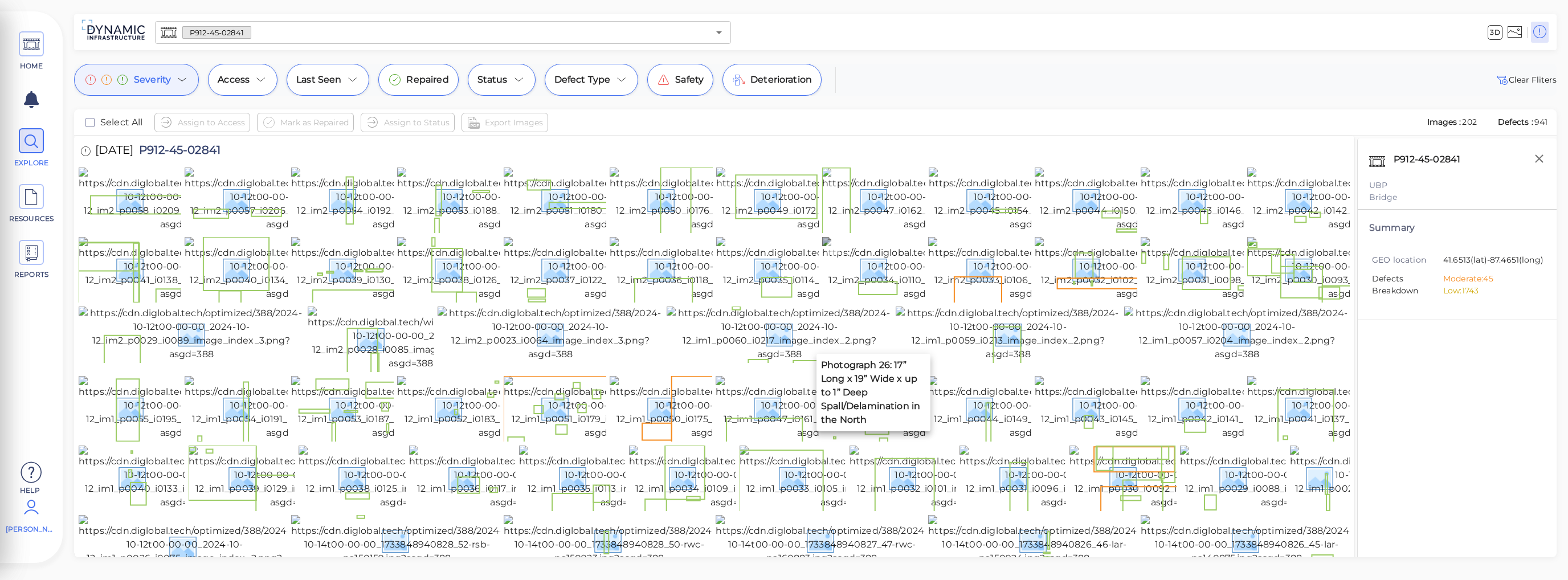
click at [891, 292] on img at bounding box center [925, 268] width 207 height 64
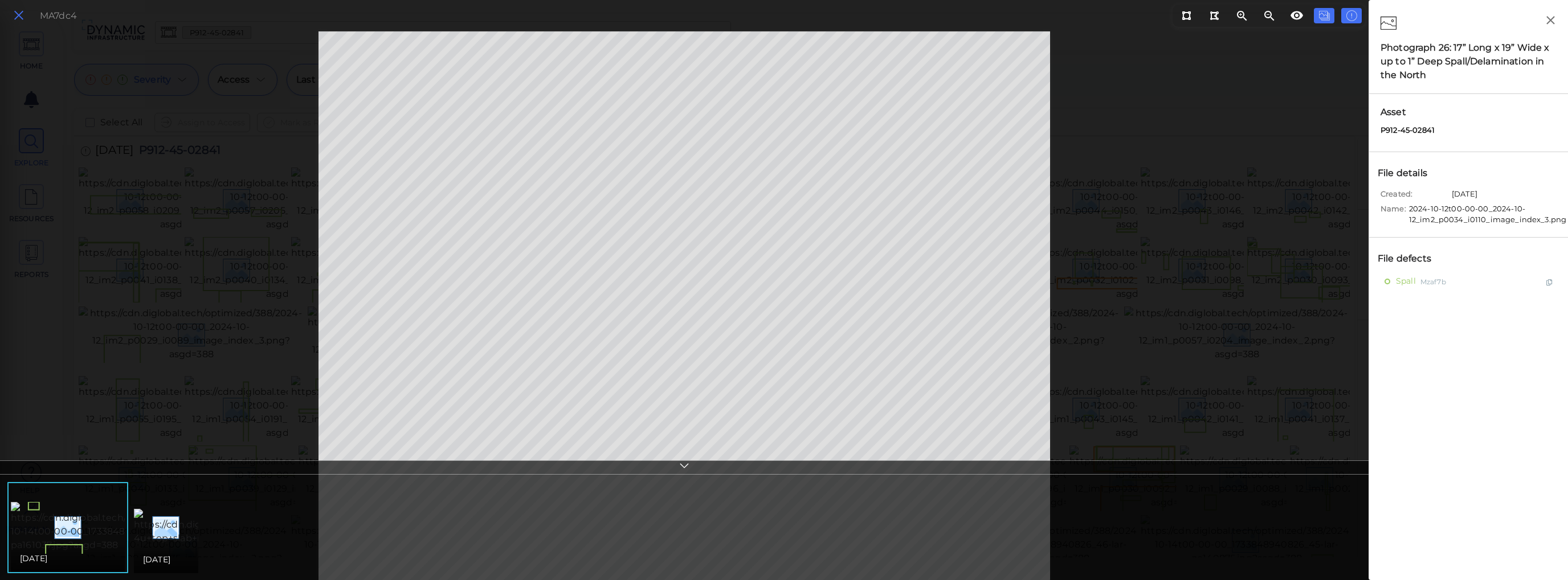
click at [19, 18] on icon at bounding box center [19, 15] width 13 height 15
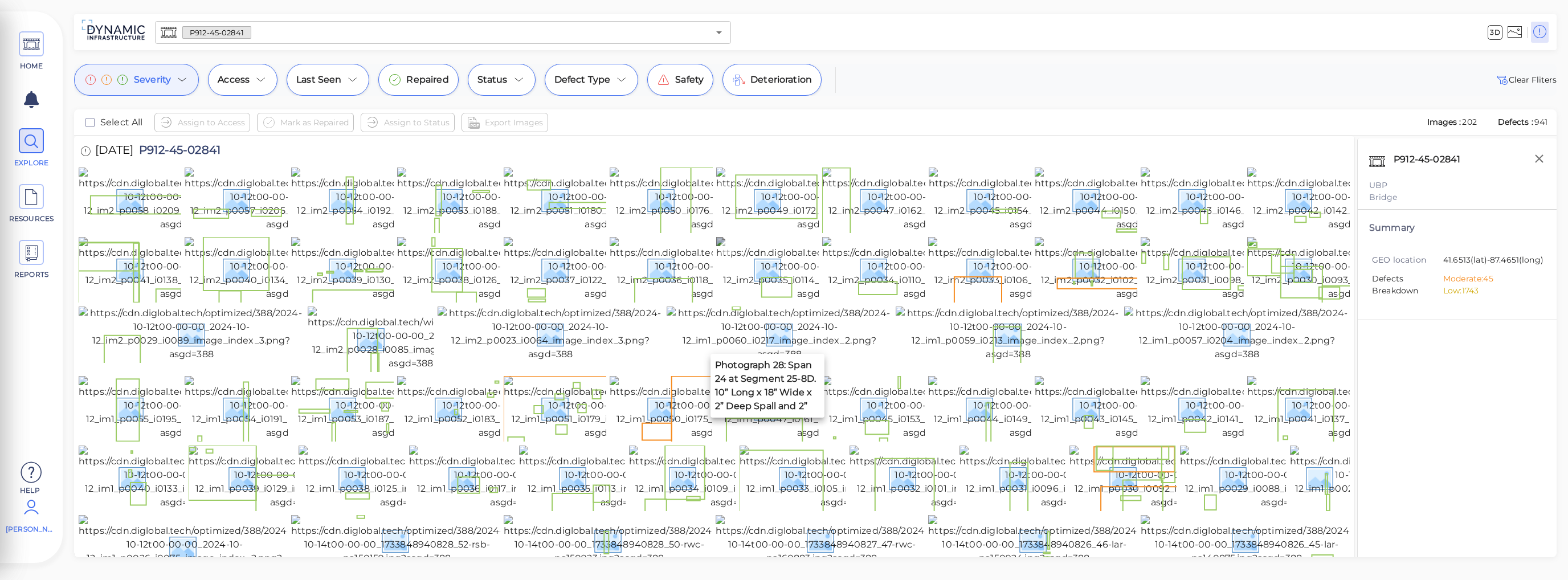
click at [749, 289] on img at bounding box center [819, 268] width 207 height 64
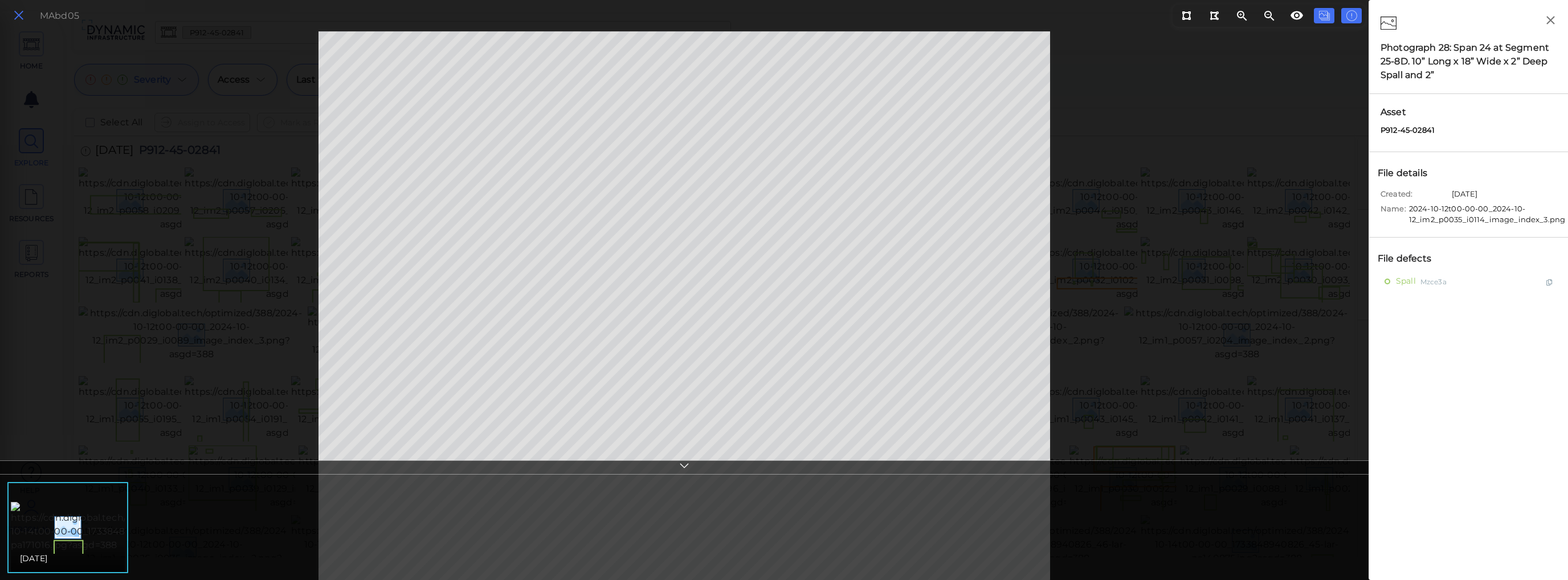
click at [25, 11] on icon at bounding box center [19, 15] width 13 height 15
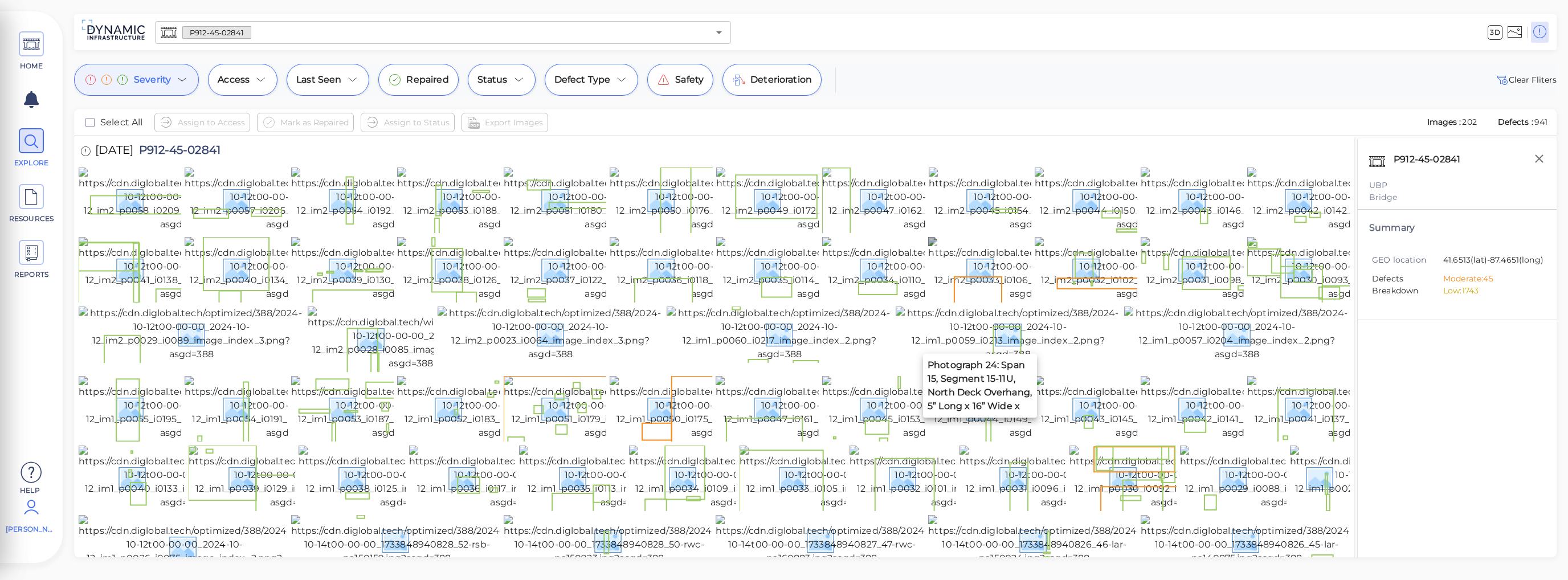
click at [970, 276] on img at bounding box center [1032, 268] width 207 height 64
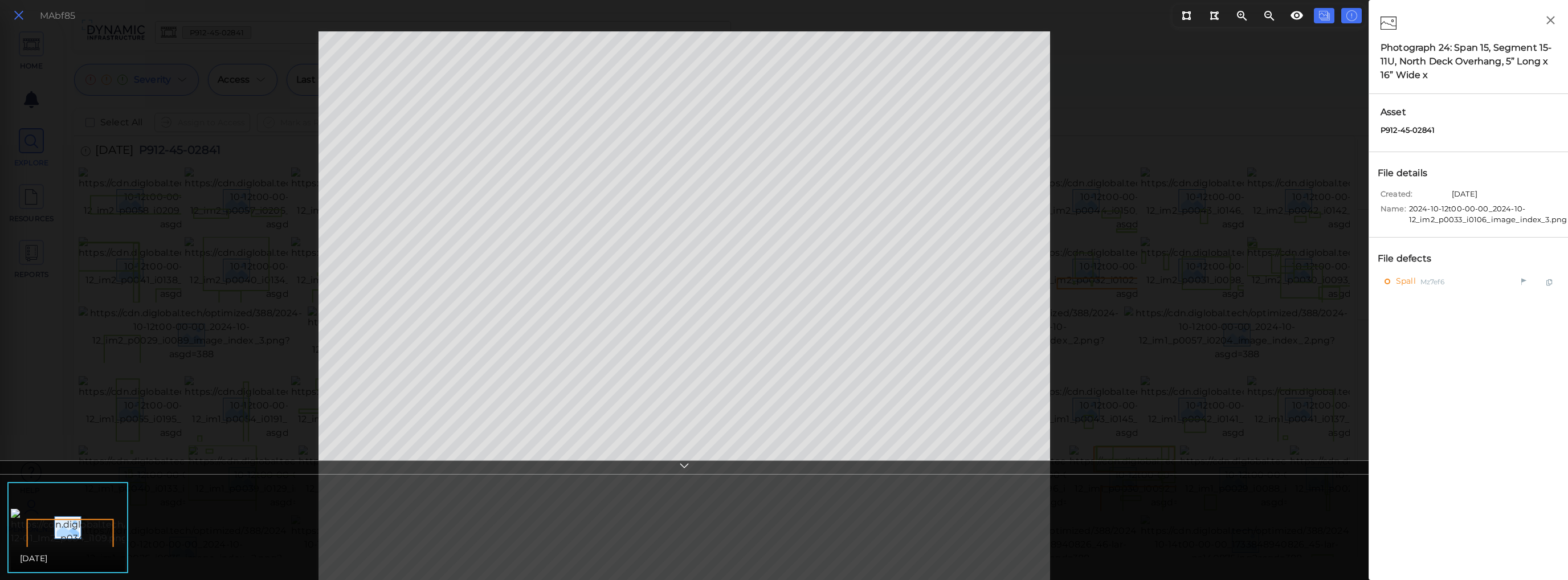
click at [16, 19] on icon at bounding box center [19, 15] width 13 height 15
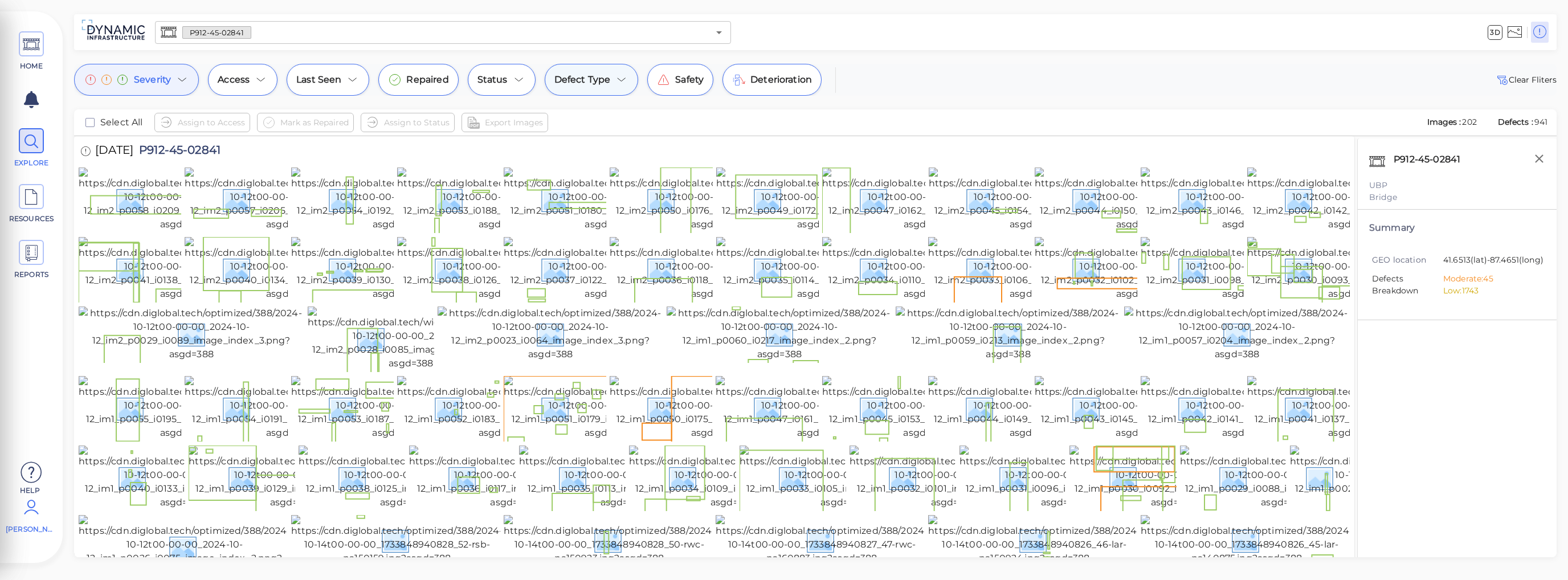
click at [617, 83] on icon at bounding box center [621, 79] width 13 height 13
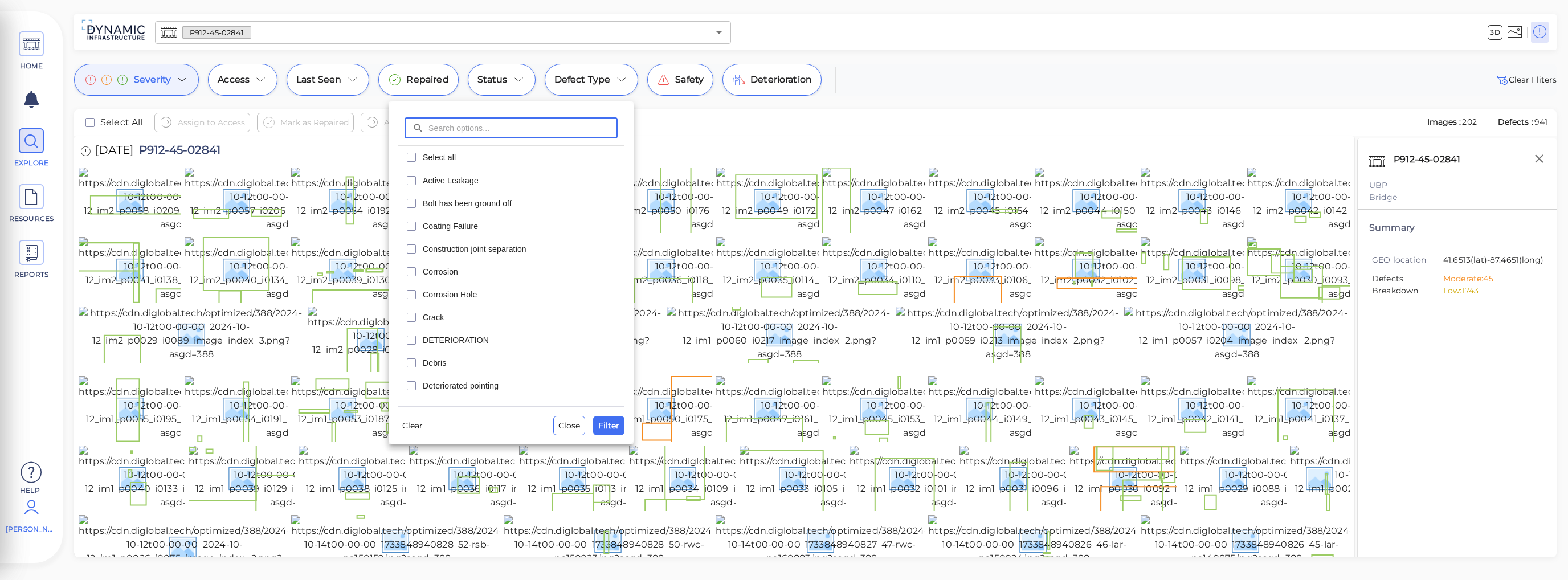
click at [551, 125] on input "text" at bounding box center [522, 128] width 189 height 21
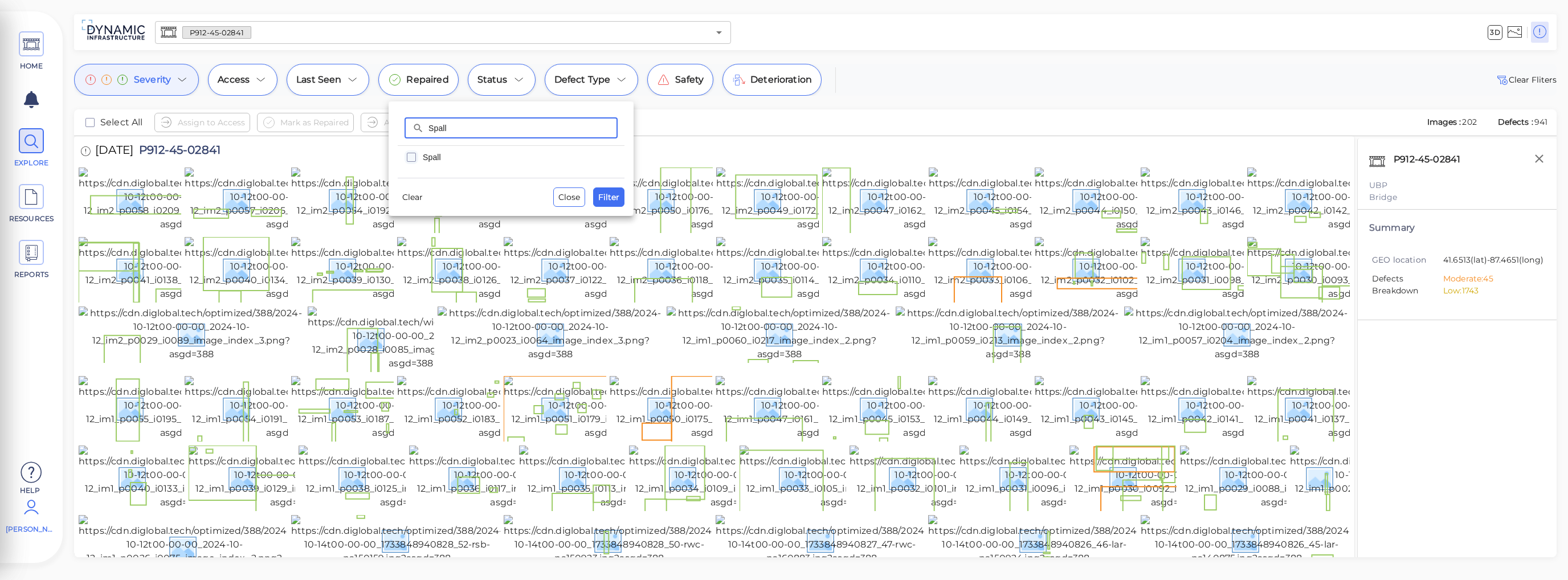
type input "Spall"
click at [414, 155] on icon "checkbox" at bounding box center [411, 157] width 13 height 13
click at [599, 197] on span "Filter" at bounding box center [609, 197] width 21 height 13
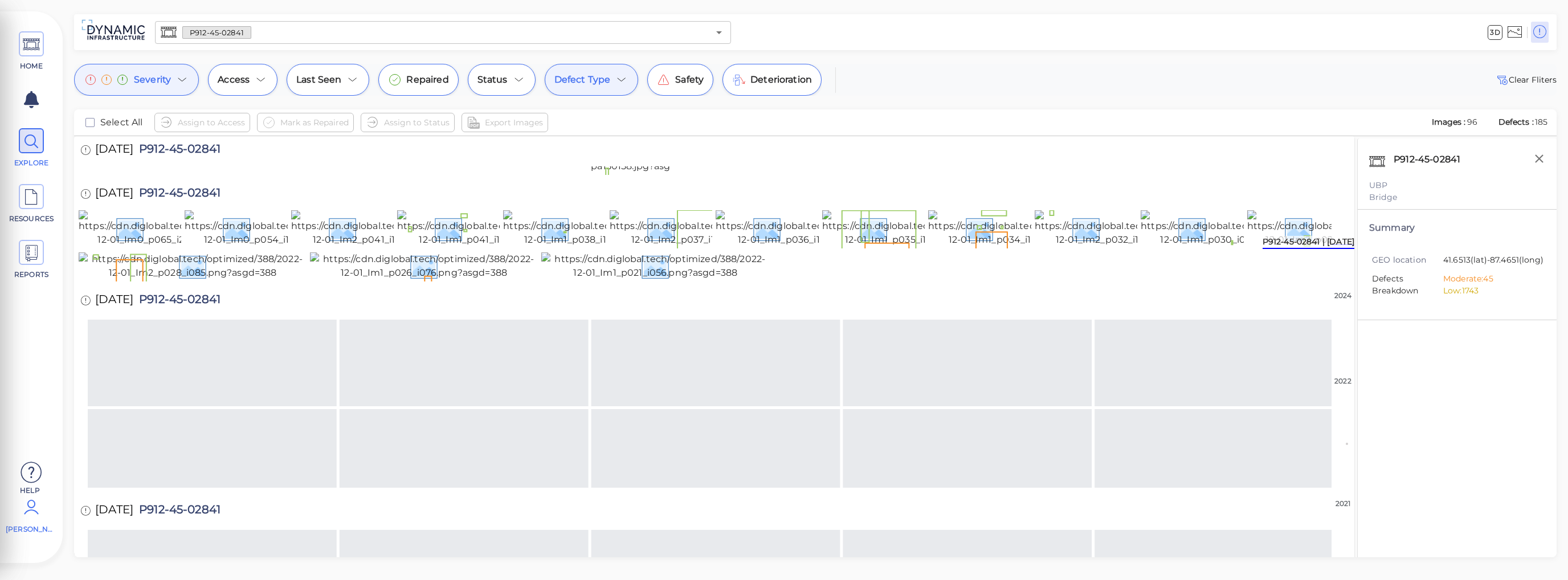
scroll to position [228, 0]
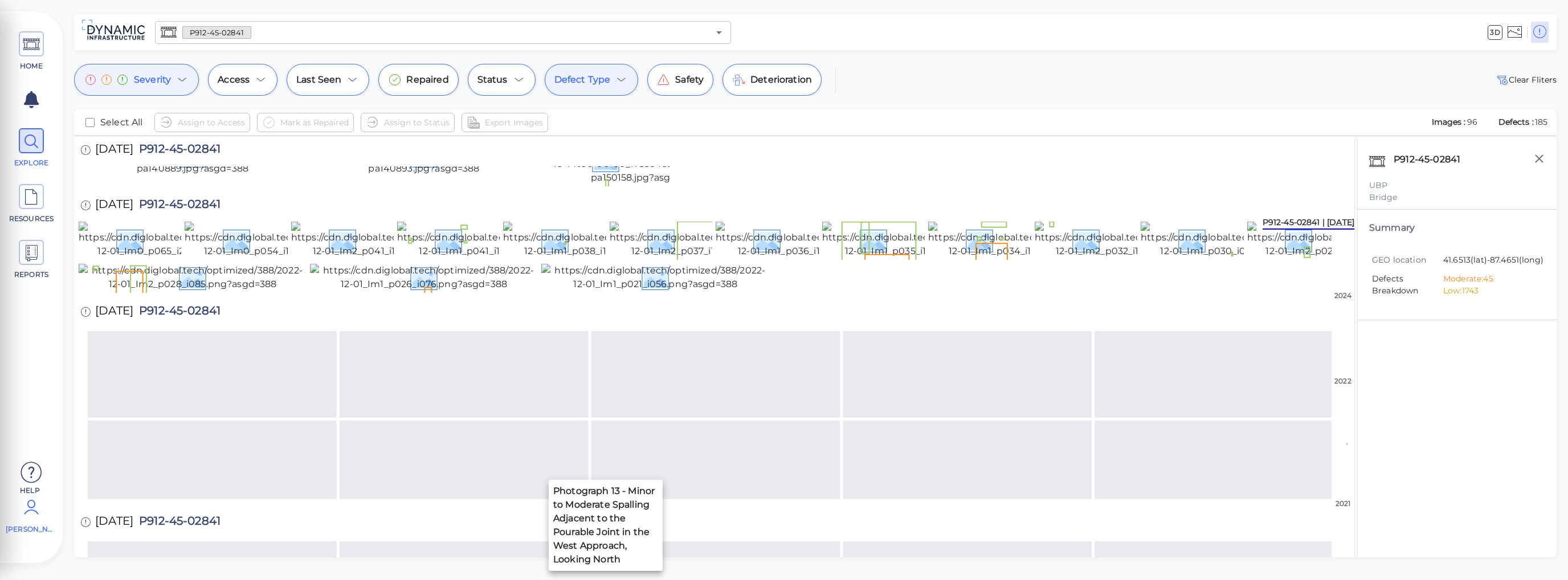
click at [575, 185] on img at bounding box center [645, 159] width 207 height 50
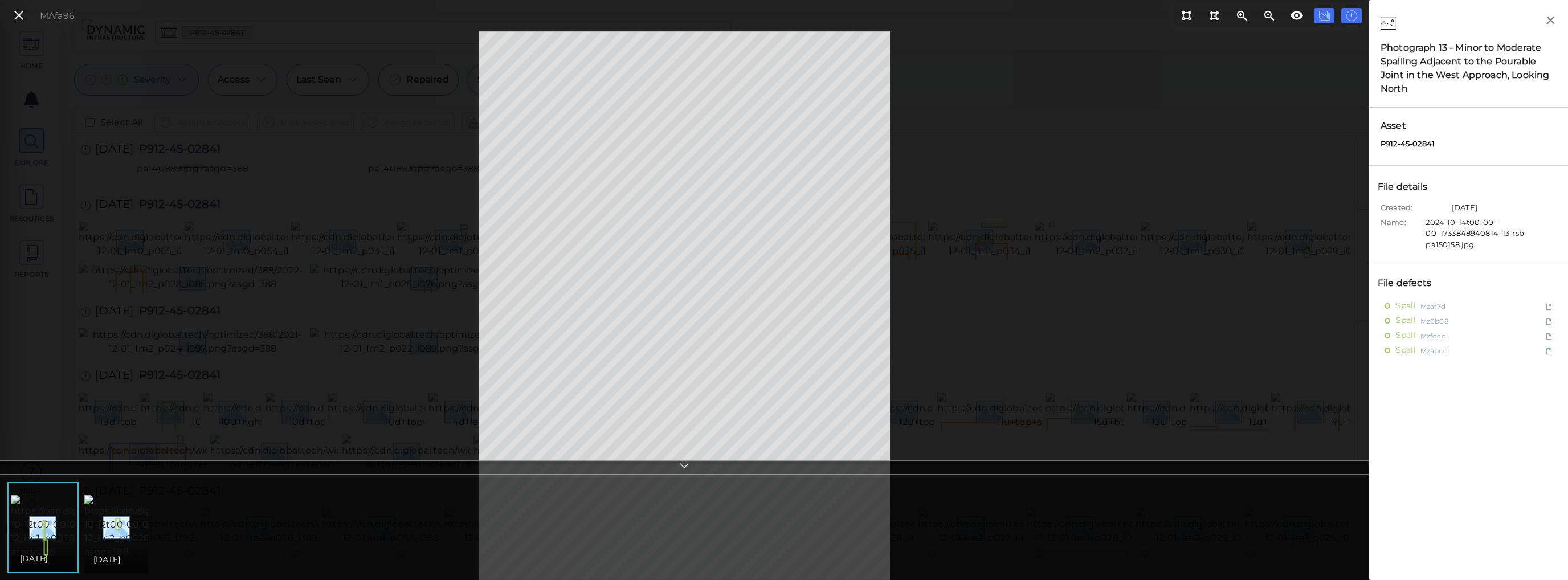
drag, startPoint x: 26, startPoint y: 16, endPoint x: 38, endPoint y: 15, distance: 12.0
click at [26, 16] on button at bounding box center [19, 16] width 20 height 17
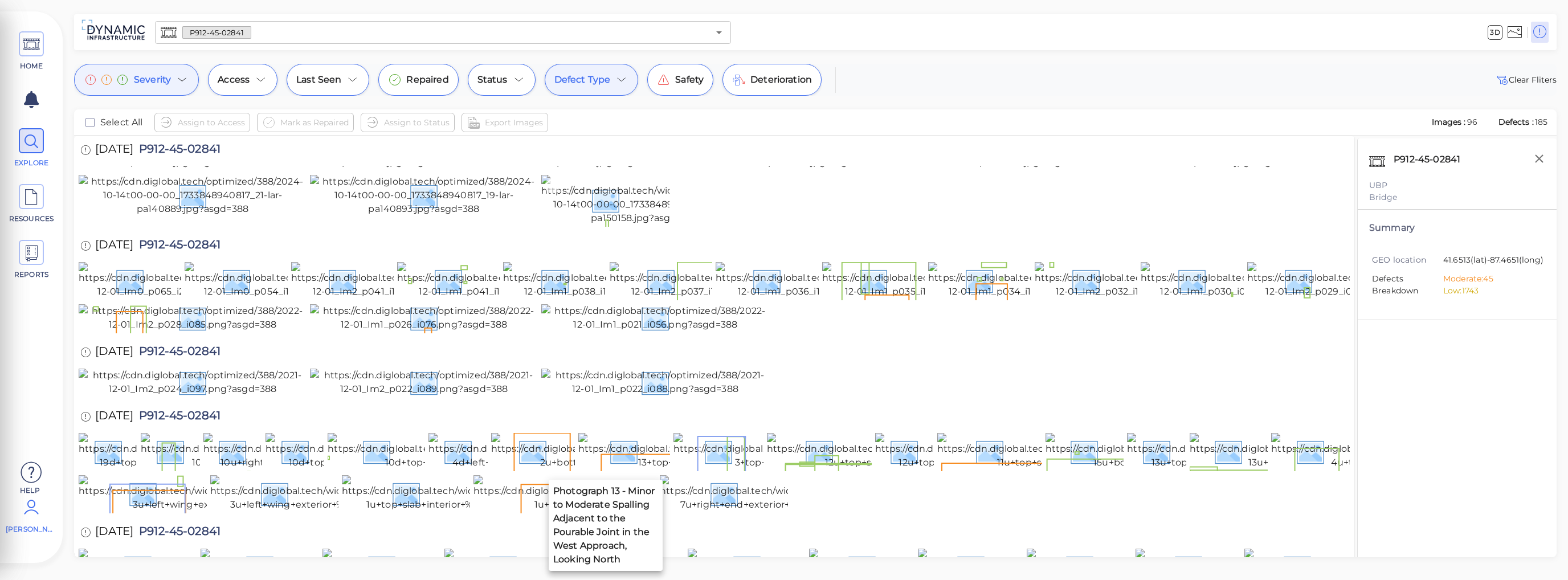
scroll to position [171, 0]
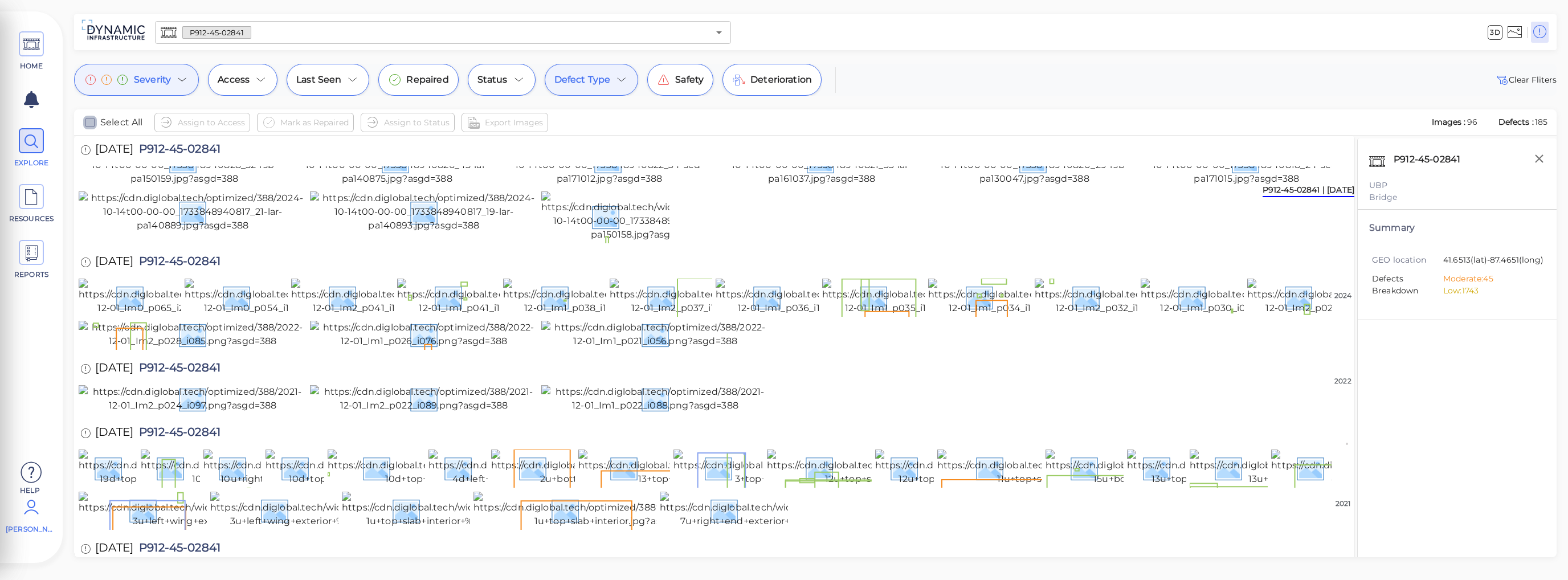
click at [91, 125] on icon "checkbox" at bounding box center [89, 122] width 13 height 13
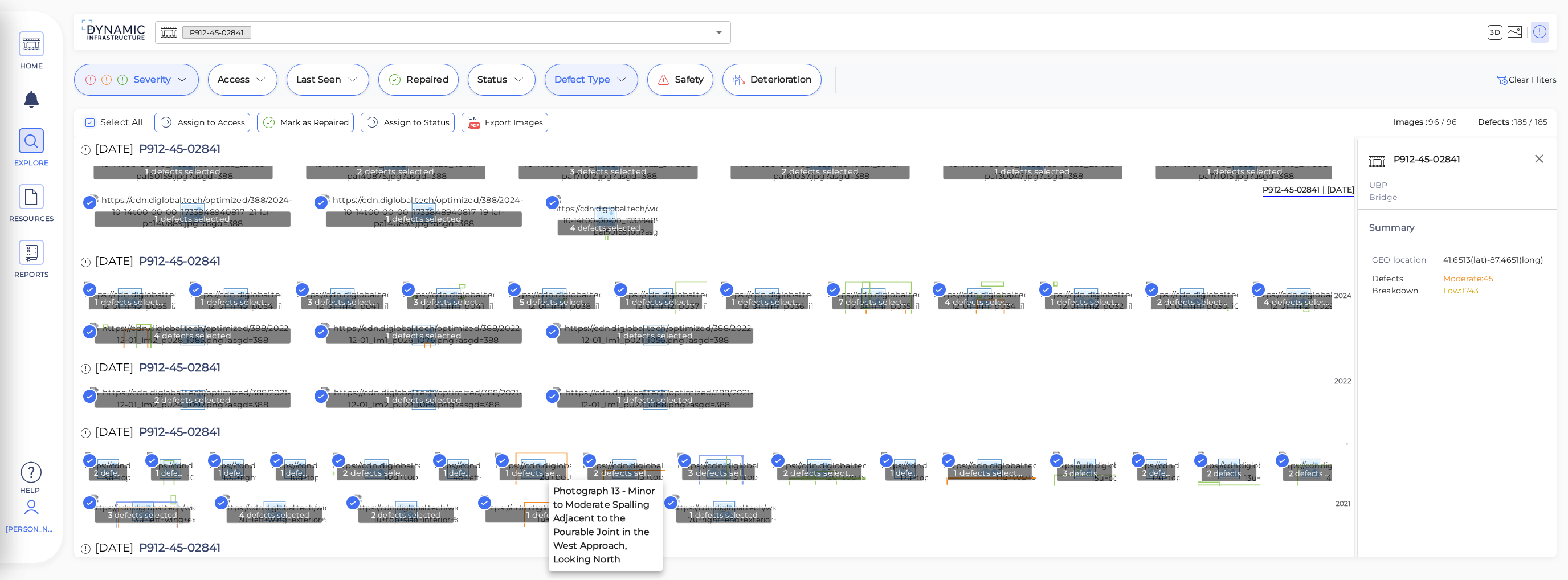
click at [551, 210] on rect at bounding box center [552, 202] width 14 height 14
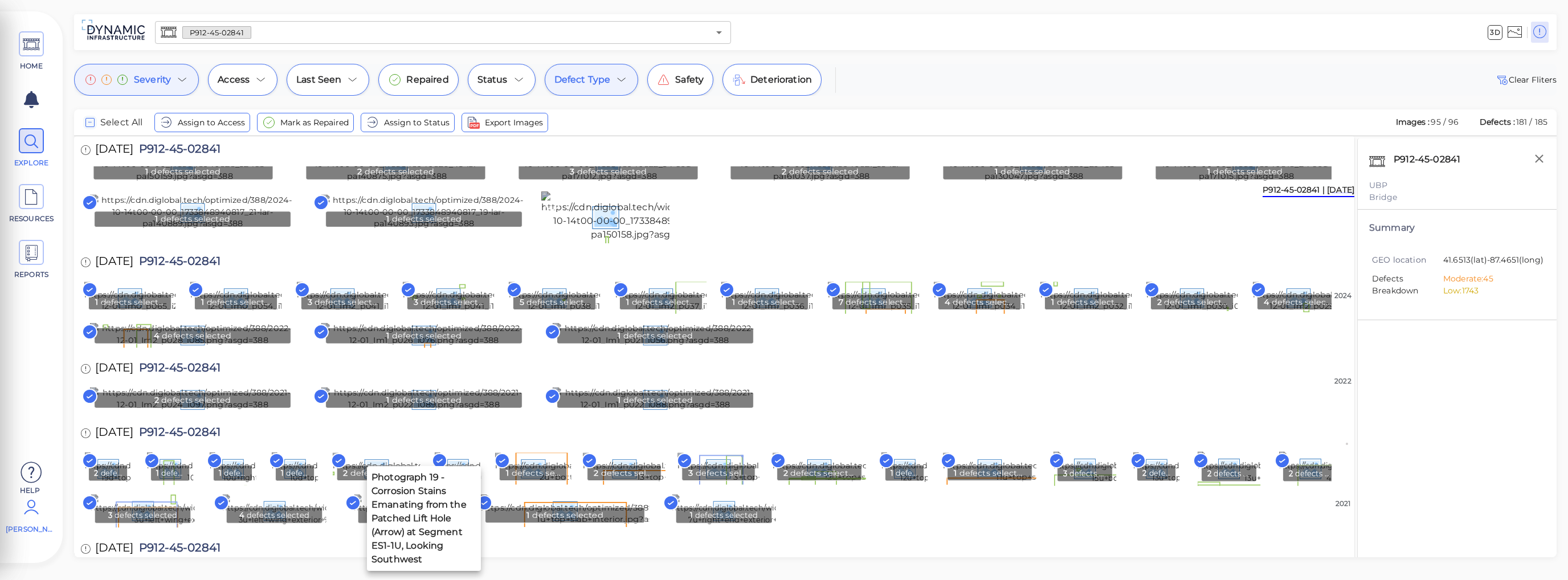
click at [319, 210] on rect at bounding box center [321, 202] width 14 height 14
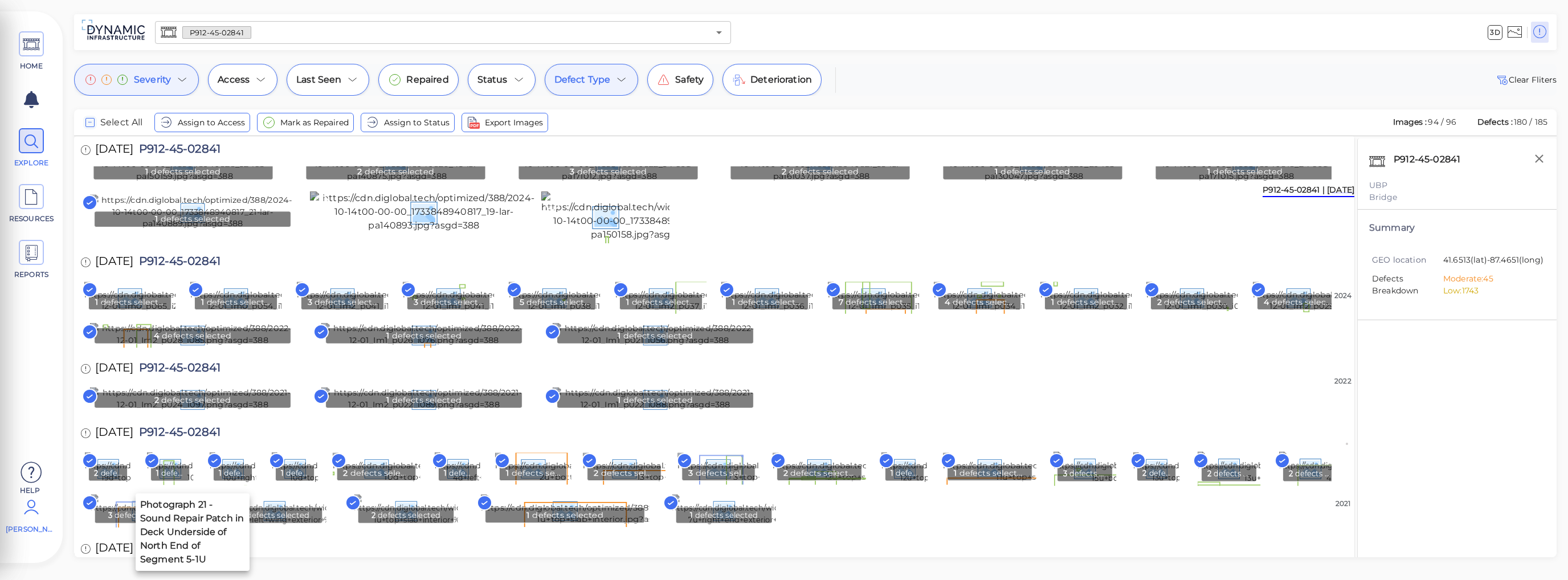
drag, startPoint x: 95, startPoint y: 380, endPoint x: 246, endPoint y: 365, distance: 151.7
click at [95, 210] on rect at bounding box center [90, 202] width 14 height 14
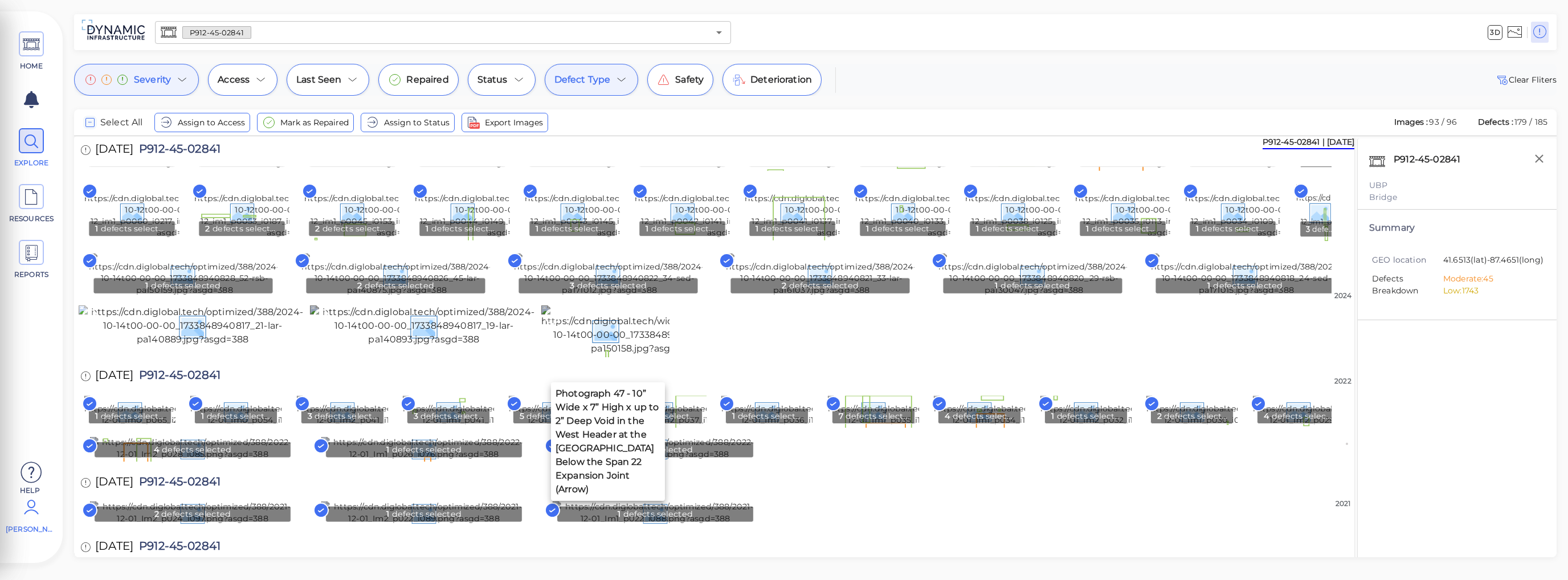
scroll to position [0, 0]
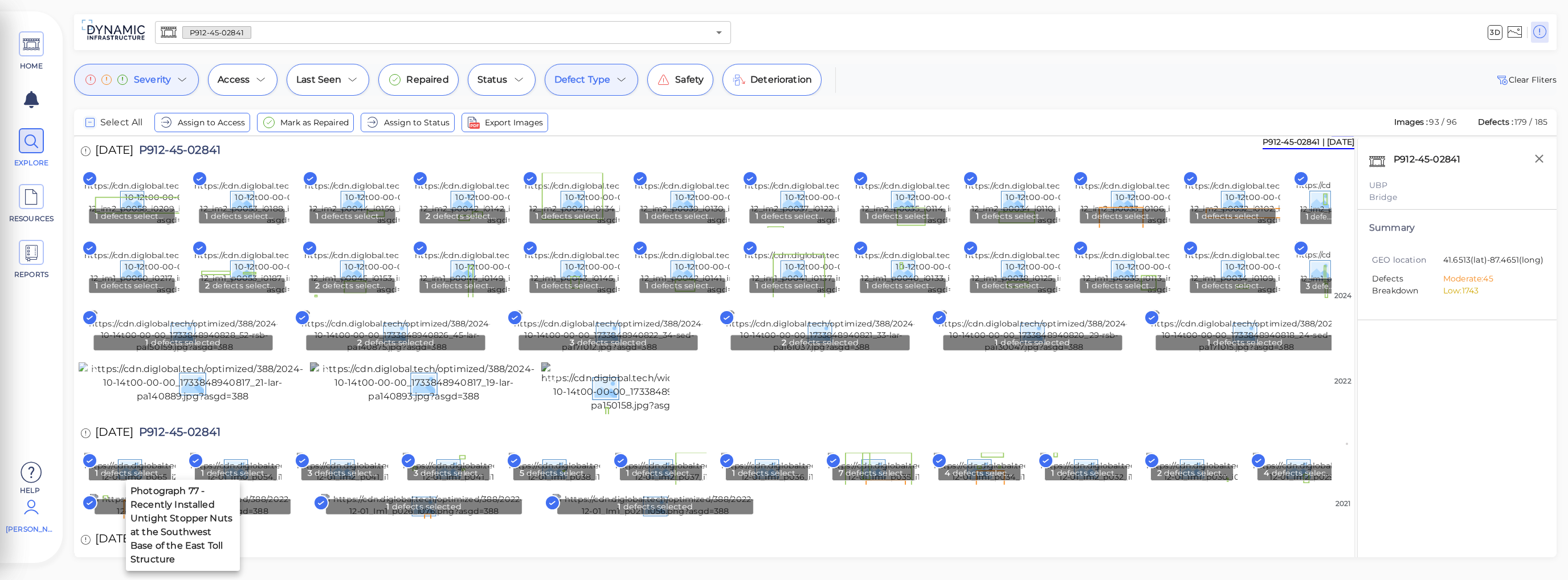
click at [84, 324] on rect at bounding box center [90, 317] width 14 height 14
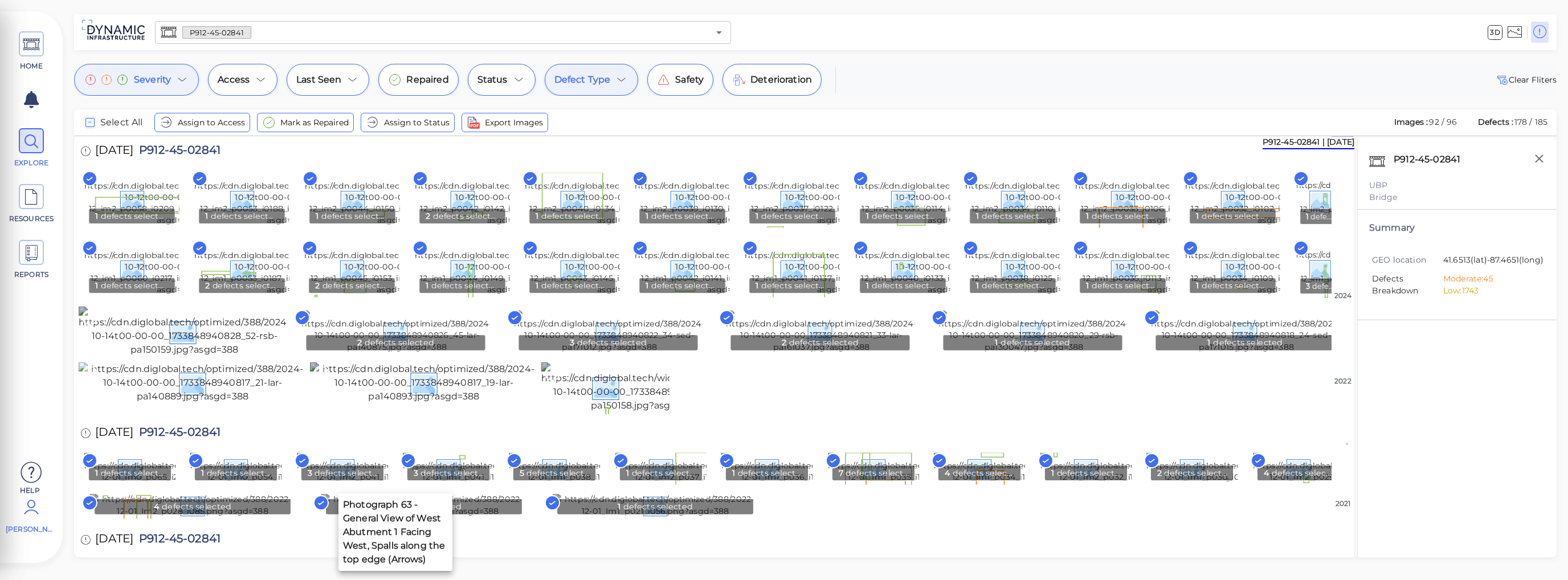
click at [297, 324] on rect at bounding box center [302, 317] width 14 height 14
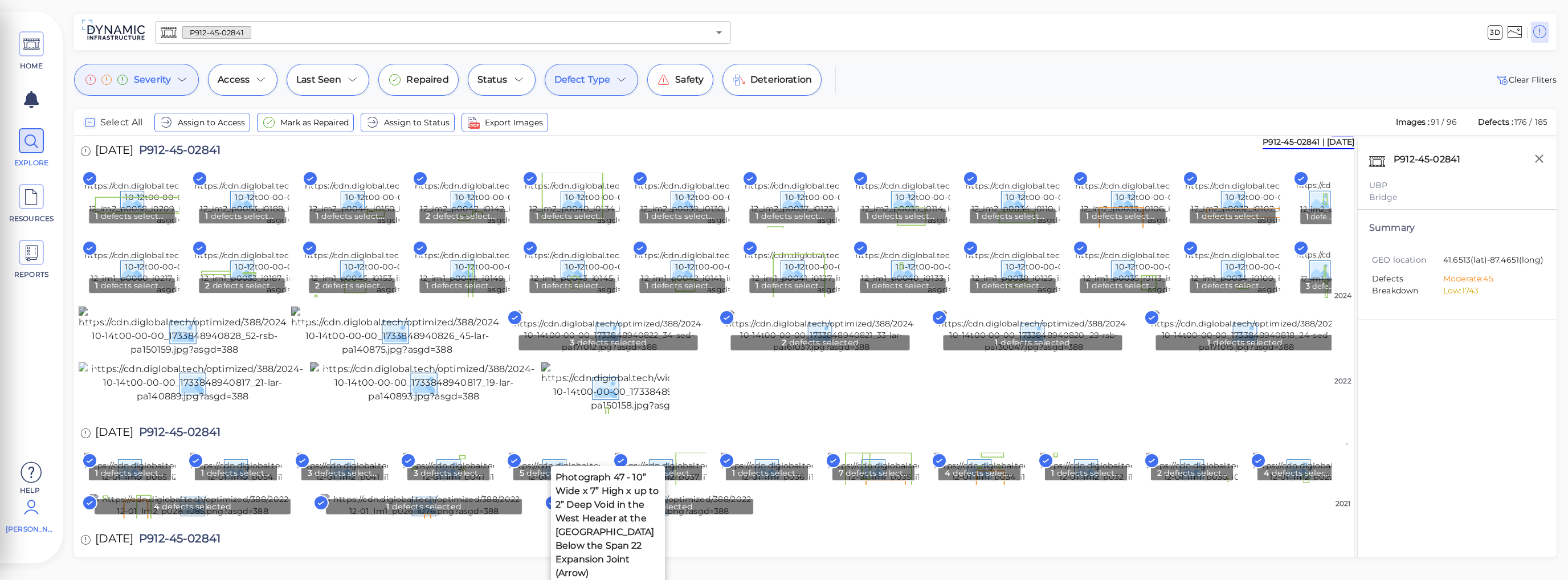
click at [513, 324] on rect at bounding box center [515, 317] width 14 height 14
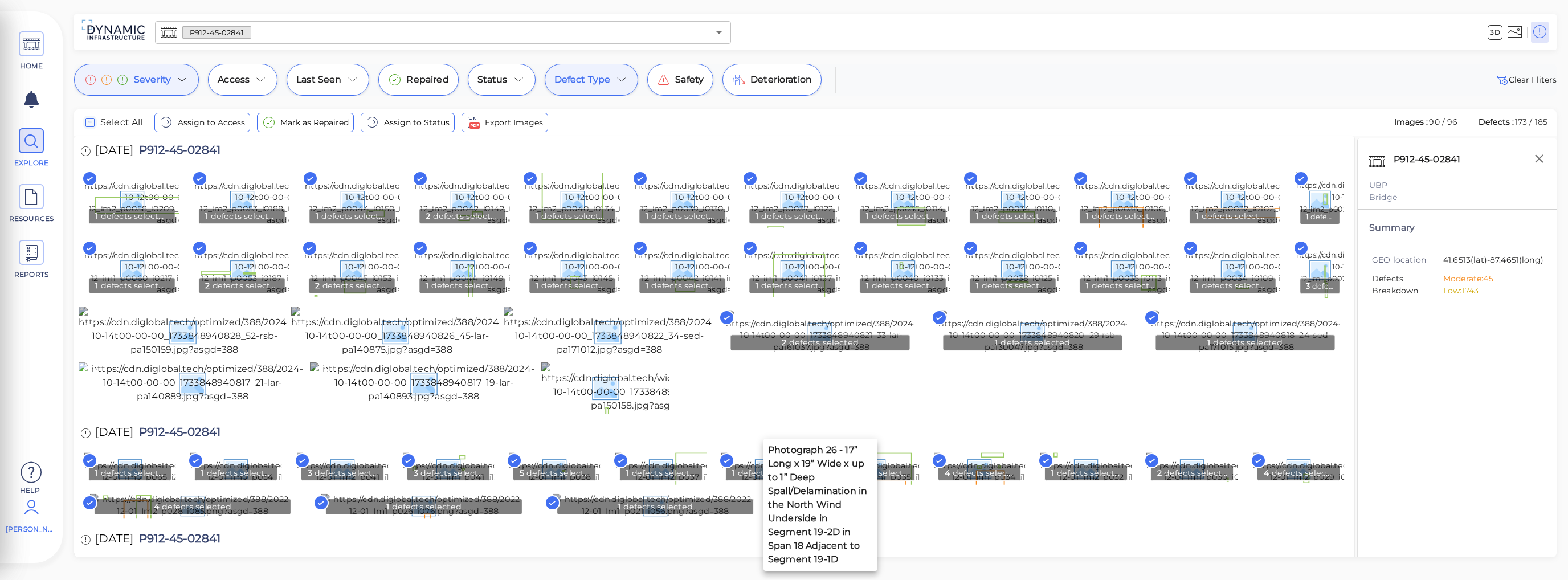
click at [727, 324] on rect at bounding box center [727, 317] width 14 height 14
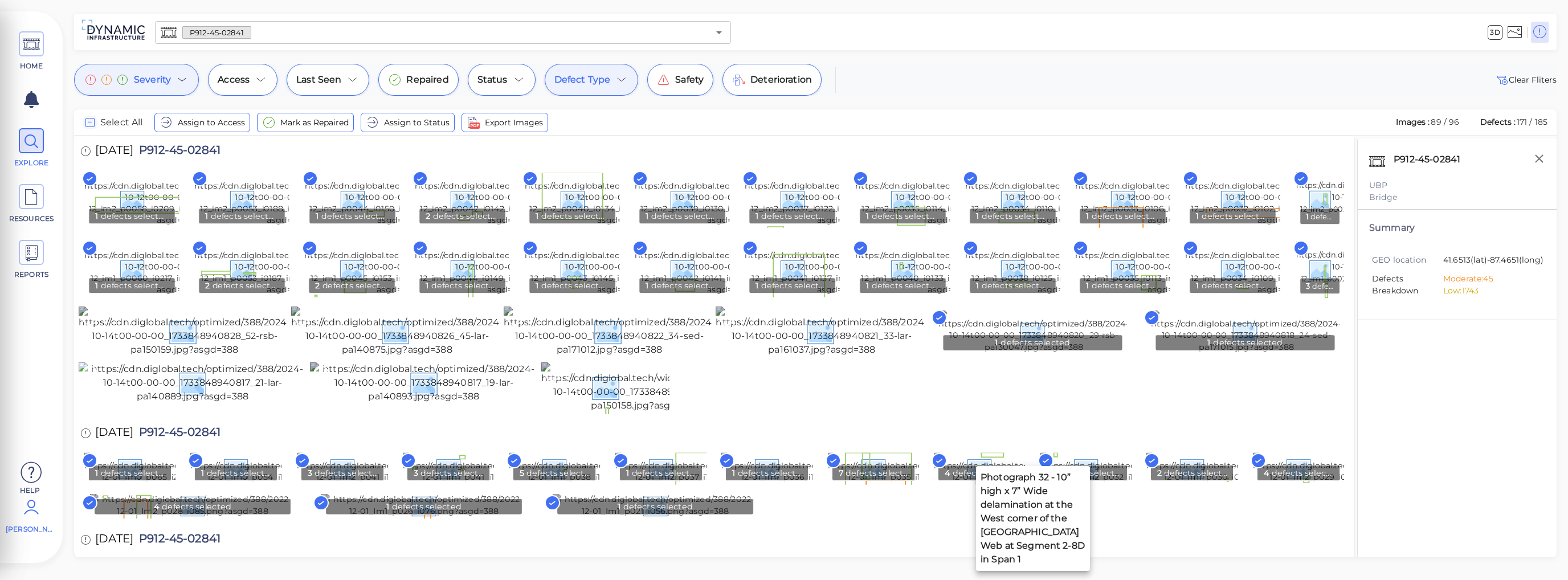
click at [941, 324] on rect at bounding box center [939, 317] width 14 height 14
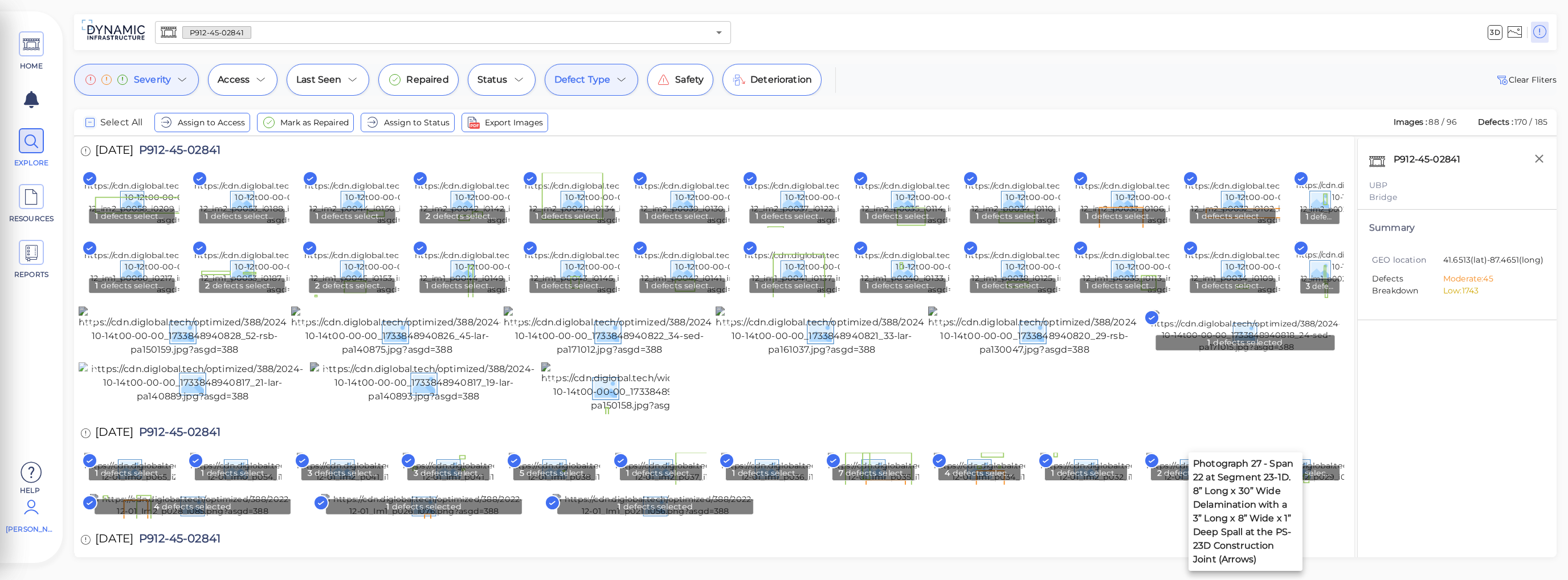
click at [1151, 319] on icon at bounding box center [1151, 317] width 5 height 3
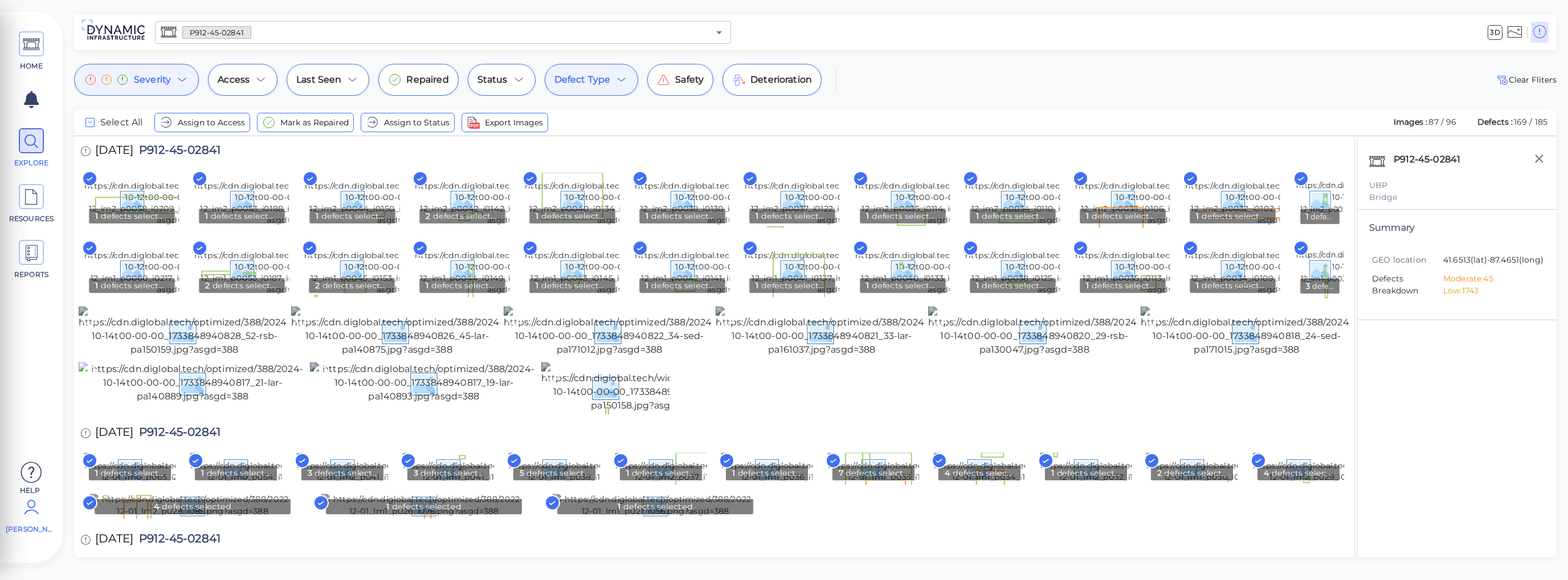
click at [92, 123] on icon "checkbox" at bounding box center [89, 122] width 13 height 13
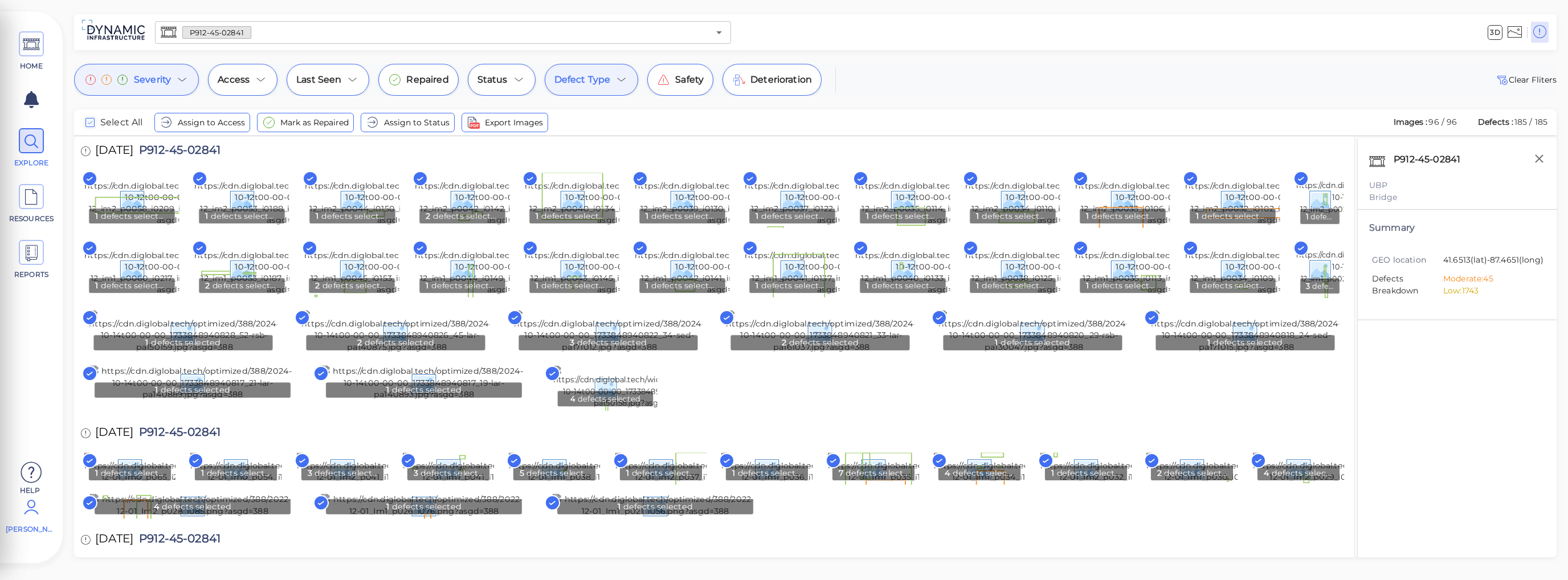
click at [92, 123] on icon "checkbox" at bounding box center [89, 122] width 13 height 13
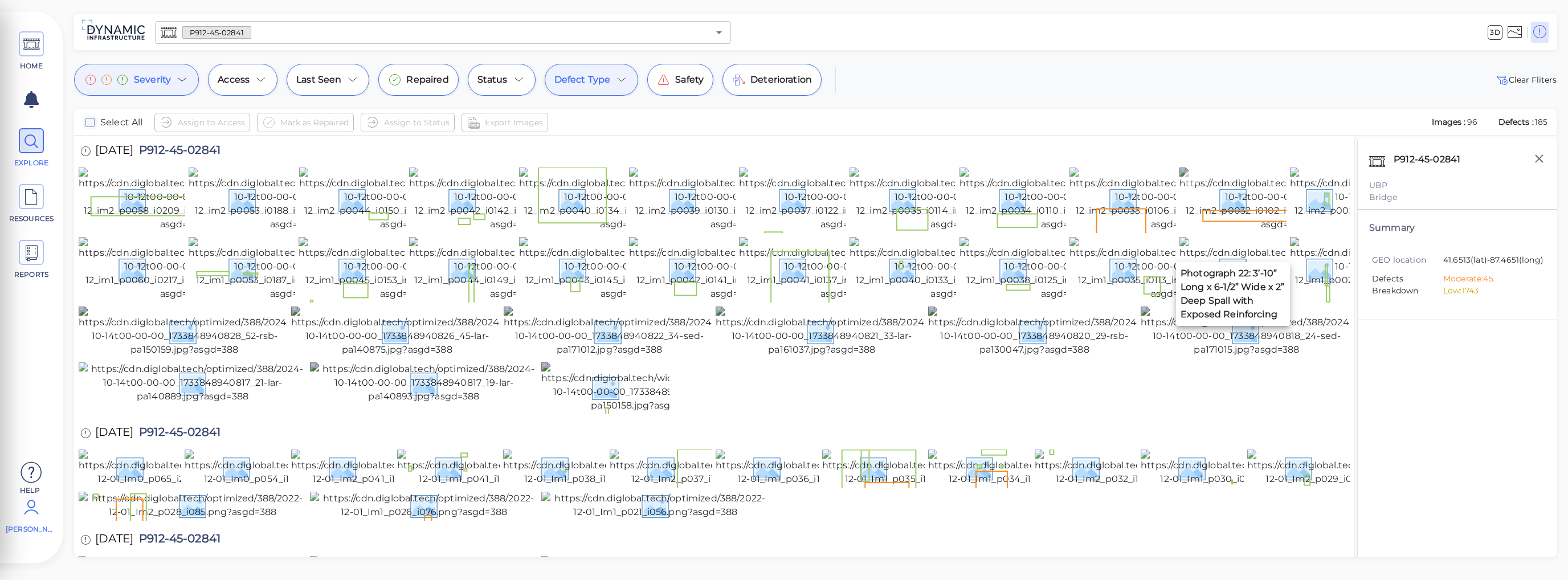
click at [1236, 231] on img at bounding box center [1282, 199] width 207 height 64
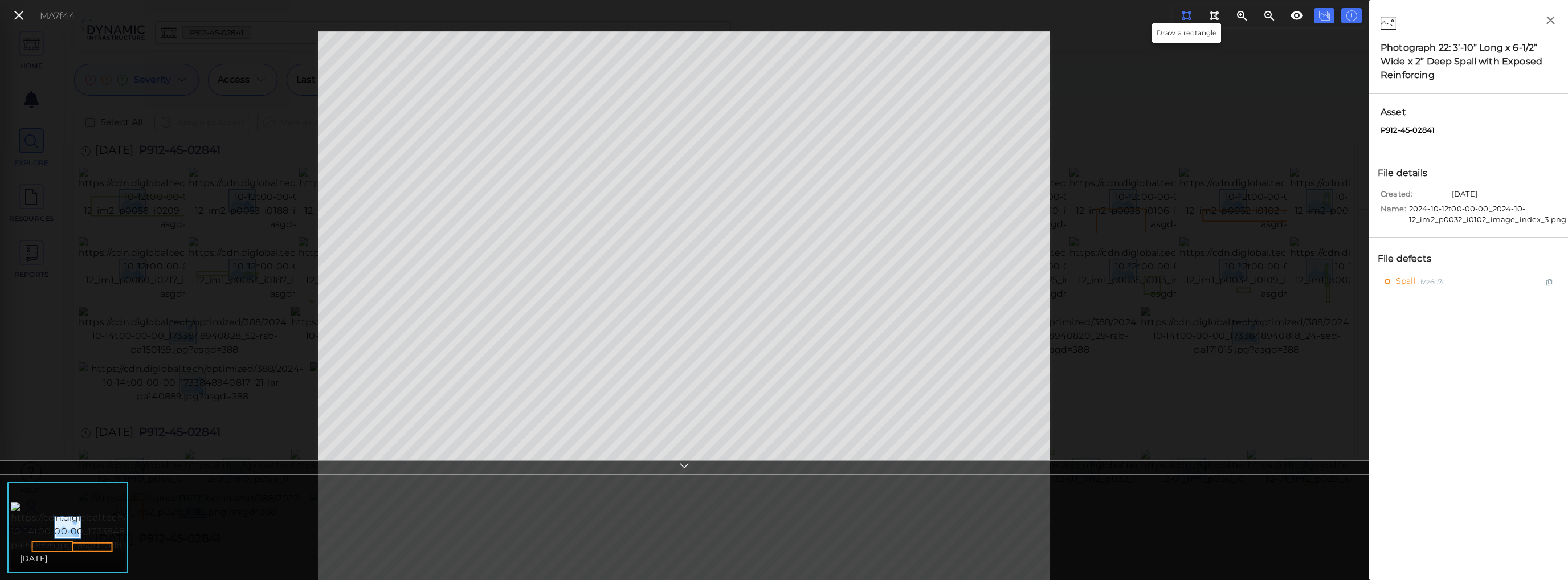
click at [1191, 16] on button at bounding box center [1186, 15] width 21 height 15
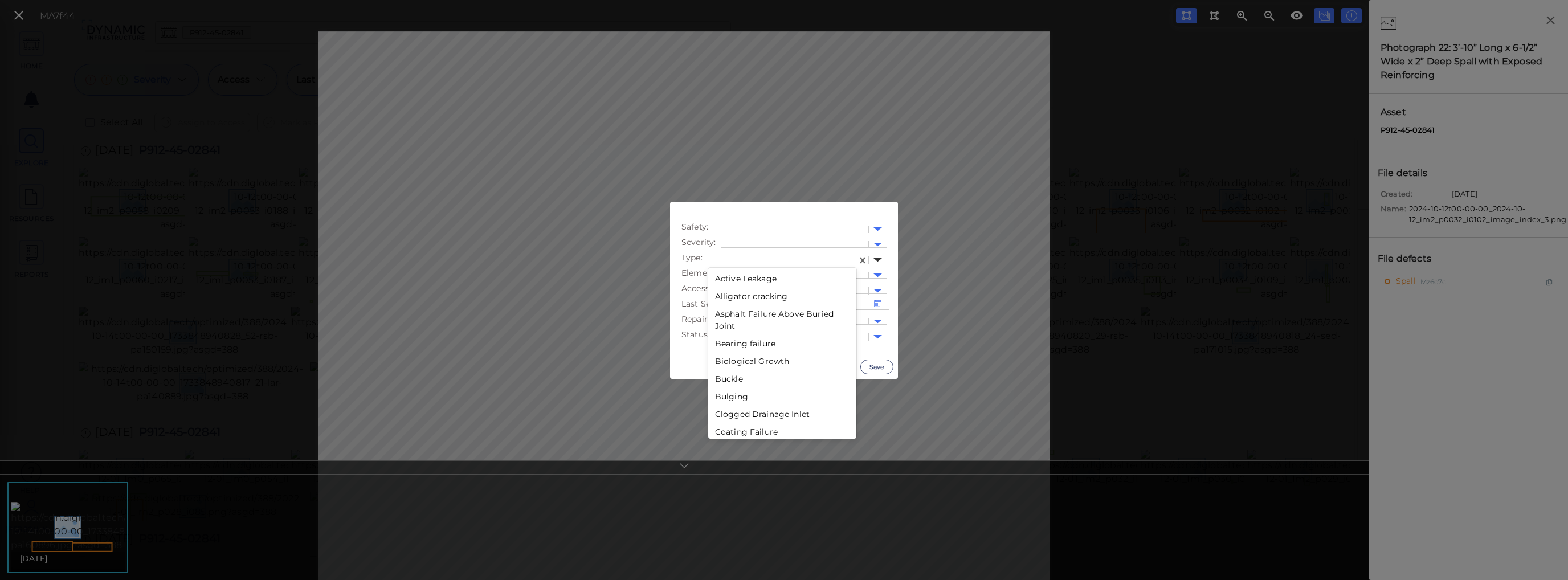
click at [876, 260] on div at bounding box center [878, 261] width 8 height 4
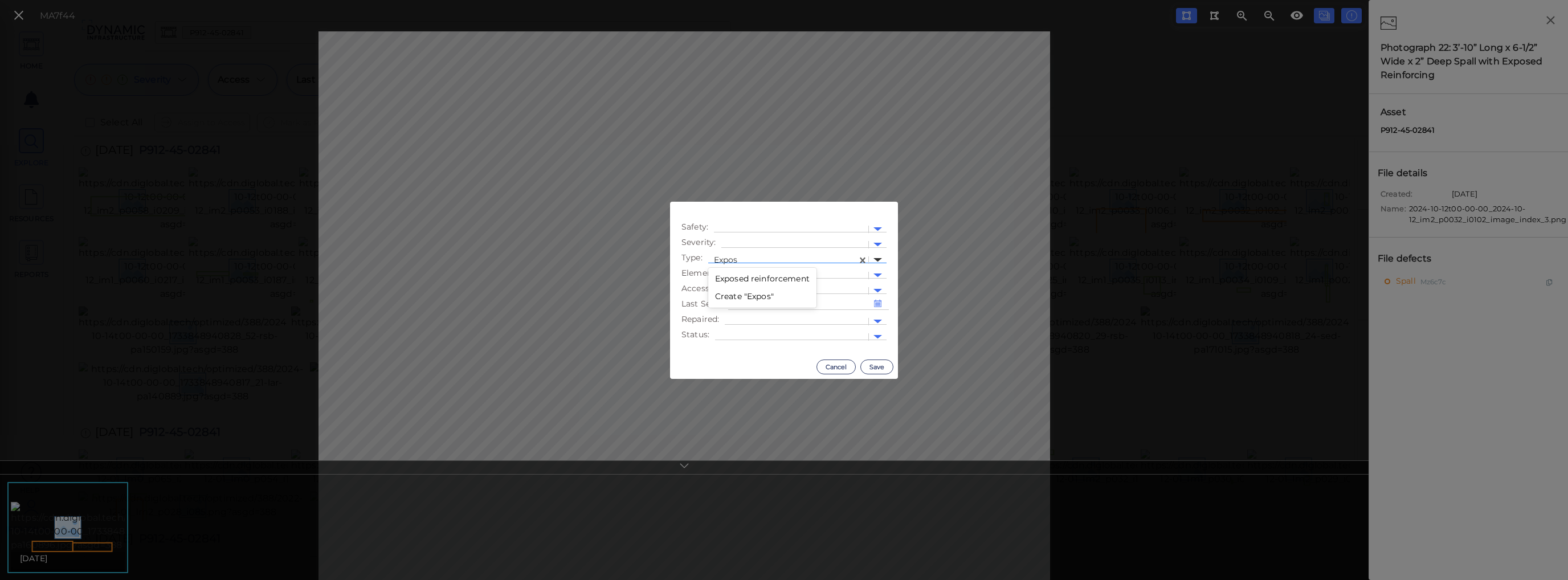
type input "Expose"
click at [763, 278] on div "Exposed reinforcement" at bounding box center [762, 279] width 108 height 18
click at [871, 363] on button "Save" at bounding box center [876, 367] width 33 height 15
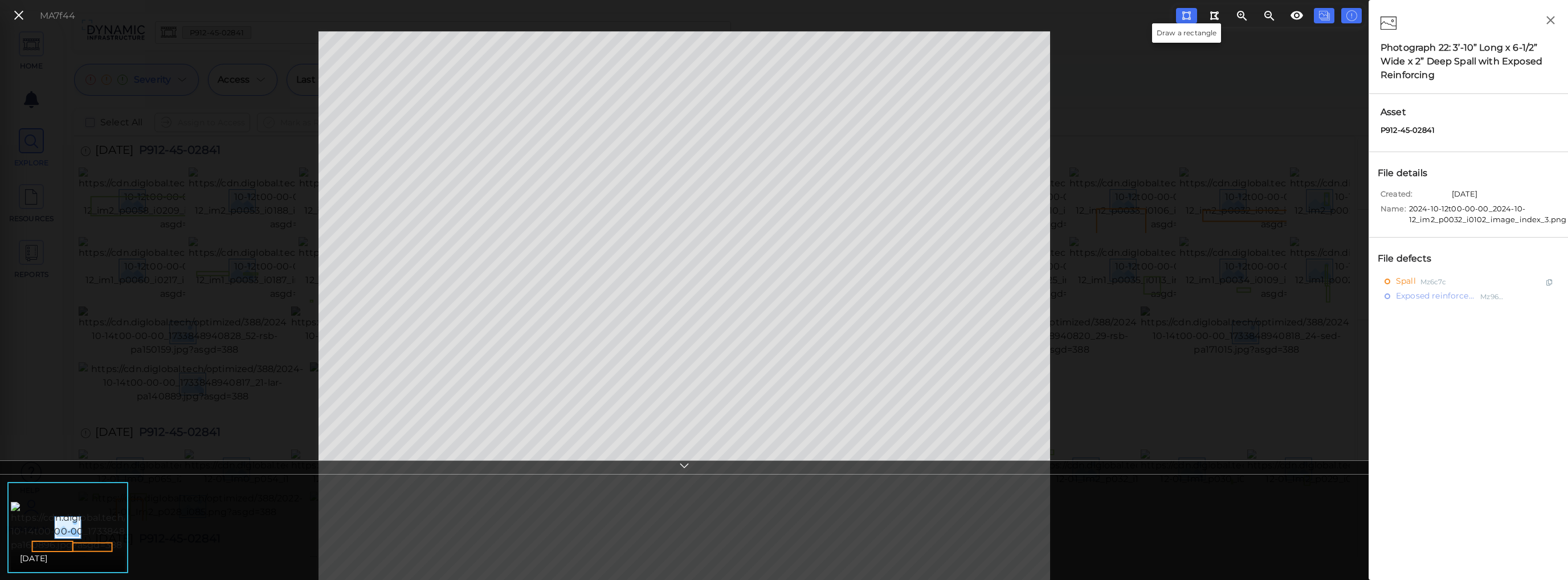
click at [1180, 15] on button at bounding box center [1186, 15] width 21 height 15
click at [1187, 15] on icon at bounding box center [1186, 15] width 9 height 8
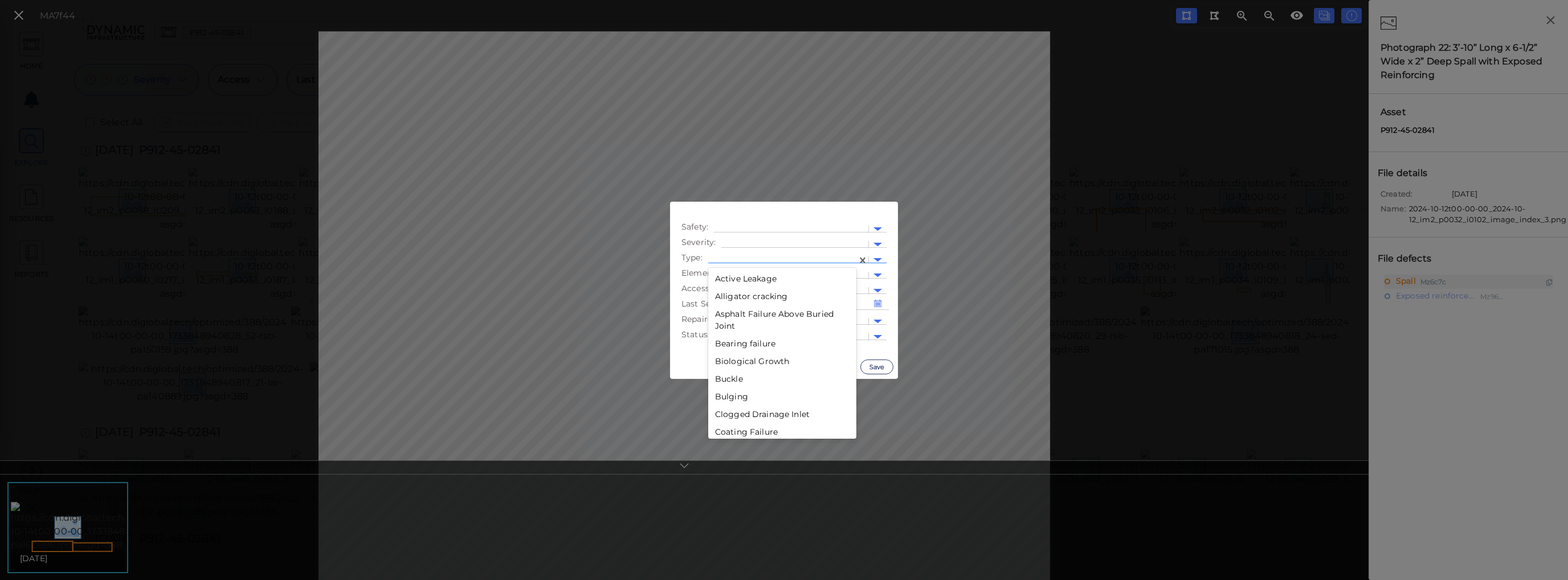
click at [799, 253] on div at bounding box center [782, 261] width 149 height 17
type input "Ex"
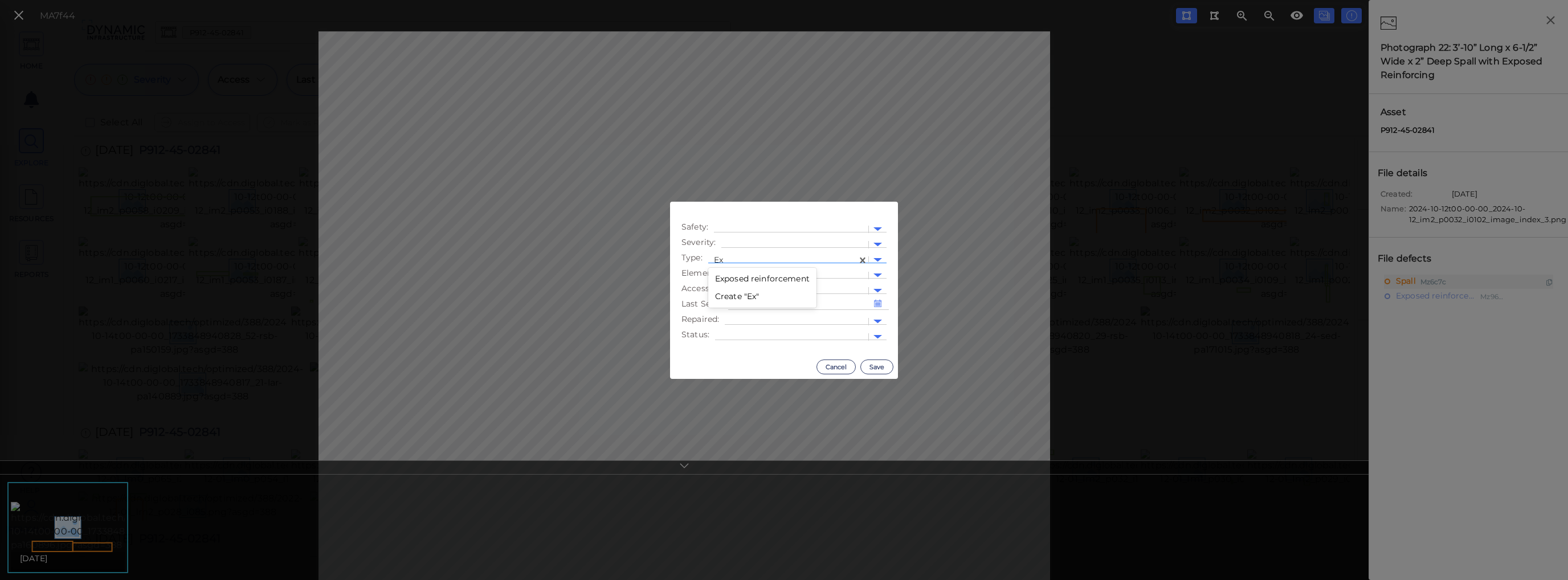
click at [789, 277] on div "Exposed reinforcement" at bounding box center [762, 279] width 108 height 18
click at [866, 367] on button "Save" at bounding box center [876, 367] width 33 height 15
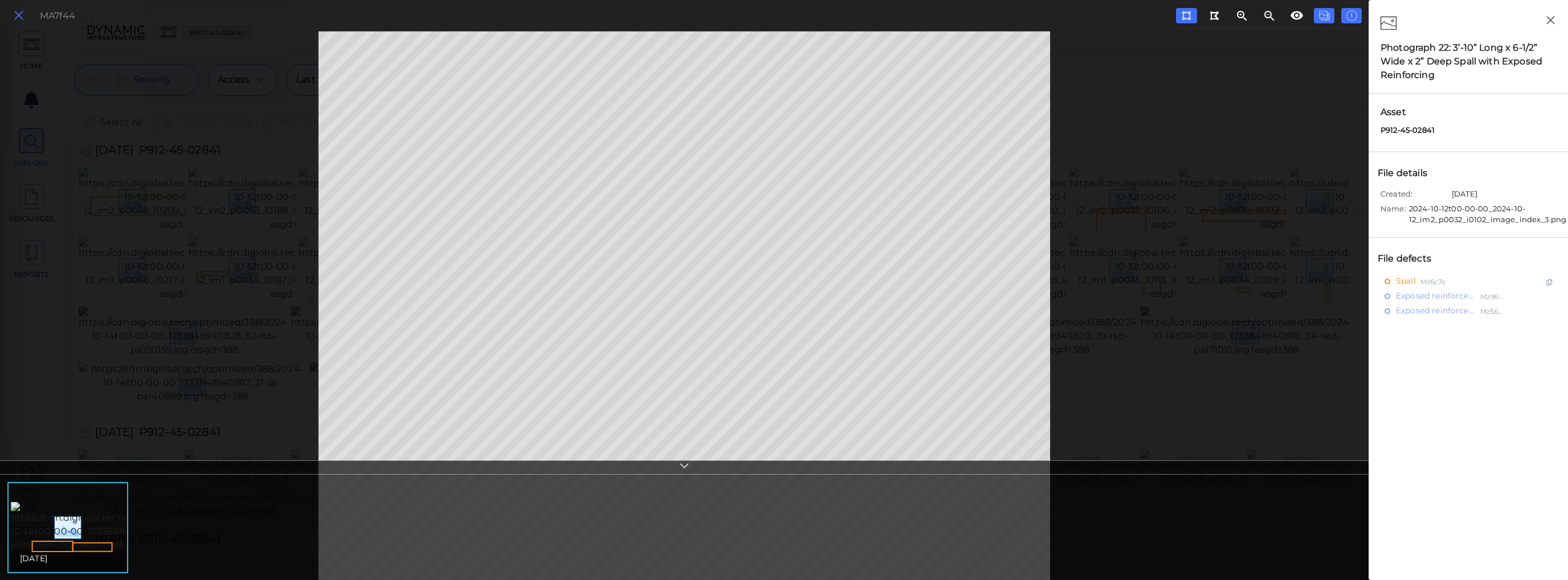
click at [11, 17] on button at bounding box center [19, 16] width 20 height 17
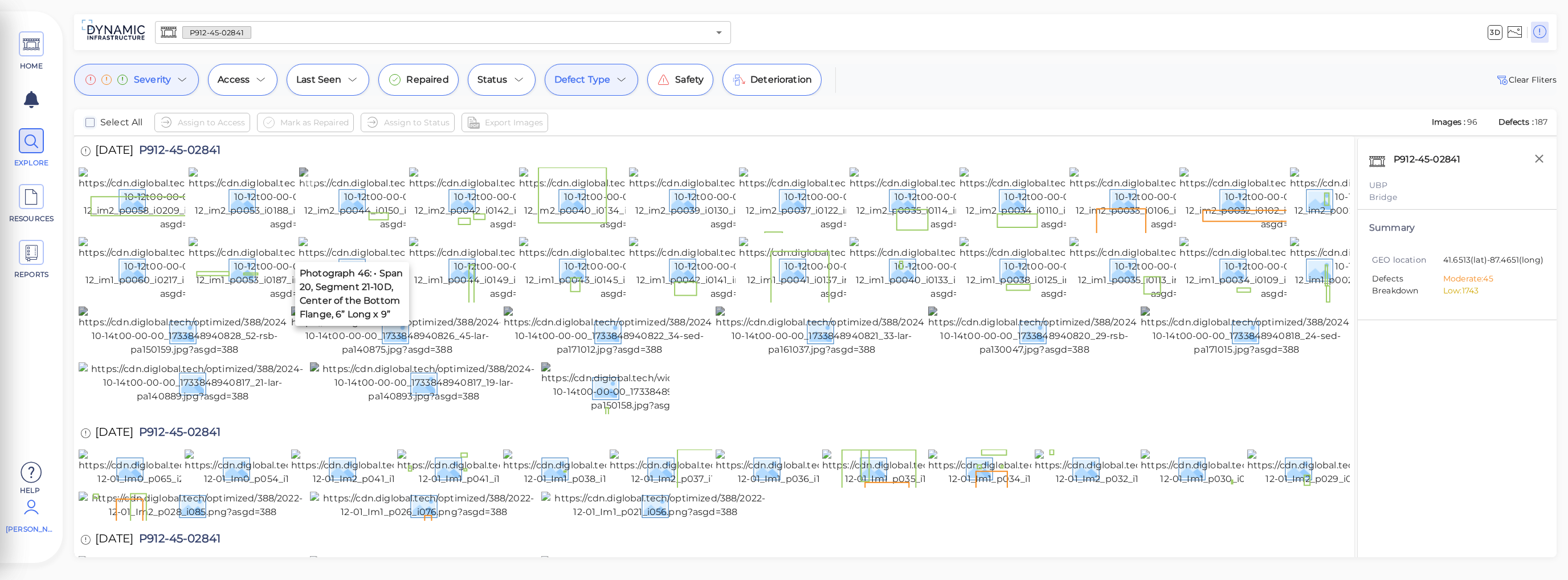
click at [361, 229] on img at bounding box center [402, 199] width 207 height 64
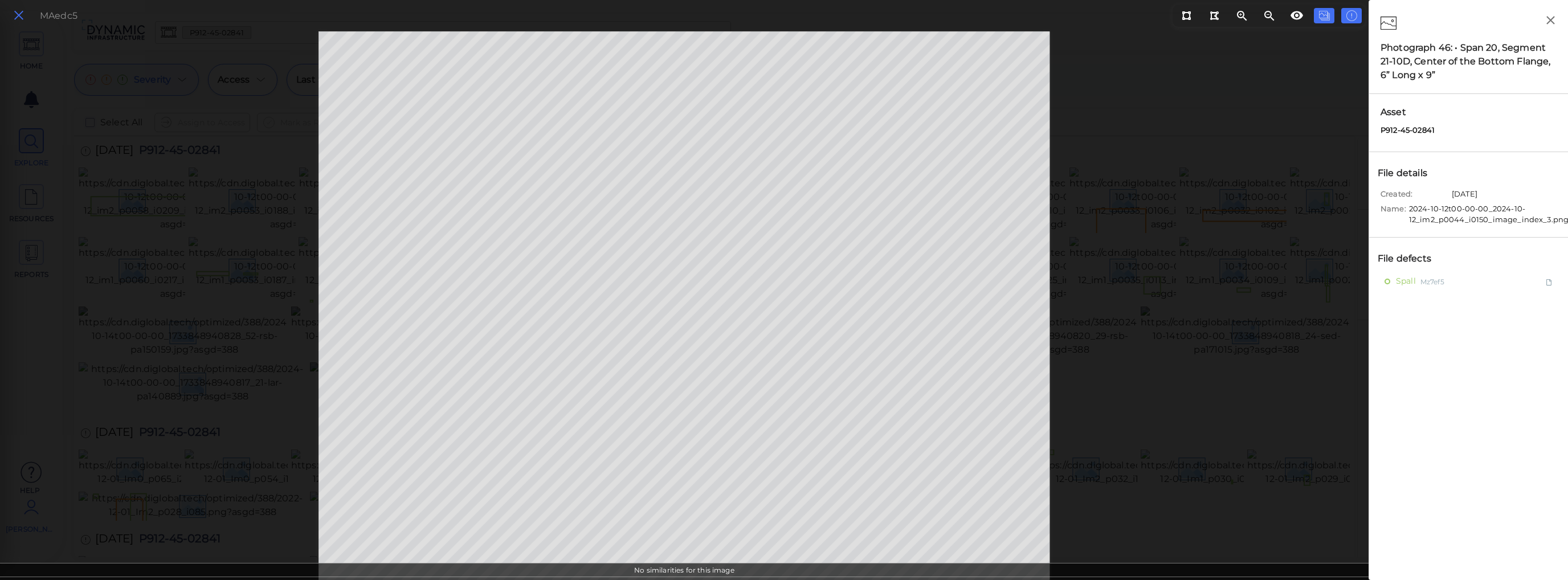
click at [21, 17] on icon at bounding box center [19, 15] width 13 height 15
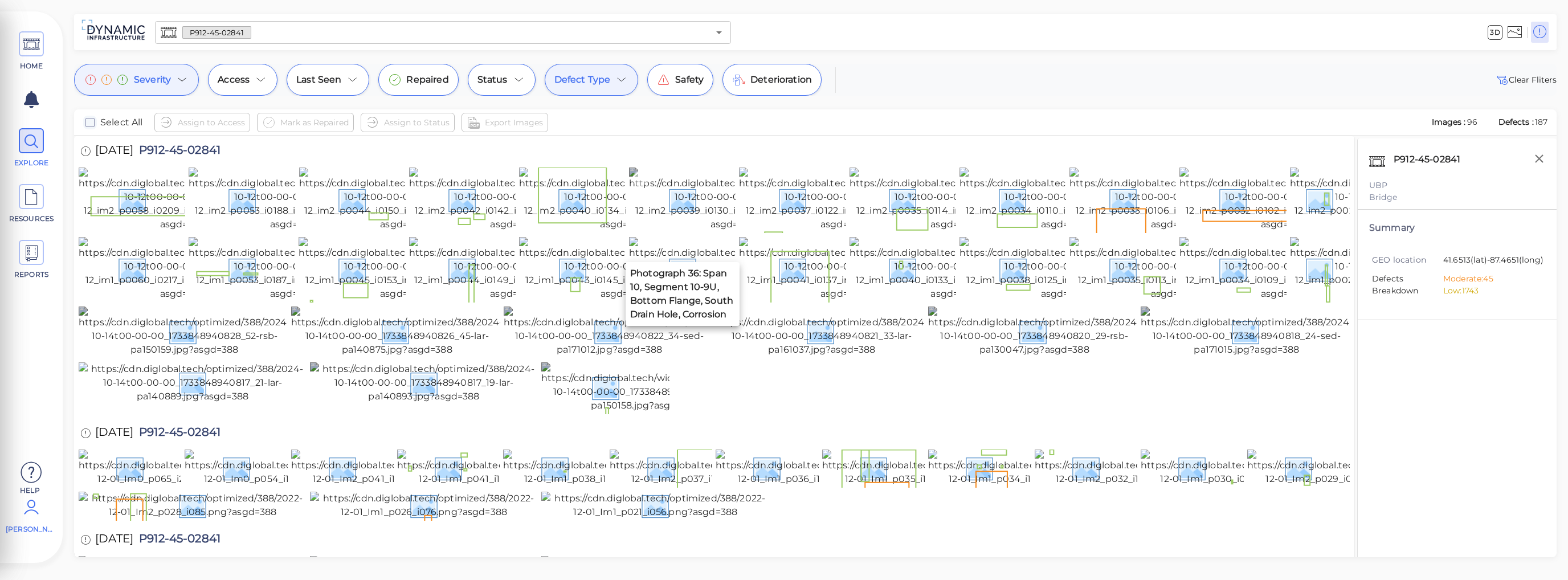
click at [703, 219] on img at bounding box center [732, 199] width 207 height 64
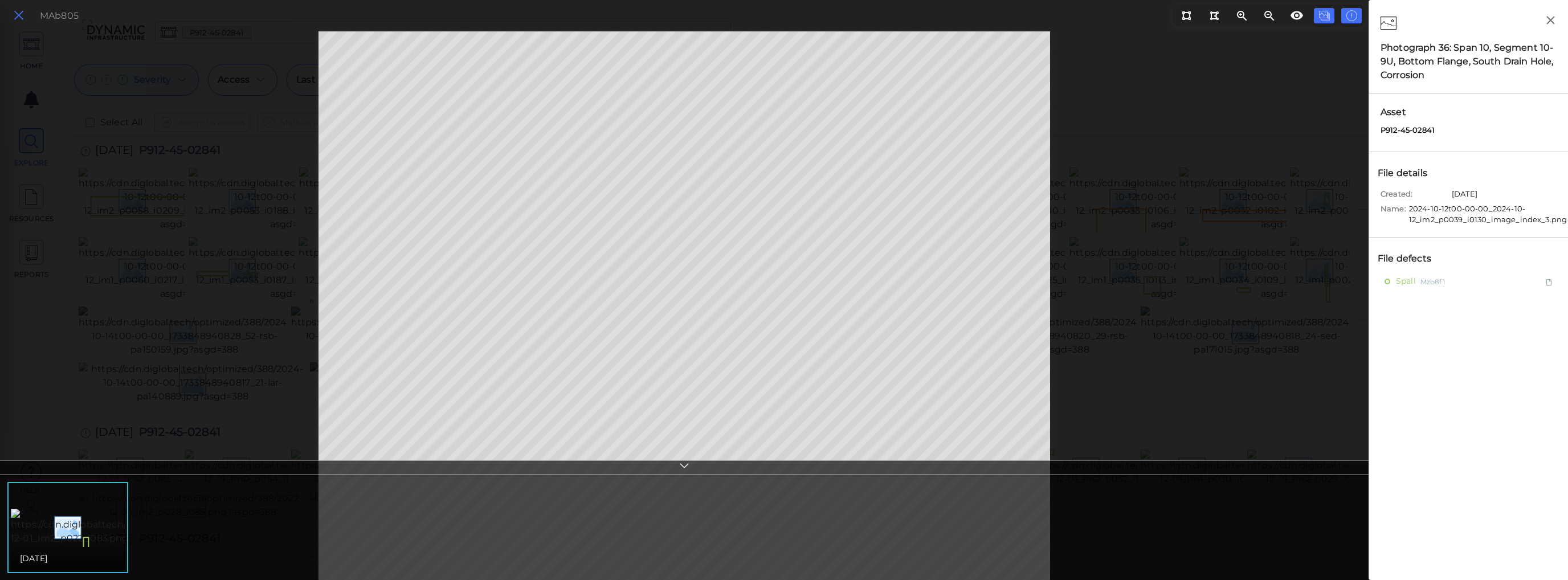
click at [15, 19] on icon at bounding box center [19, 15] width 13 height 15
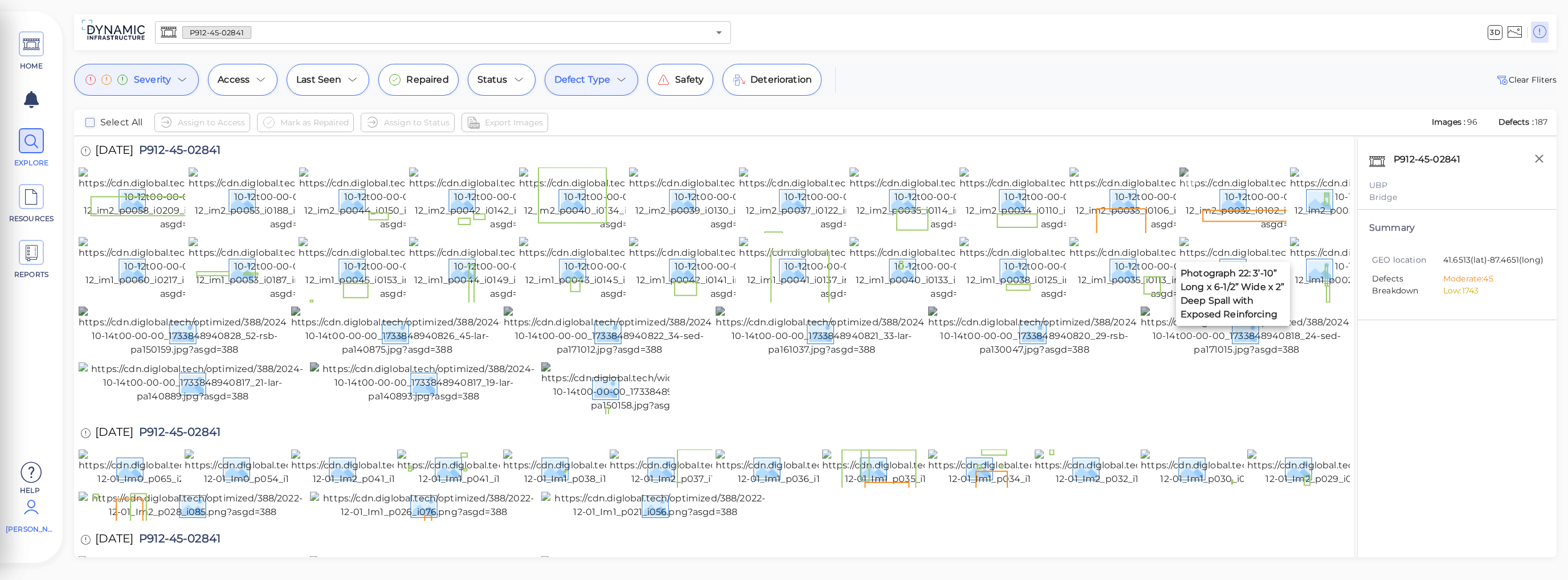
click at [1227, 228] on img at bounding box center [1282, 199] width 207 height 64
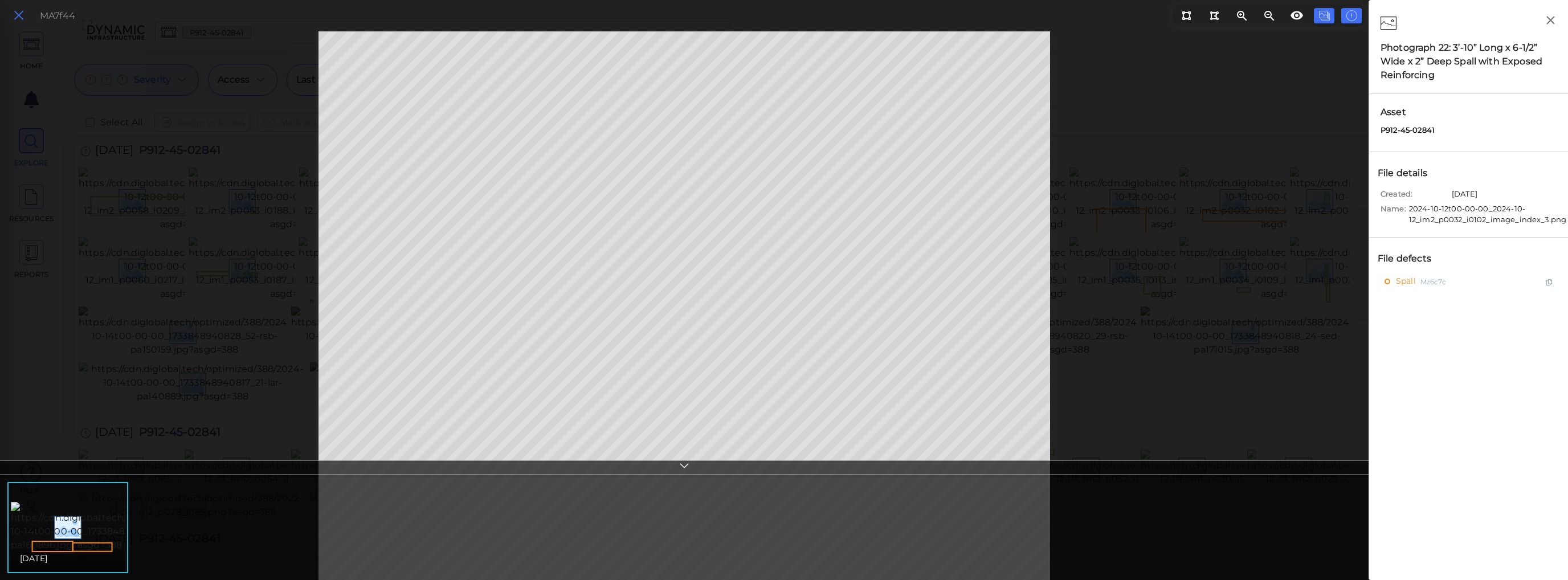
click at [15, 16] on icon at bounding box center [19, 15] width 13 height 15
